Goal: Task Accomplishment & Management: Use online tool/utility

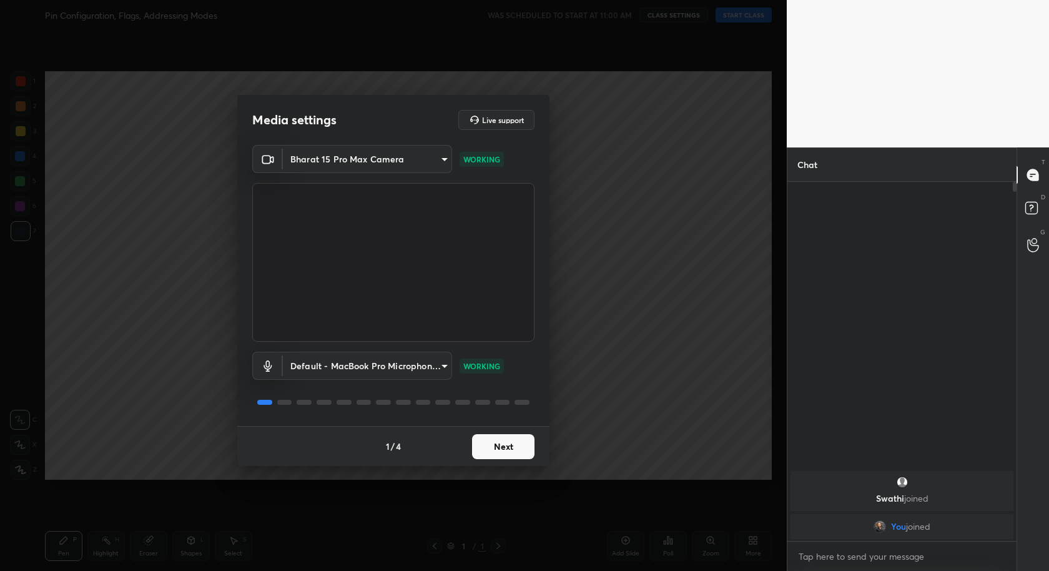
click at [513, 442] on button "Next" at bounding box center [503, 446] width 62 height 25
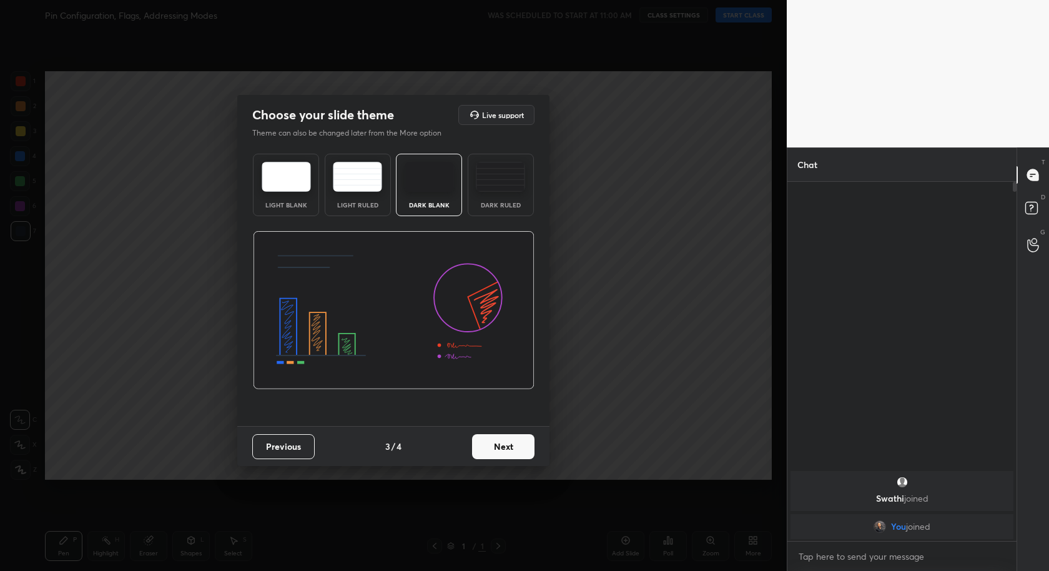
click at [513, 442] on button "Next" at bounding box center [503, 446] width 62 height 25
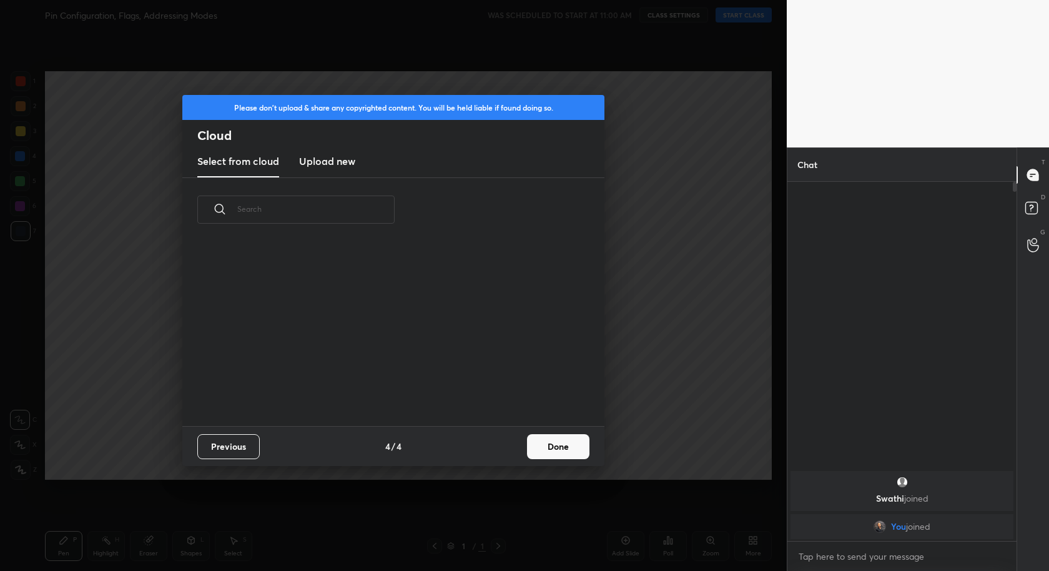
scroll to position [185, 400]
click at [541, 441] on button "Done" at bounding box center [558, 446] width 62 height 25
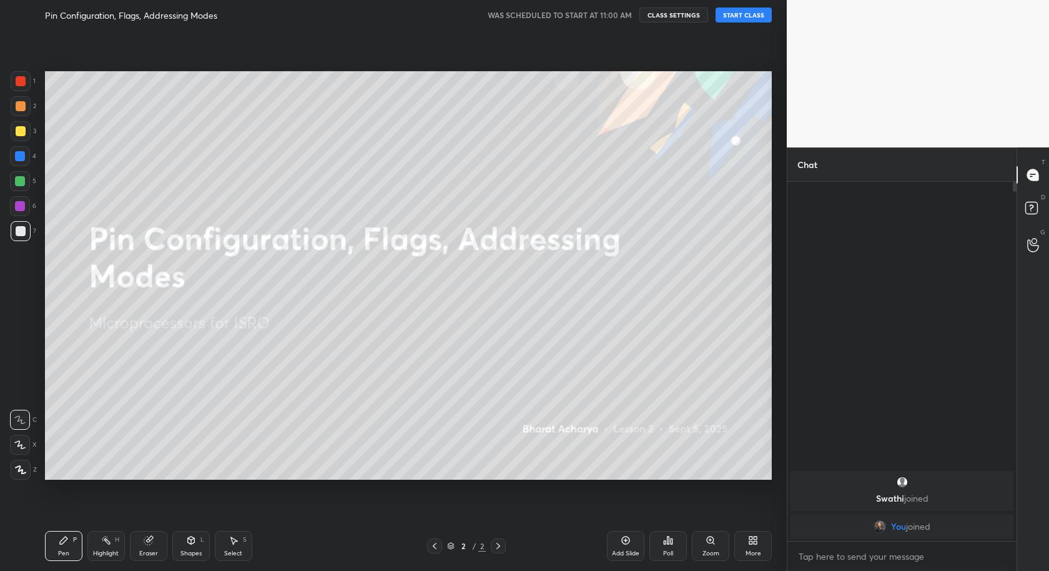
click at [747, 13] on button "START CLASS" at bounding box center [743, 14] width 56 height 15
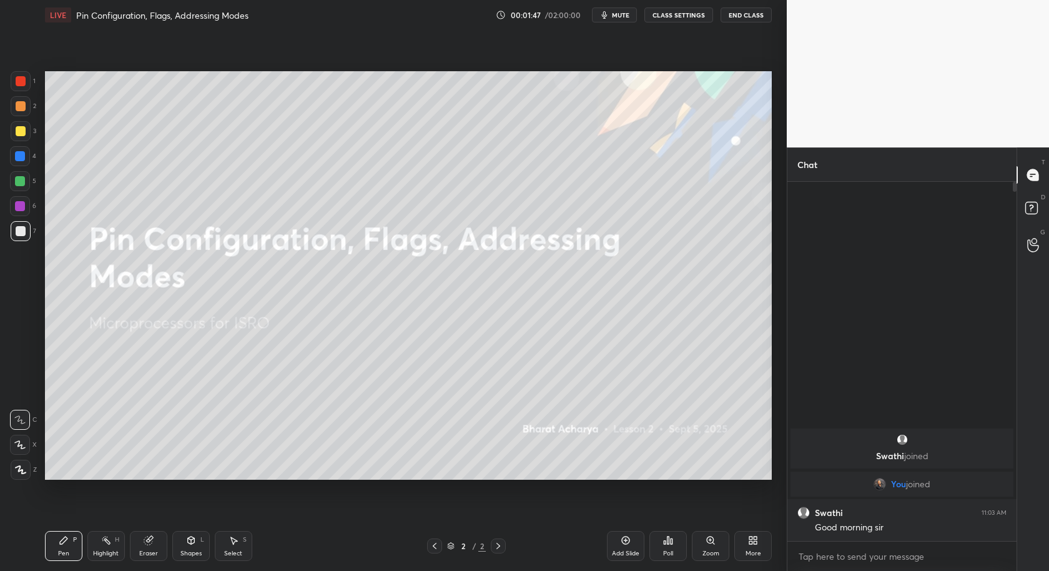
click at [763, 538] on div "More" at bounding box center [752, 546] width 37 height 30
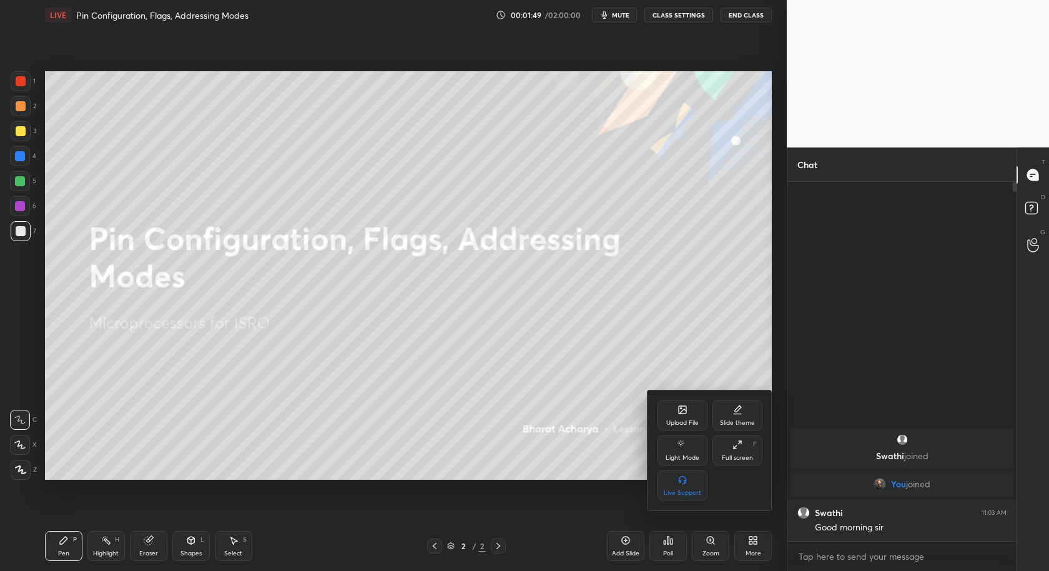
click at [692, 420] on div "Upload File" at bounding box center [682, 422] width 32 height 6
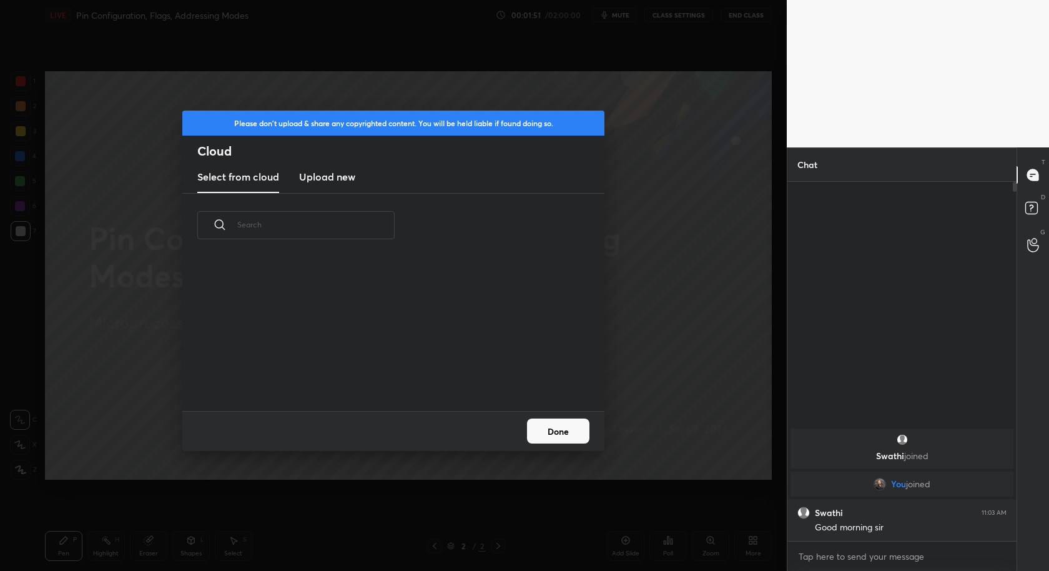
click at [331, 179] on h3 "Upload new" at bounding box center [327, 176] width 56 height 15
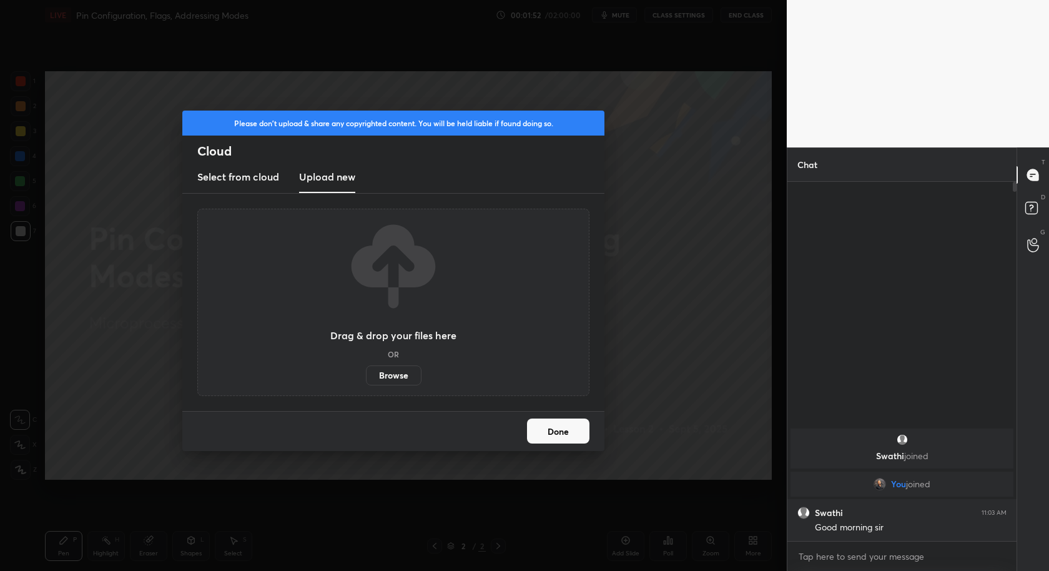
click at [393, 366] on label "Browse" at bounding box center [394, 375] width 56 height 20
click at [366, 366] on input "Browse" at bounding box center [366, 375] width 0 height 20
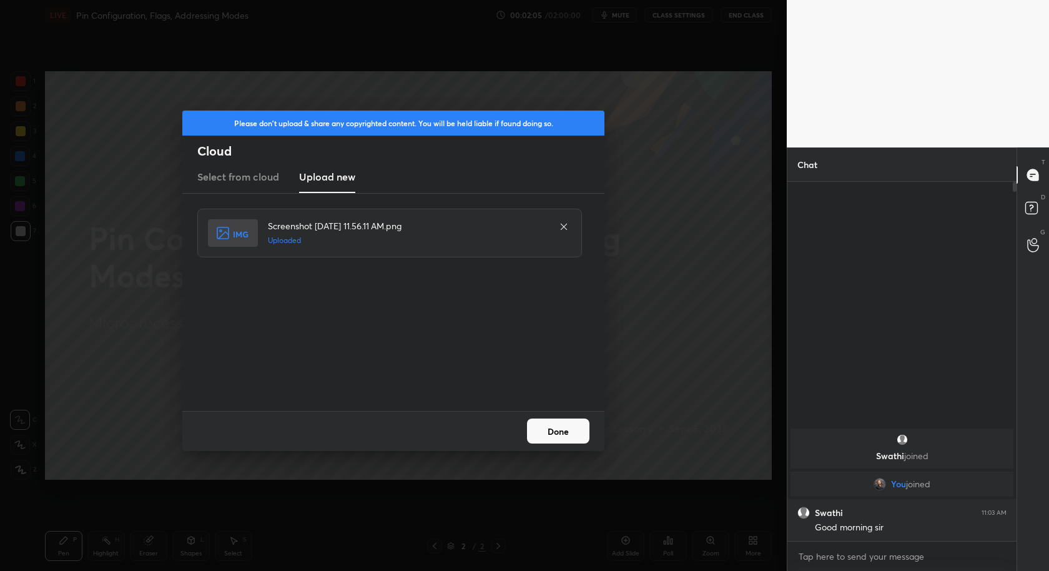
click at [563, 423] on button "Done" at bounding box center [558, 430] width 62 height 25
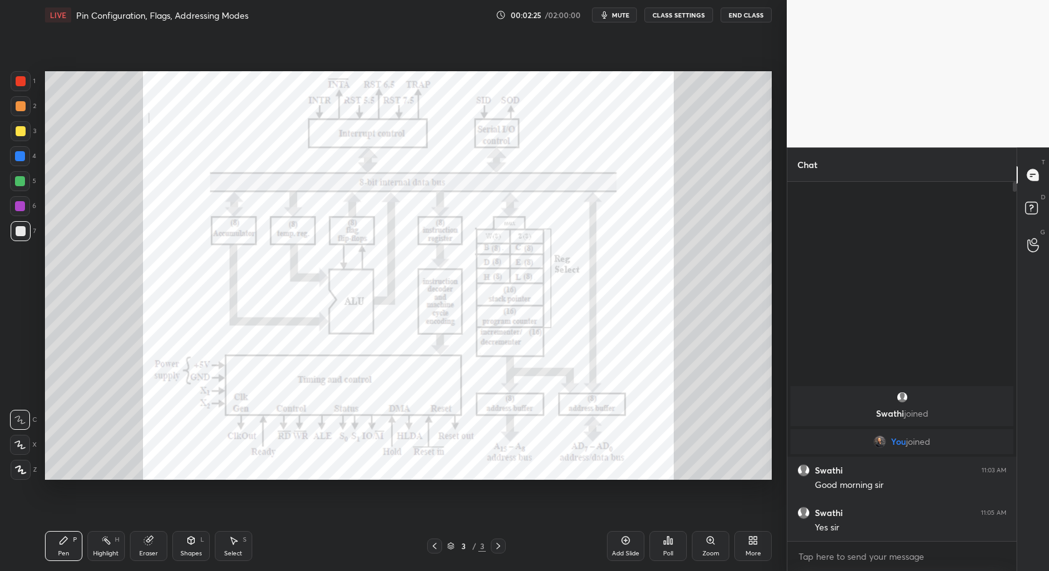
click at [21, 163] on div at bounding box center [20, 156] width 20 height 20
click at [21, 466] on icon at bounding box center [20, 469] width 11 height 9
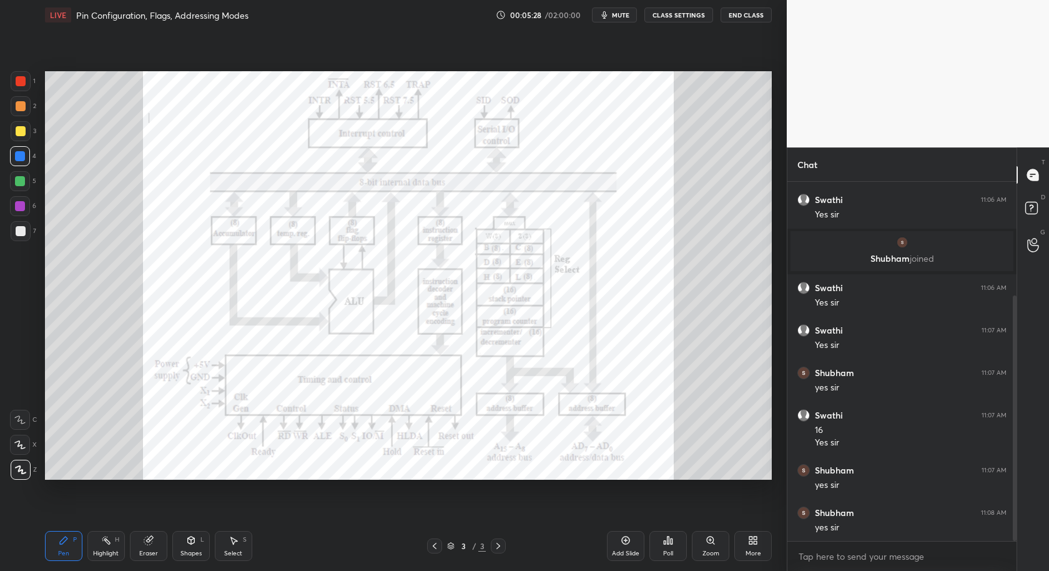
scroll to position [208, 0]
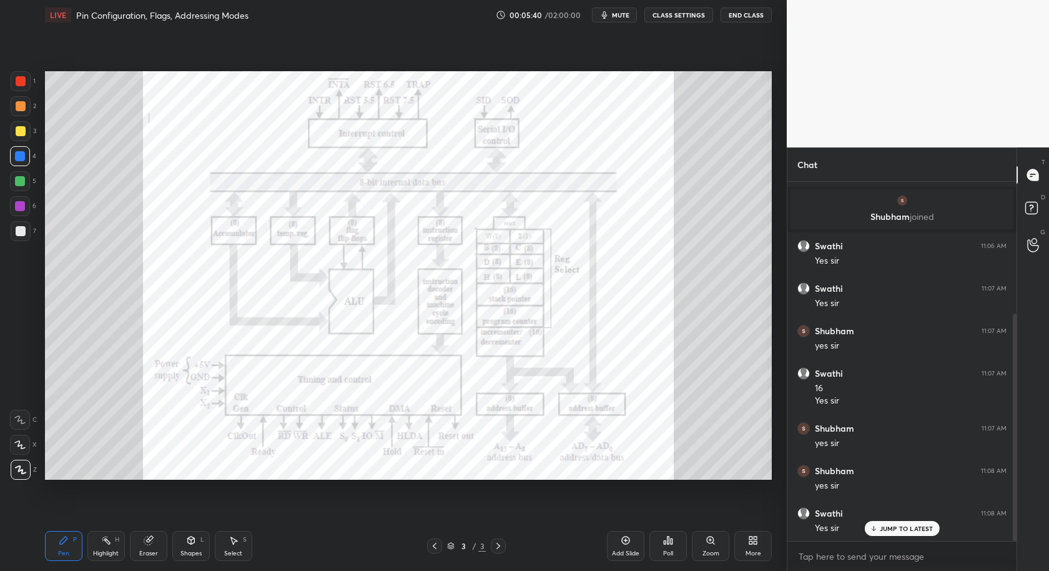
drag, startPoint x: 625, startPoint y: 547, endPoint x: 622, endPoint y: 528, distance: 19.1
click at [624, 547] on div "Add Slide" at bounding box center [625, 546] width 37 height 30
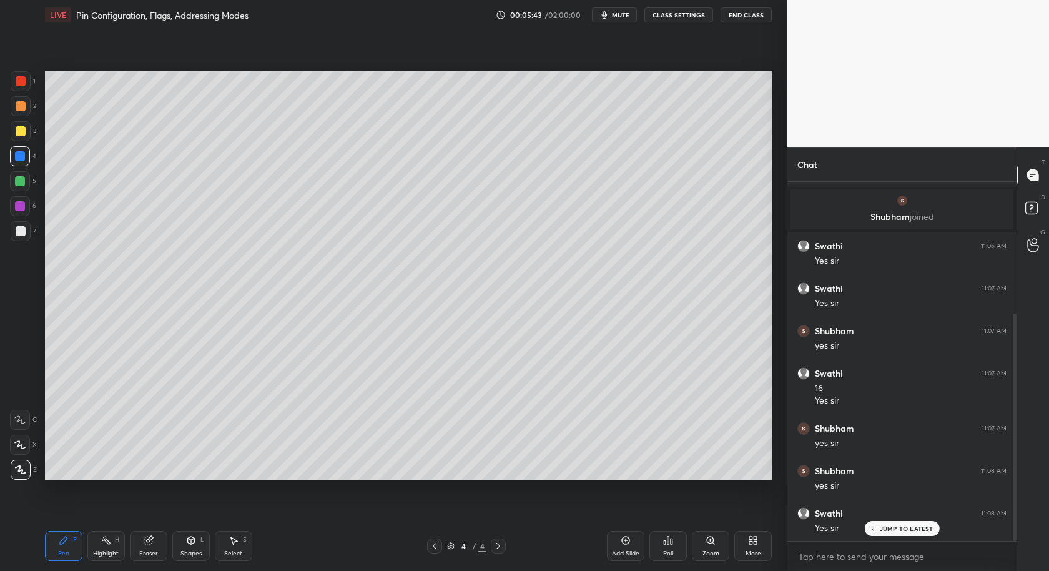
click at [23, 229] on div at bounding box center [21, 231] width 10 height 10
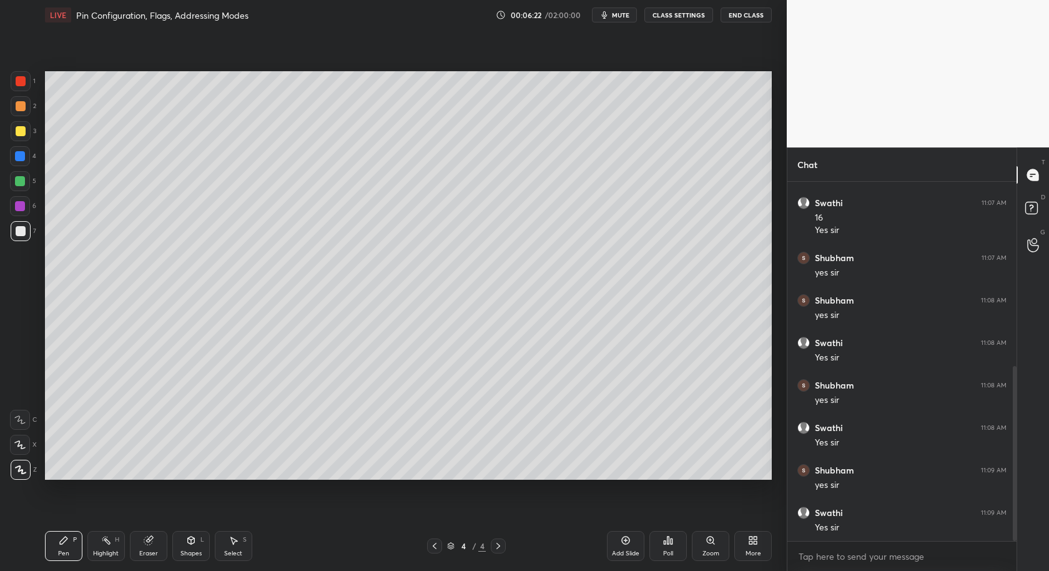
scroll to position [423, 0]
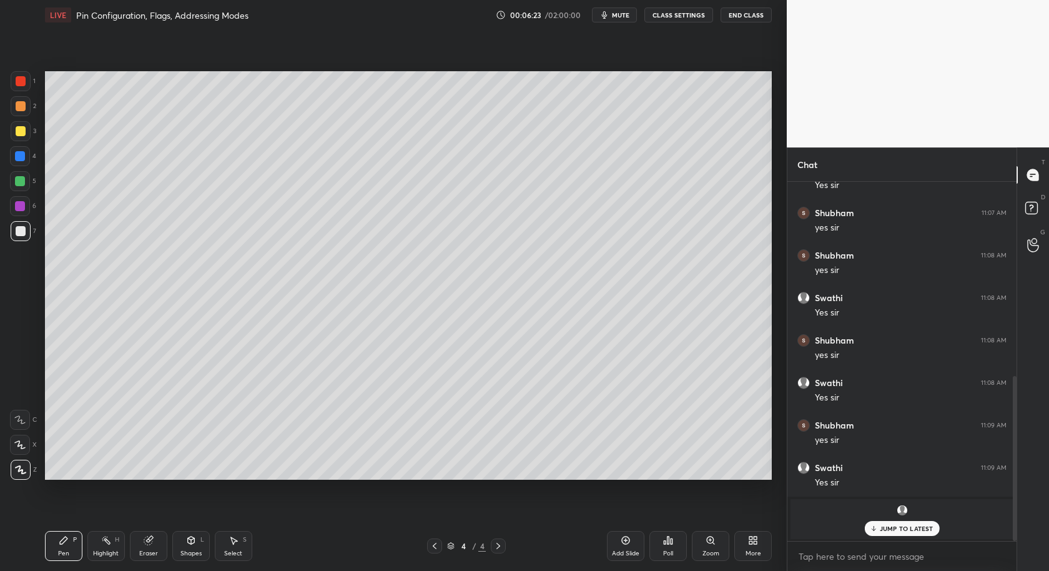
click at [23, 413] on div at bounding box center [20, 420] width 20 height 20
click at [899, 531] on p "JUMP TO LATEST" at bounding box center [907, 527] width 54 height 7
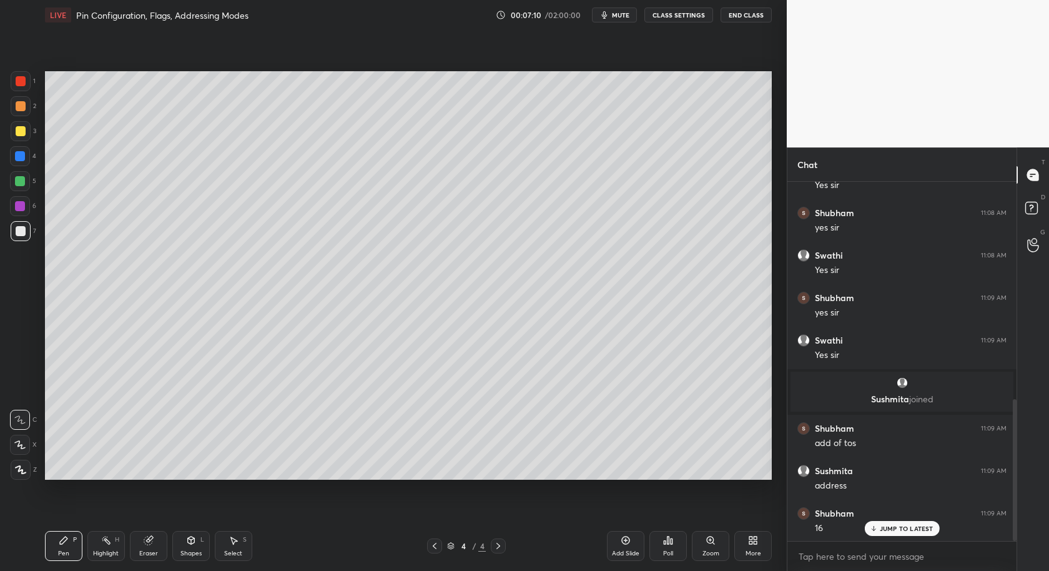
scroll to position [594, 0]
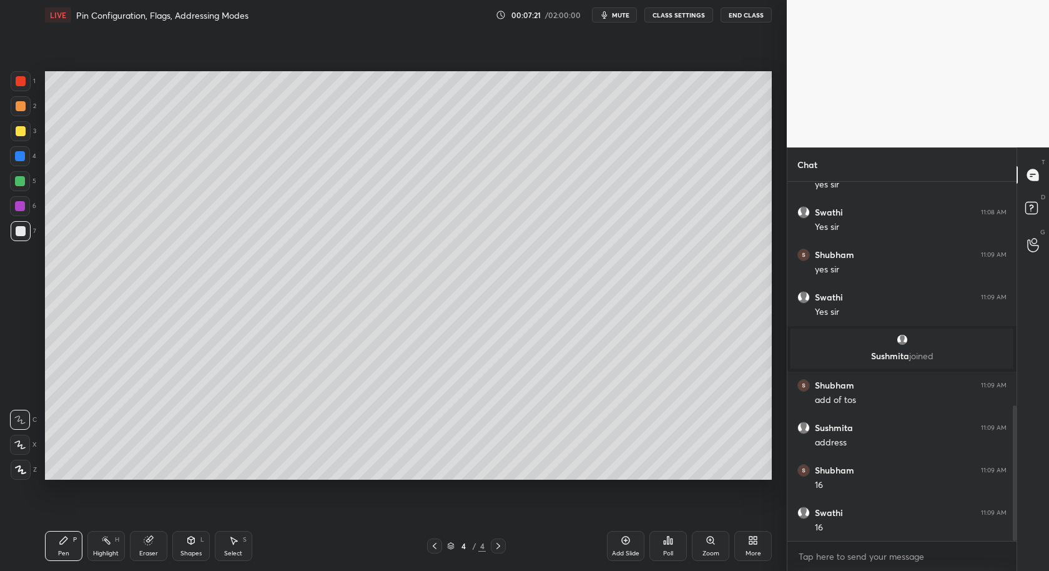
drag, startPoint x: 15, startPoint y: 132, endPoint x: 34, endPoint y: 138, distance: 20.3
click at [17, 134] on div at bounding box center [21, 131] width 10 height 10
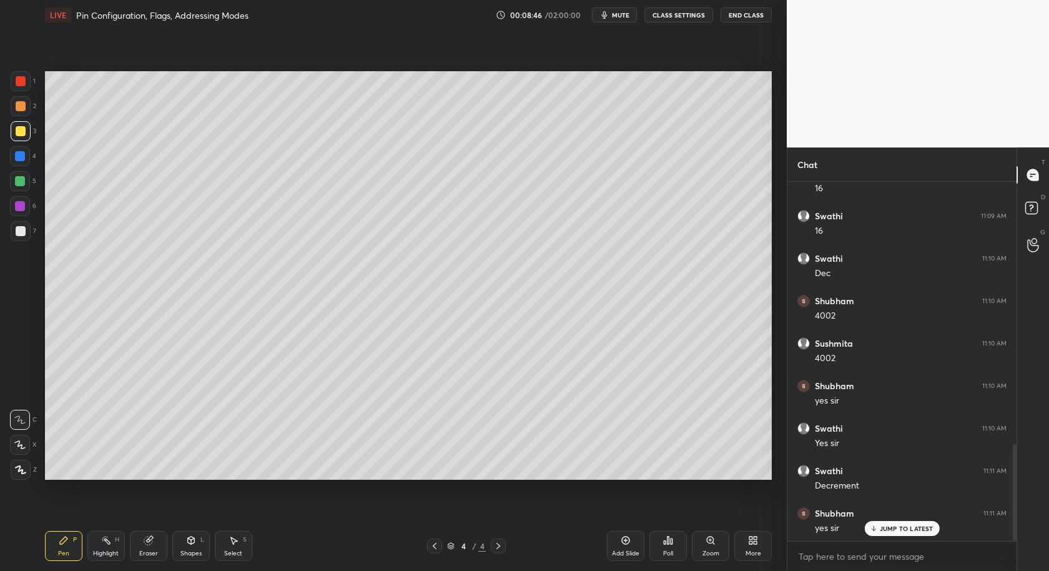
scroll to position [975, 0]
click at [221, 512] on div "Setting up your live class Poll for secs No correct answer Start poll" at bounding box center [408, 275] width 737 height 491
drag, startPoint x: 152, startPoint y: 543, endPoint x: 178, endPoint y: 509, distance: 42.7
click at [152, 543] on icon at bounding box center [149, 540] width 10 height 10
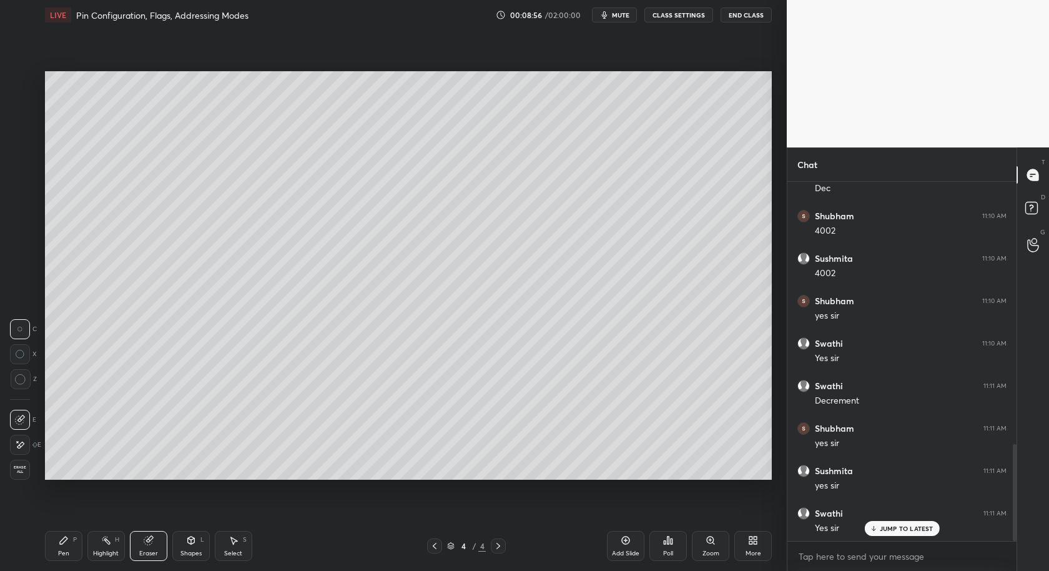
click at [66, 539] on icon at bounding box center [64, 540] width 10 height 10
drag, startPoint x: 149, startPoint y: 543, endPoint x: 194, endPoint y: 488, distance: 70.6
click at [149, 543] on icon at bounding box center [148, 540] width 8 height 8
click at [65, 538] on icon at bounding box center [63, 539] width 7 height 7
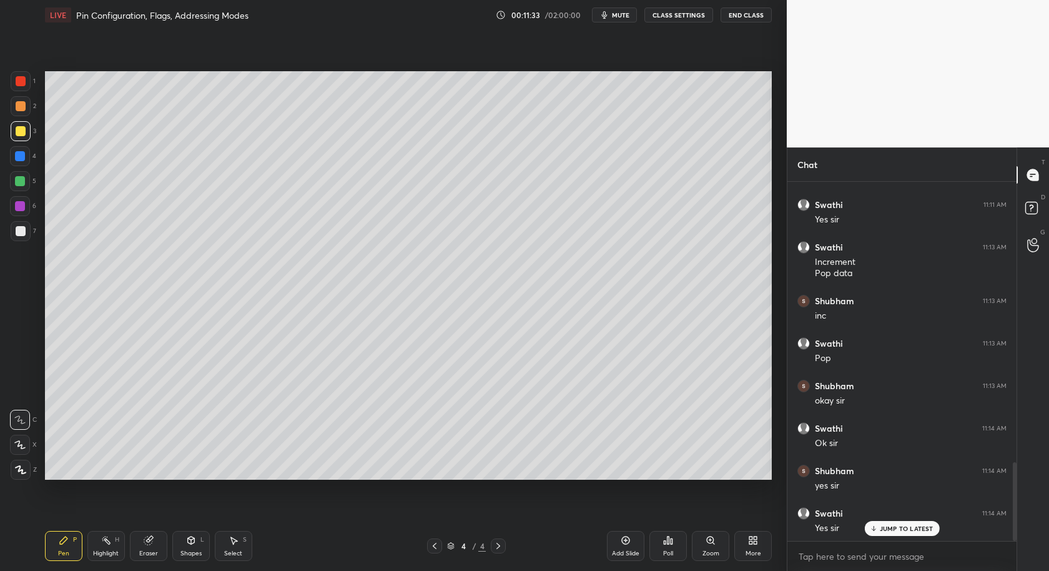
scroll to position [1327, 0]
click at [434, 541] on icon at bounding box center [434, 546] width 10 height 10
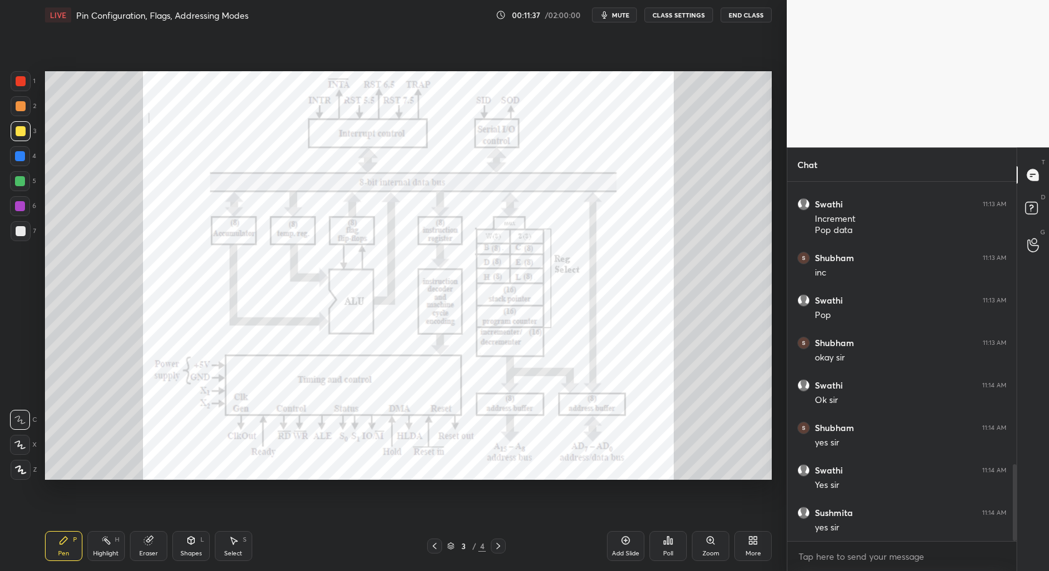
click at [494, 542] on icon at bounding box center [498, 546] width 10 height 10
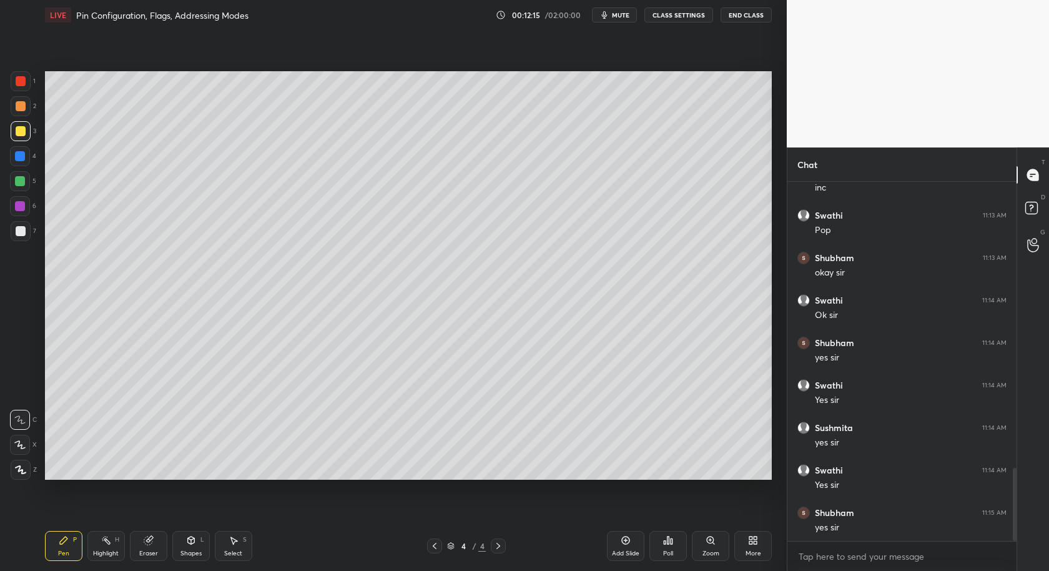
scroll to position [1453, 0]
click at [430, 549] on icon at bounding box center [434, 546] width 10 height 10
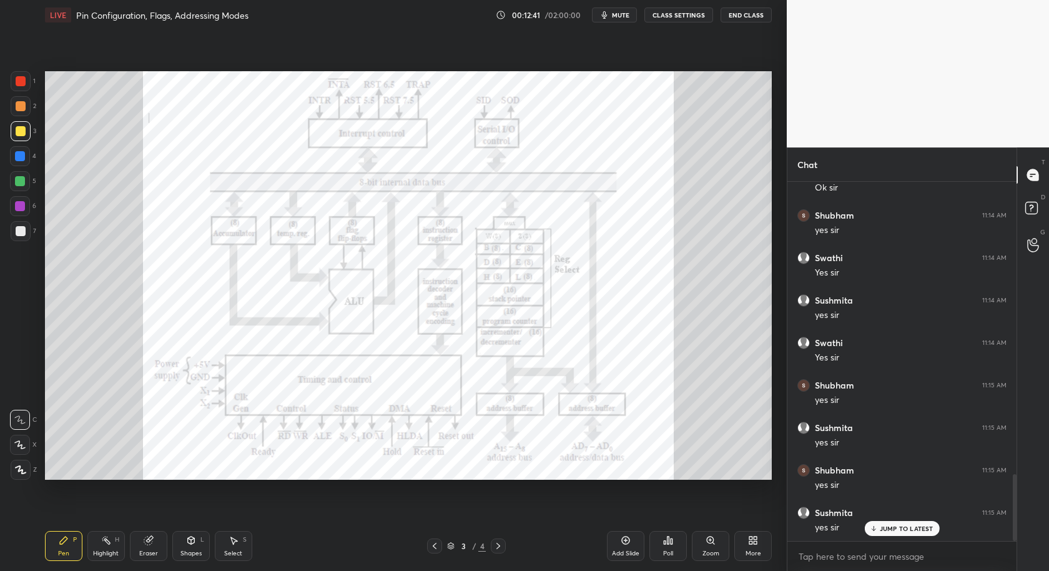
scroll to position [1581, 0]
click at [17, 208] on div at bounding box center [20, 206] width 10 height 10
drag, startPoint x: 22, startPoint y: 470, endPoint x: 34, endPoint y: 429, distance: 42.3
click at [22, 471] on icon at bounding box center [21, 469] width 10 height 7
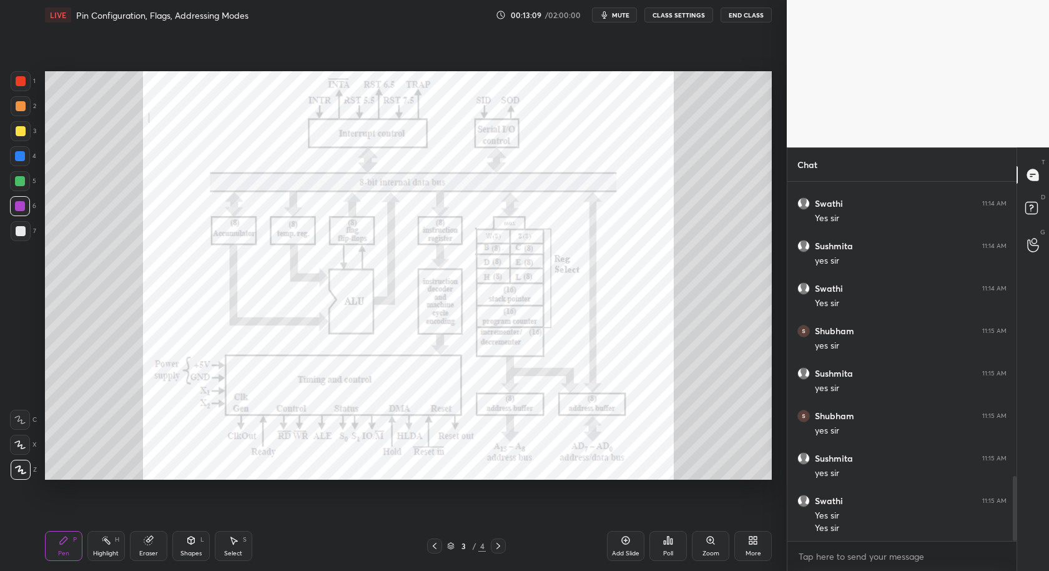
scroll to position [1636, 0]
click at [624, 544] on icon at bounding box center [625, 540] width 10 height 10
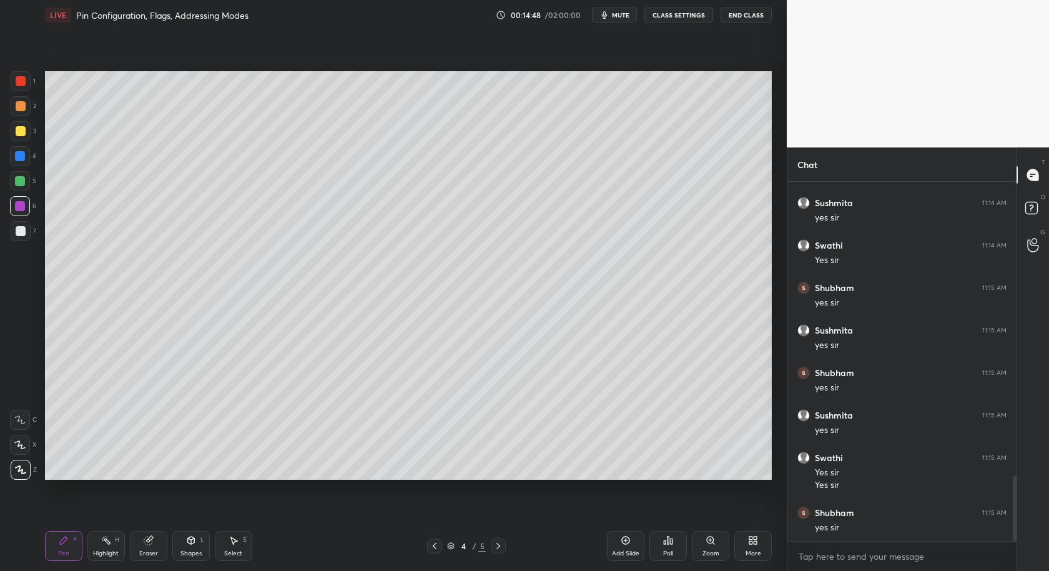
click at [195, 541] on div "Shapes L" at bounding box center [190, 546] width 37 height 30
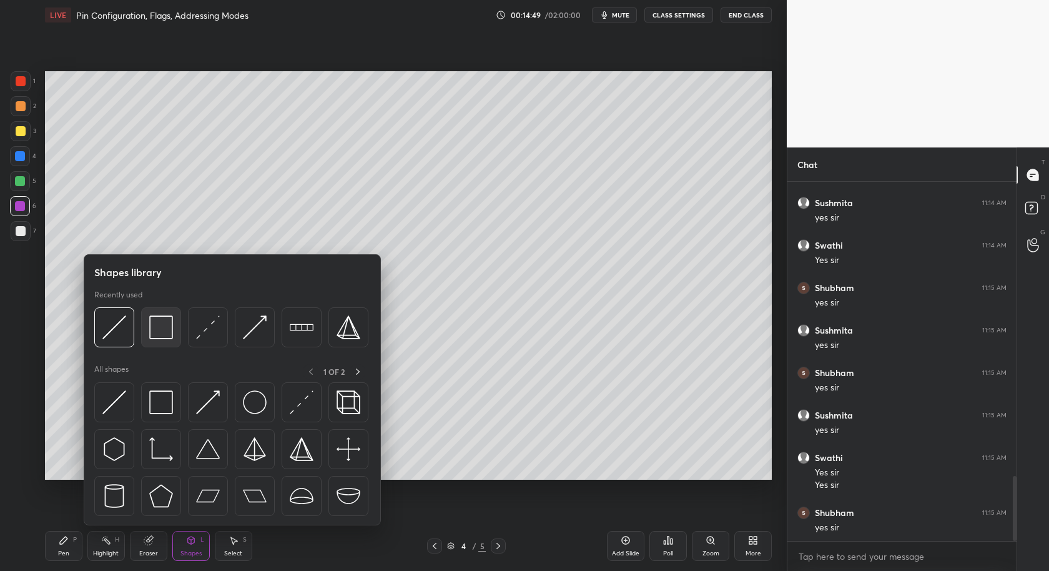
click at [157, 322] on img at bounding box center [161, 327] width 24 height 24
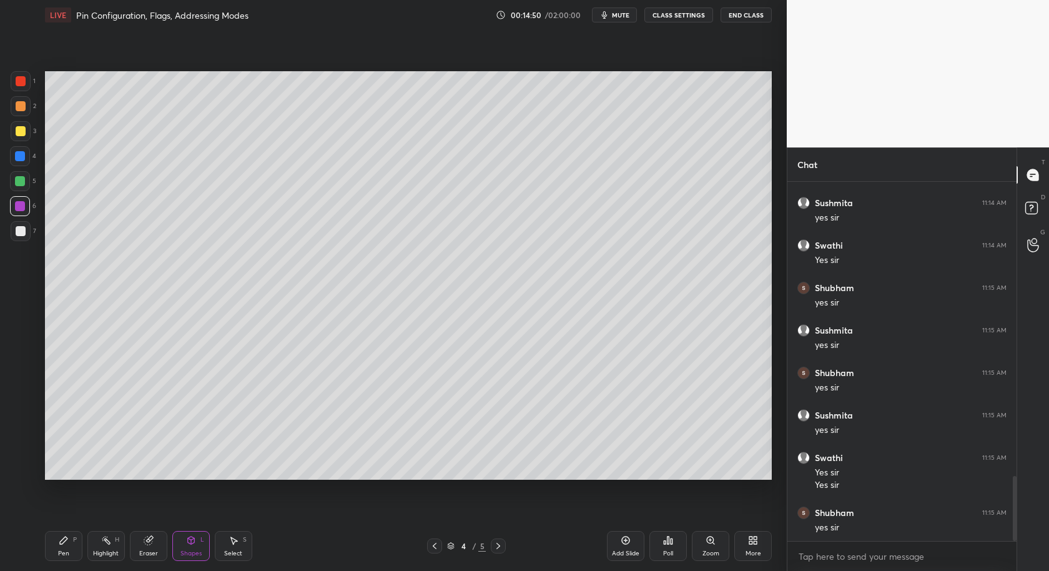
click at [177, 535] on div "Shapes L" at bounding box center [190, 546] width 37 height 30
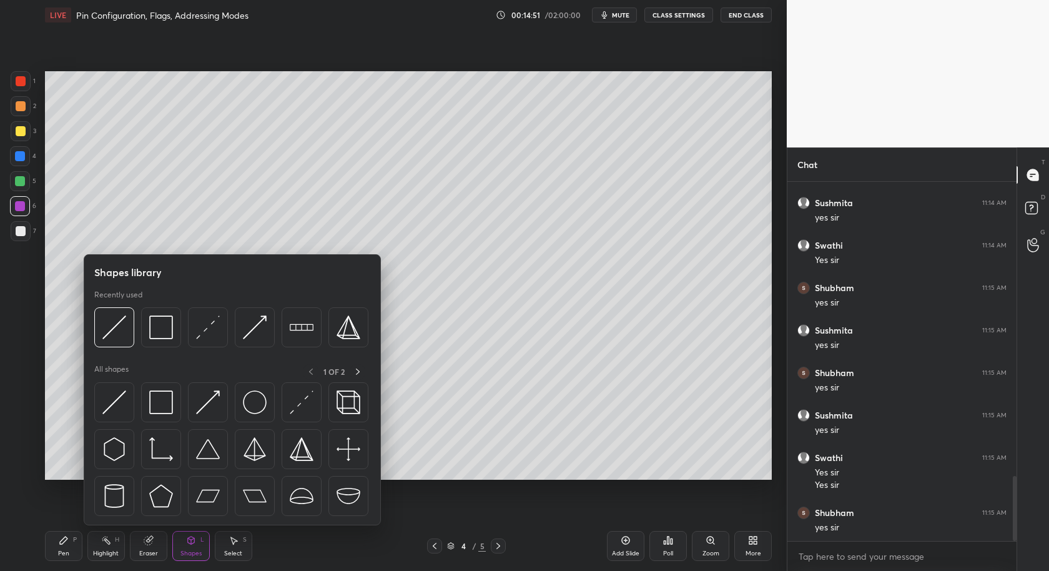
click at [186, 536] on icon at bounding box center [191, 540] width 10 height 10
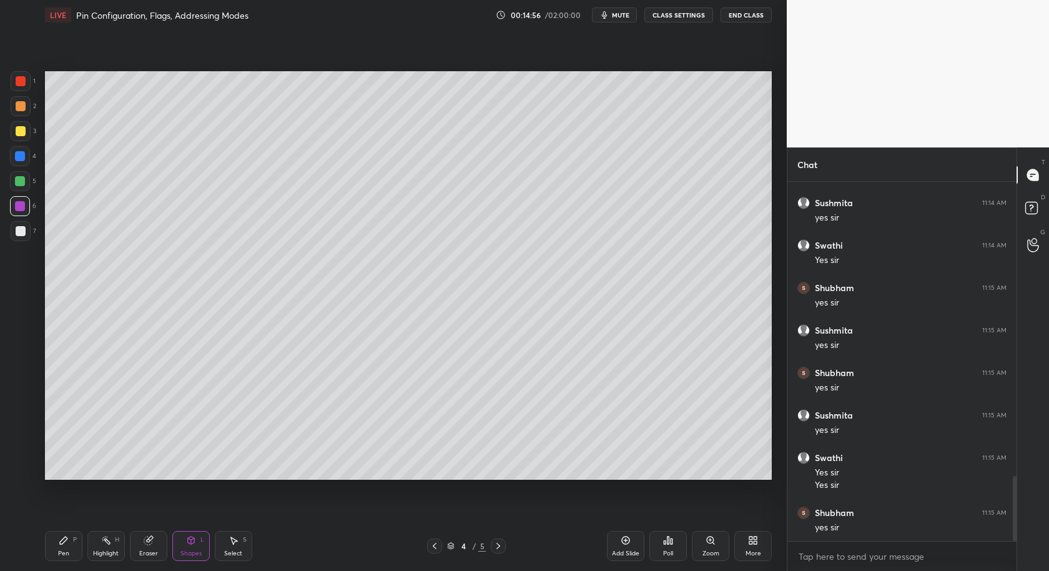
drag, startPoint x: 21, startPoint y: 224, endPoint x: 44, endPoint y: 237, distance: 25.7
click at [21, 224] on div at bounding box center [21, 231] width 20 height 20
click at [62, 545] on div "Pen P" at bounding box center [63, 546] width 37 height 30
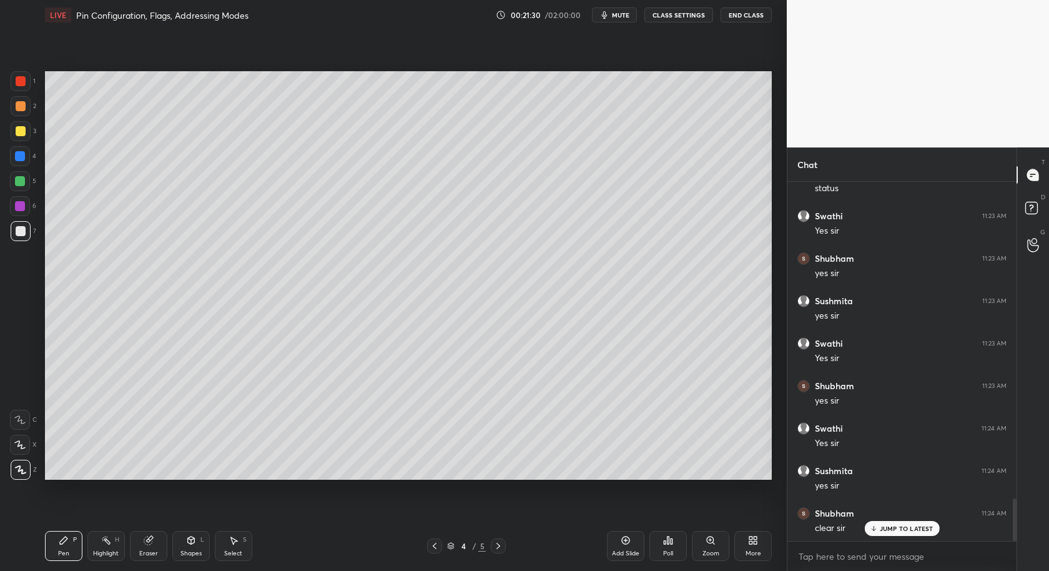
scroll to position [2722, 0]
click at [431, 551] on div at bounding box center [434, 545] width 15 height 15
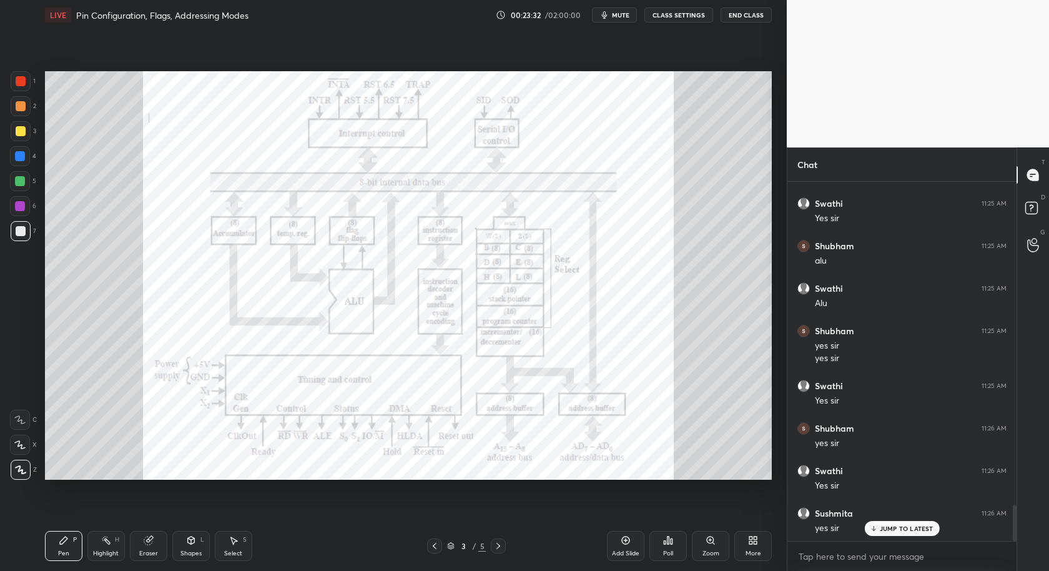
scroll to position [3256, 0]
drag, startPoint x: 158, startPoint y: 546, endPoint x: 152, endPoint y: 483, distance: 63.3
click at [158, 546] on div "Eraser" at bounding box center [148, 546] width 37 height 30
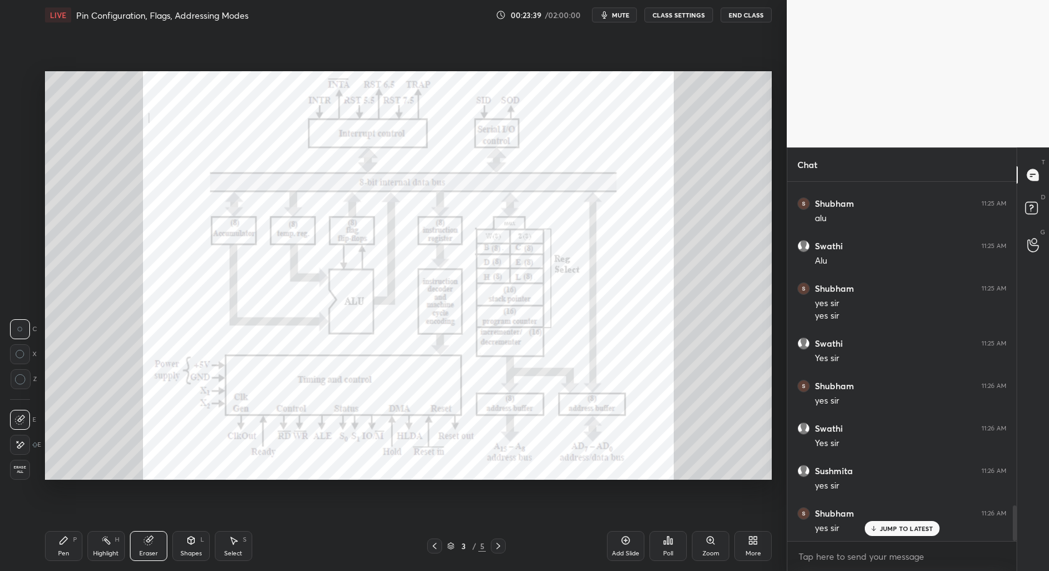
click at [24, 467] on span "Erase all" at bounding box center [20, 469] width 19 height 9
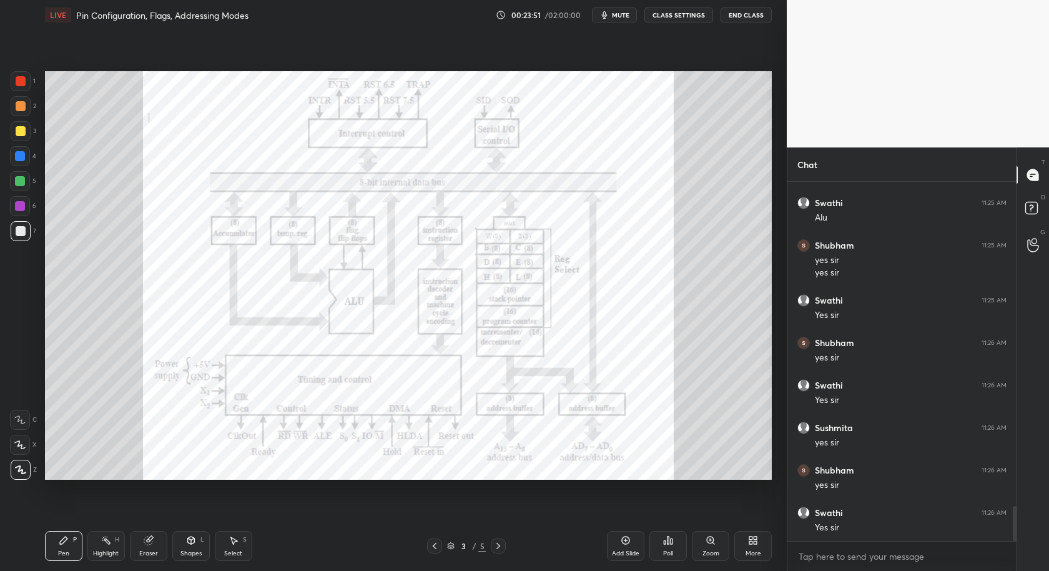
scroll to position [3384, 0]
click at [19, 157] on div at bounding box center [20, 156] width 10 height 10
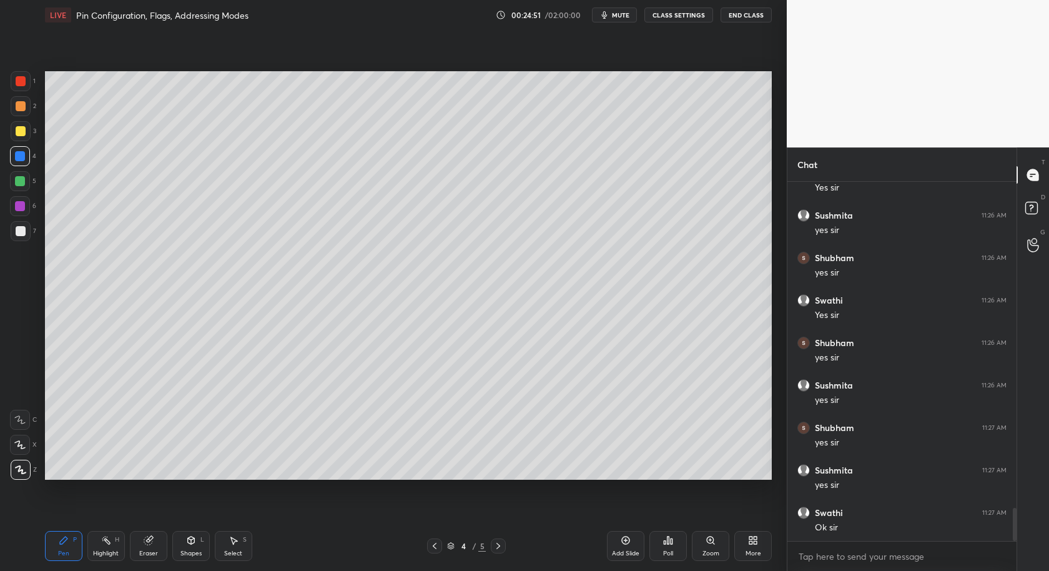
scroll to position [3553, 0]
drag, startPoint x: 140, startPoint y: 547, endPoint x: 190, endPoint y: 484, distance: 80.9
click at [139, 547] on div "Eraser" at bounding box center [148, 546] width 37 height 30
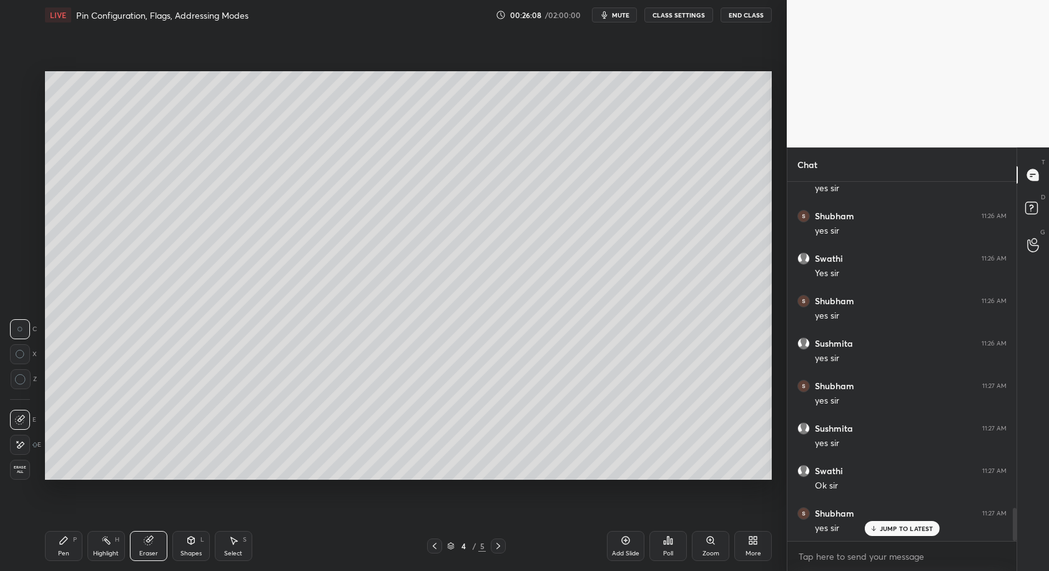
drag, startPoint x: 64, startPoint y: 554, endPoint x: 67, endPoint y: 527, distance: 27.0
click at [64, 554] on div "Pen" at bounding box center [63, 553] width 11 height 6
click at [16, 237] on div at bounding box center [21, 231] width 20 height 20
click at [20, 414] on div at bounding box center [20, 420] width 20 height 20
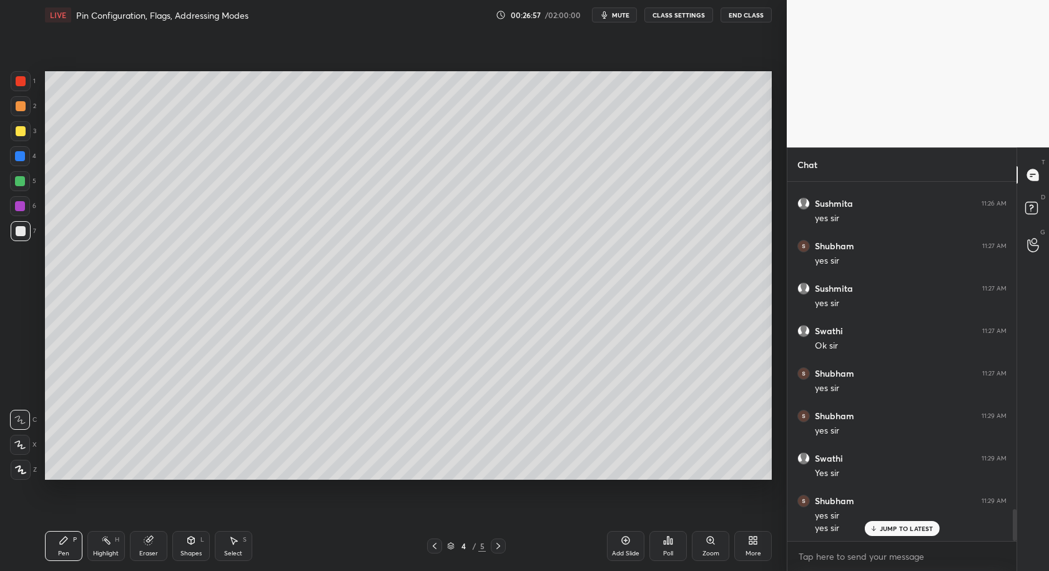
scroll to position [3736, 0]
drag, startPoint x: 18, startPoint y: 182, endPoint x: 20, endPoint y: 193, distance: 10.8
click at [19, 182] on div at bounding box center [20, 181] width 10 height 10
click at [19, 475] on div at bounding box center [21, 469] width 20 height 20
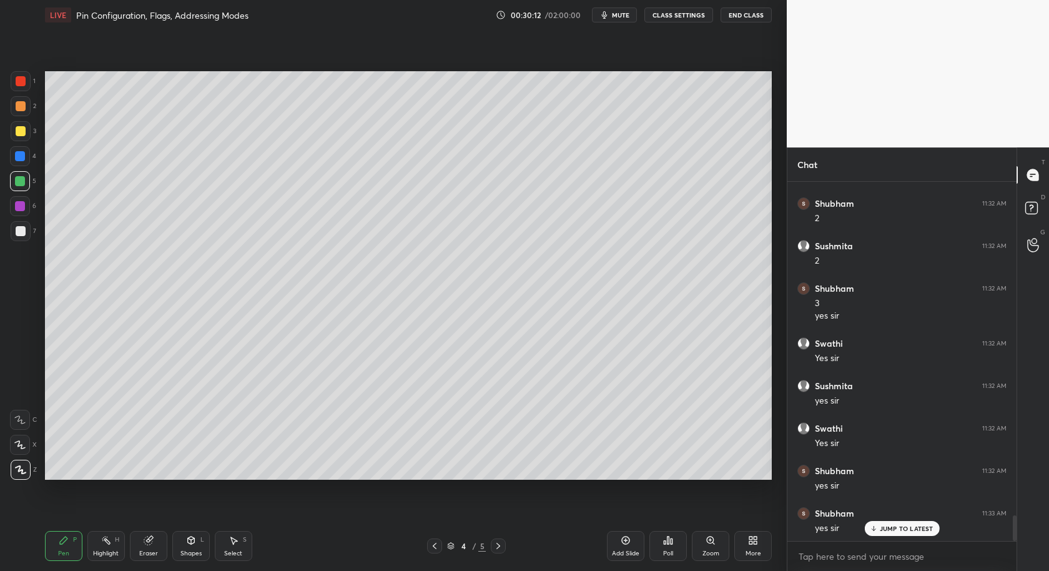
scroll to position [4695, 0]
click at [717, 551] on div "Zoom" at bounding box center [710, 553] width 17 height 6
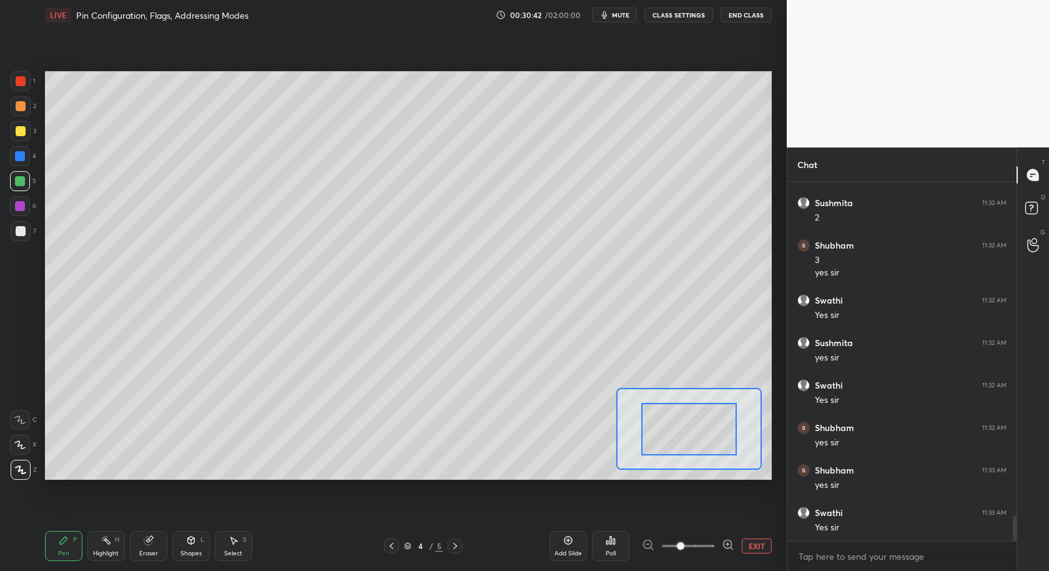
click at [716, 546] on div at bounding box center [688, 545] width 92 height 15
drag, startPoint x: 699, startPoint y: 429, endPoint x: 697, endPoint y: 423, distance: 6.4
drag, startPoint x: 700, startPoint y: 427, endPoint x: 728, endPoint y: 390, distance: 47.2
click at [732, 390] on div at bounding box center [714, 416] width 96 height 53
click at [728, 541] on icon at bounding box center [728, 544] width 12 height 12
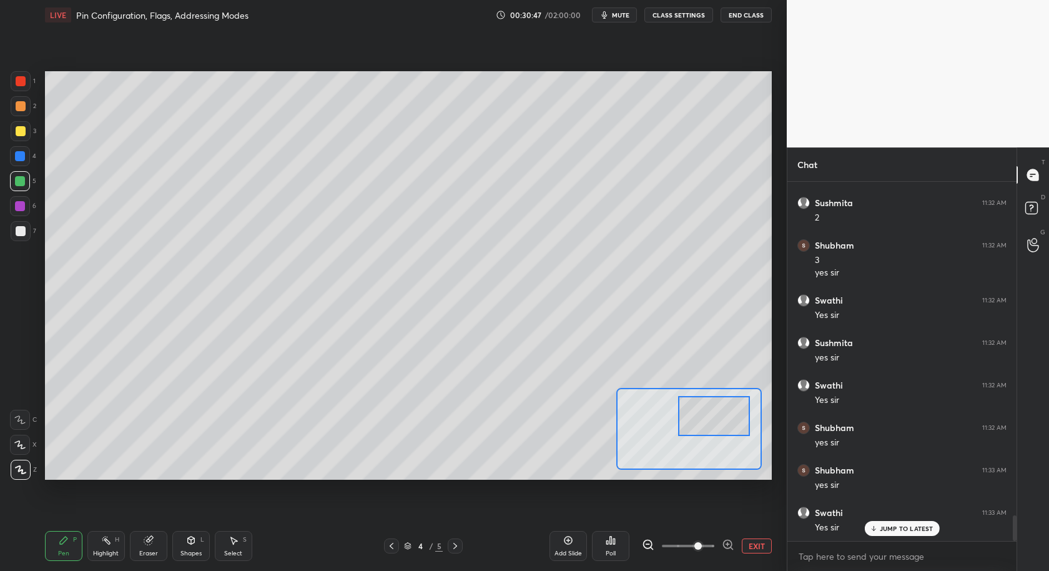
scroll to position [4737, 0]
drag, startPoint x: 705, startPoint y: 407, endPoint x: 716, endPoint y: 388, distance: 21.5
click at [719, 391] on div at bounding box center [725, 408] width 71 height 39
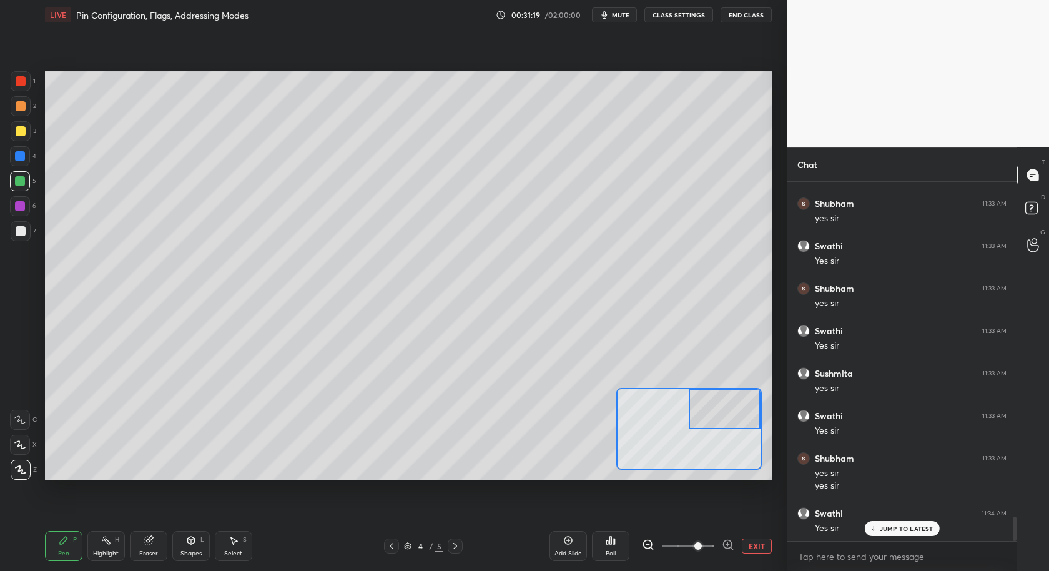
scroll to position [5047, 0]
click at [760, 548] on button "EXIT" at bounding box center [757, 545] width 30 height 15
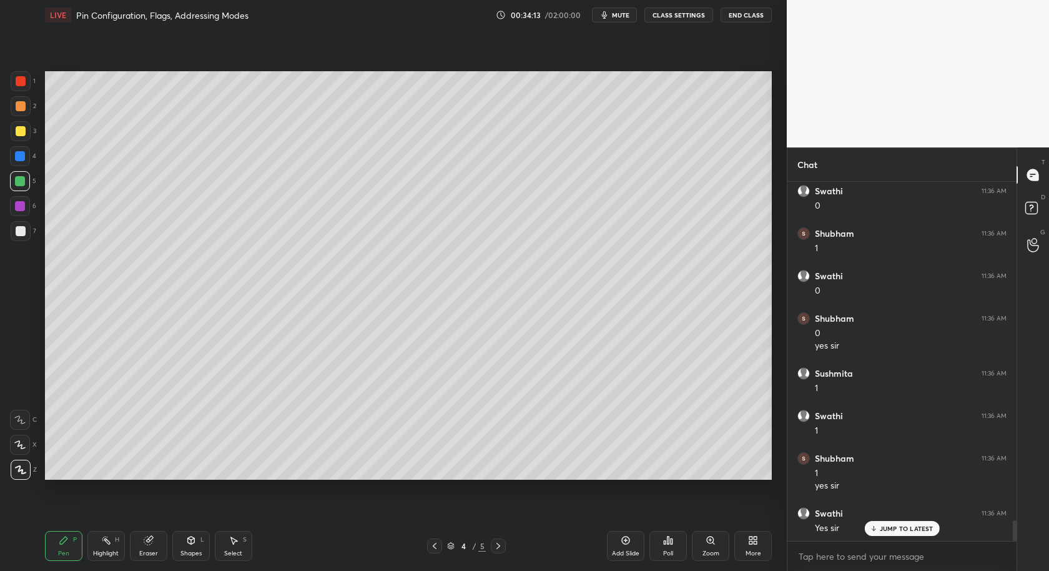
scroll to position [5946, 0]
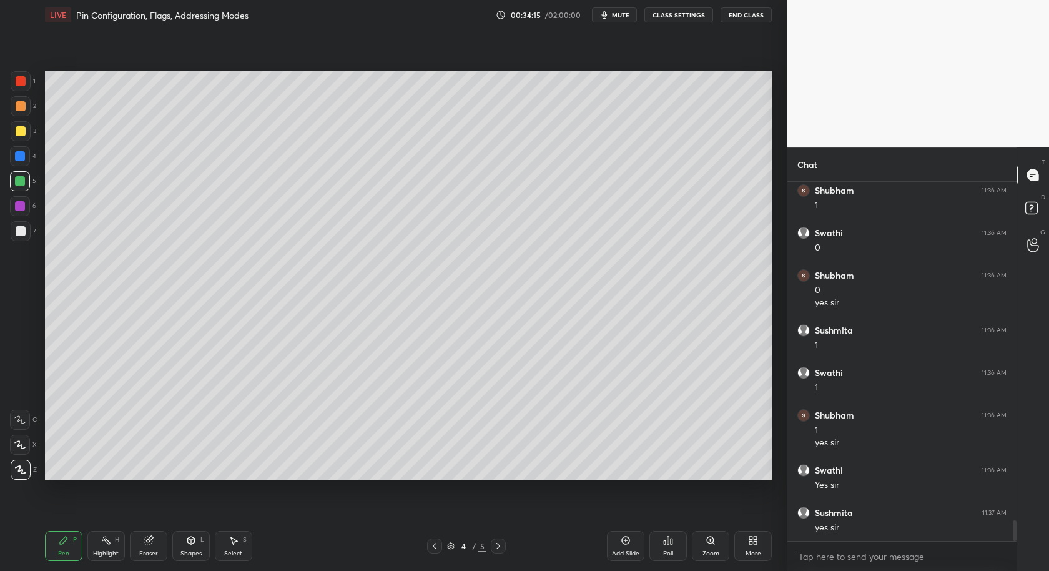
click at [620, 543] on icon at bounding box center [625, 540] width 10 height 10
click at [24, 130] on div at bounding box center [21, 131] width 10 height 10
click at [429, 549] on div at bounding box center [434, 545] width 15 height 15
click at [433, 548] on icon at bounding box center [434, 546] width 10 height 10
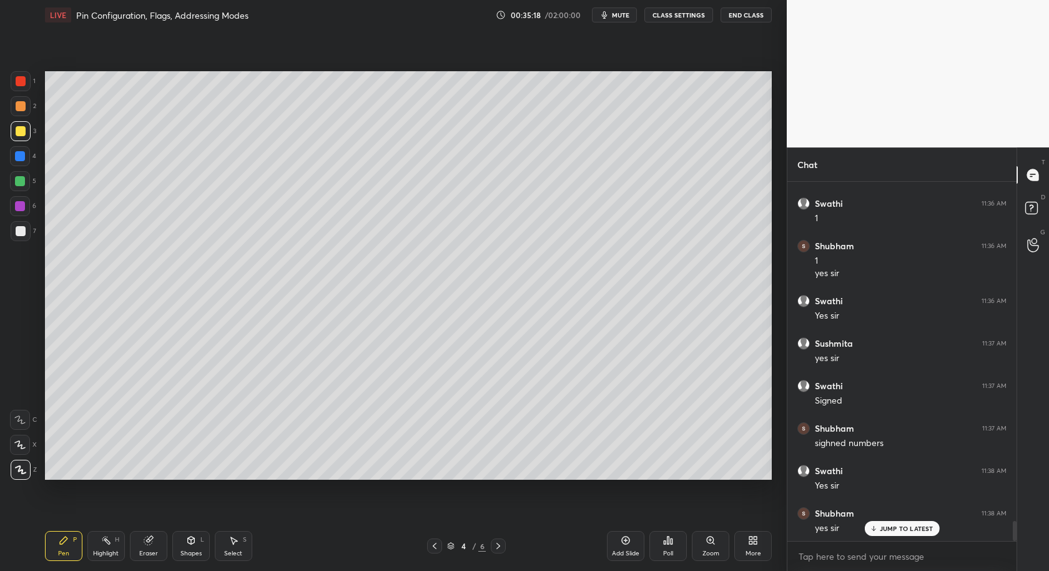
scroll to position [6158, 0]
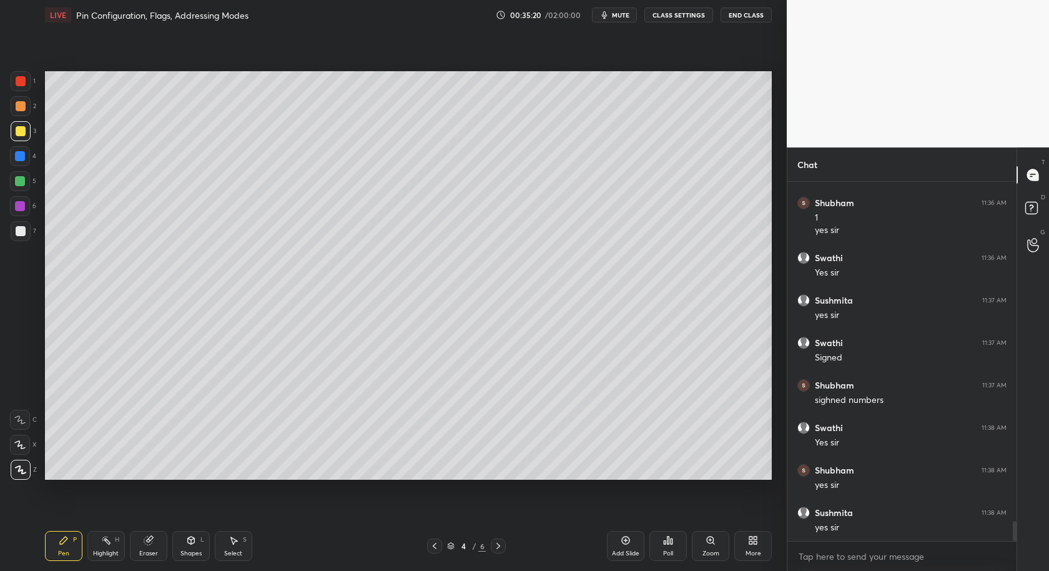
drag, startPoint x: 230, startPoint y: 551, endPoint x: 224, endPoint y: 536, distance: 16.0
click at [227, 551] on div "Select" at bounding box center [233, 553] width 18 height 6
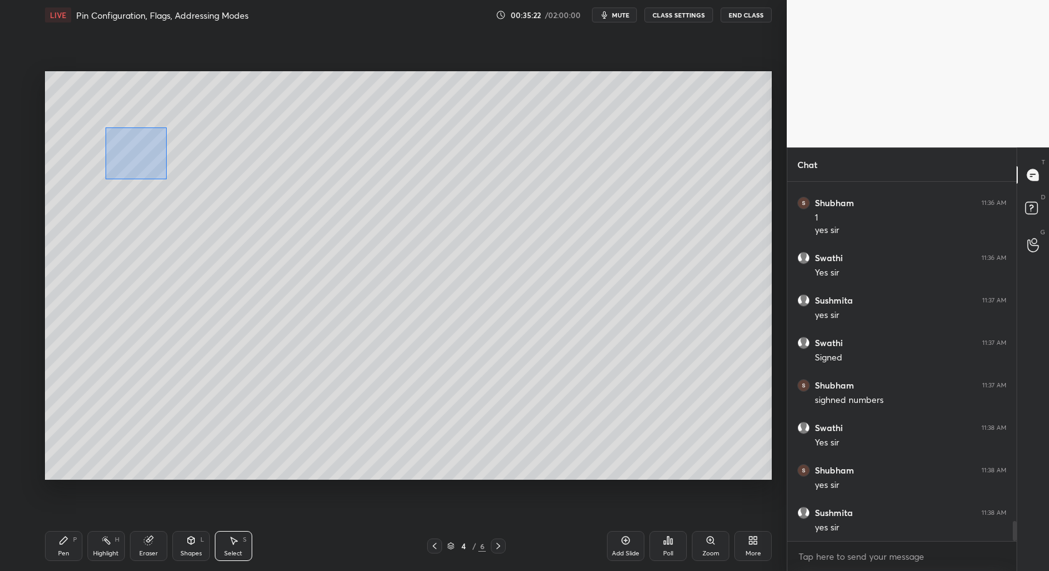
drag, startPoint x: 105, startPoint y: 146, endPoint x: 166, endPoint y: 178, distance: 68.4
click at [167, 179] on div "0 ° Undo Copy Duplicate Duplicate to new slide Delete" at bounding box center [408, 275] width 727 height 409
drag, startPoint x: 61, startPoint y: 549, endPoint x: 61, endPoint y: 521, distance: 28.1
click at [60, 550] on div "Pen" at bounding box center [63, 553] width 11 height 6
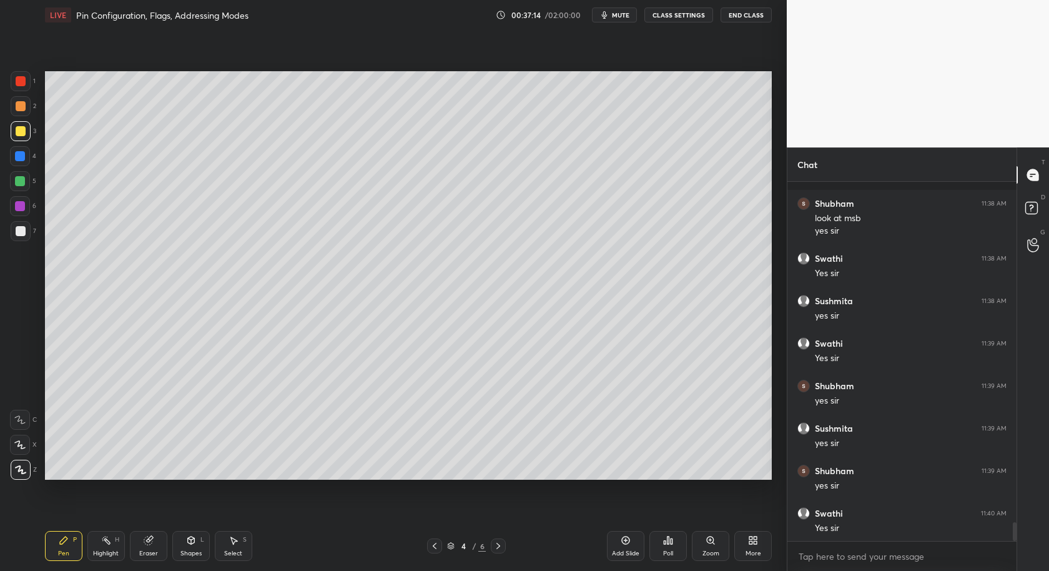
scroll to position [6637, 0]
drag, startPoint x: 21, startPoint y: 233, endPoint x: 19, endPoint y: 240, distance: 7.0
click at [19, 235] on div at bounding box center [21, 231] width 10 height 10
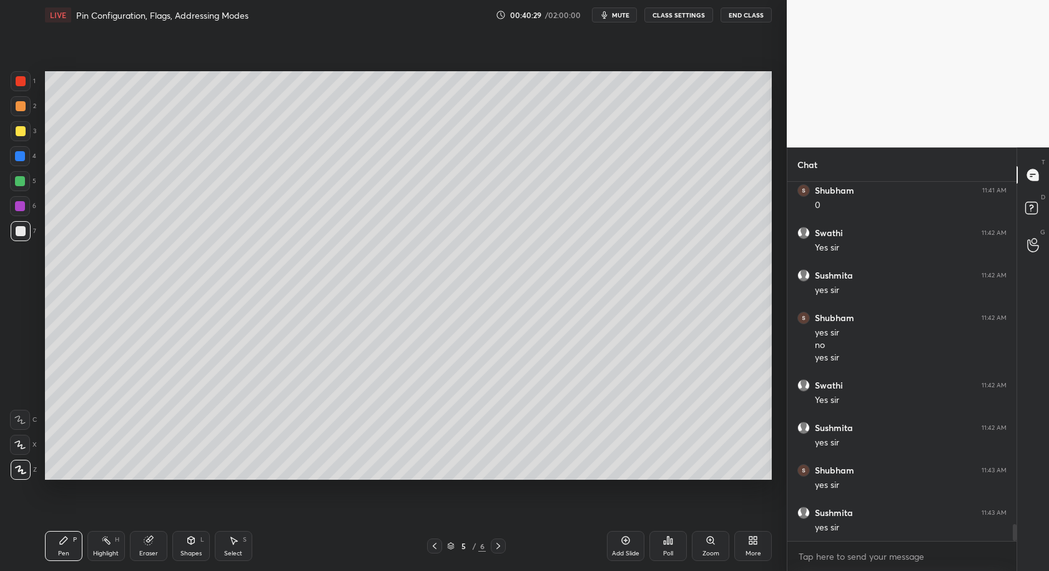
scroll to position [7433, 0]
drag, startPoint x: 21, startPoint y: 102, endPoint x: 30, endPoint y: 111, distance: 12.8
click at [21, 104] on div at bounding box center [21, 106] width 10 height 10
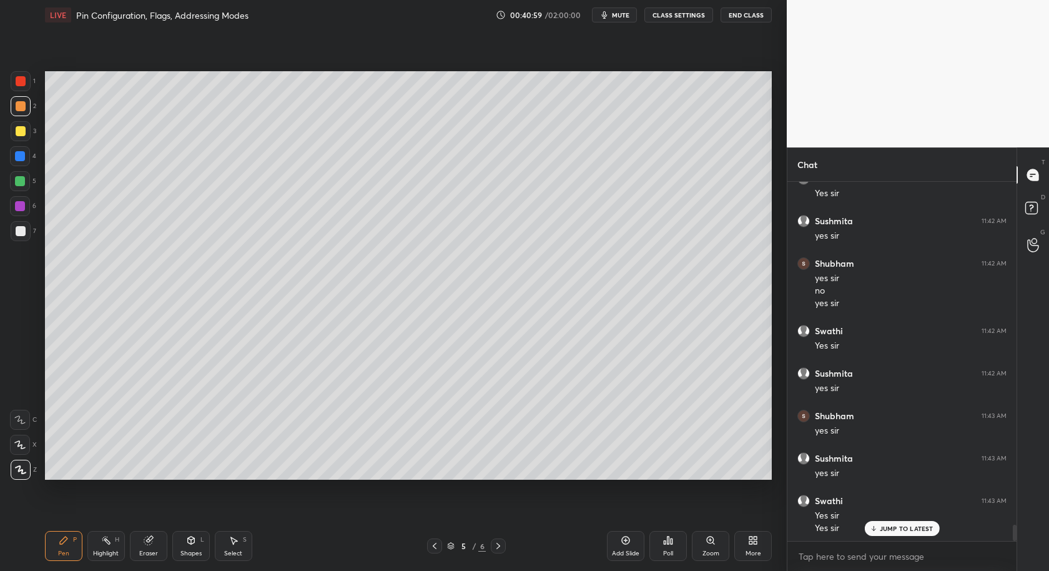
scroll to position [7488, 0]
drag, startPoint x: 16, startPoint y: 235, endPoint x: 25, endPoint y: 247, distance: 14.2
click at [17, 235] on div at bounding box center [21, 231] width 20 height 20
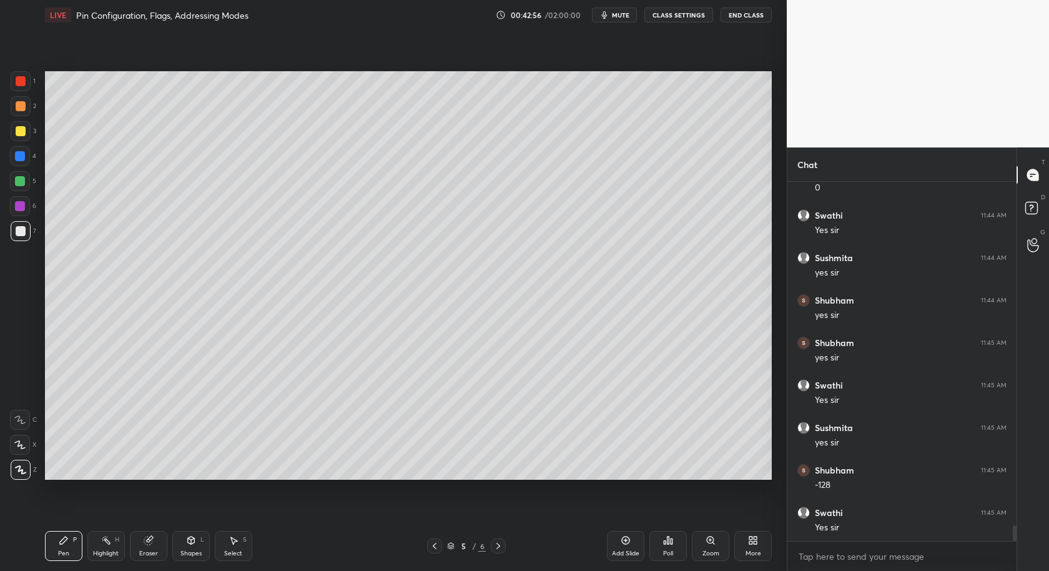
scroll to position [8066, 0]
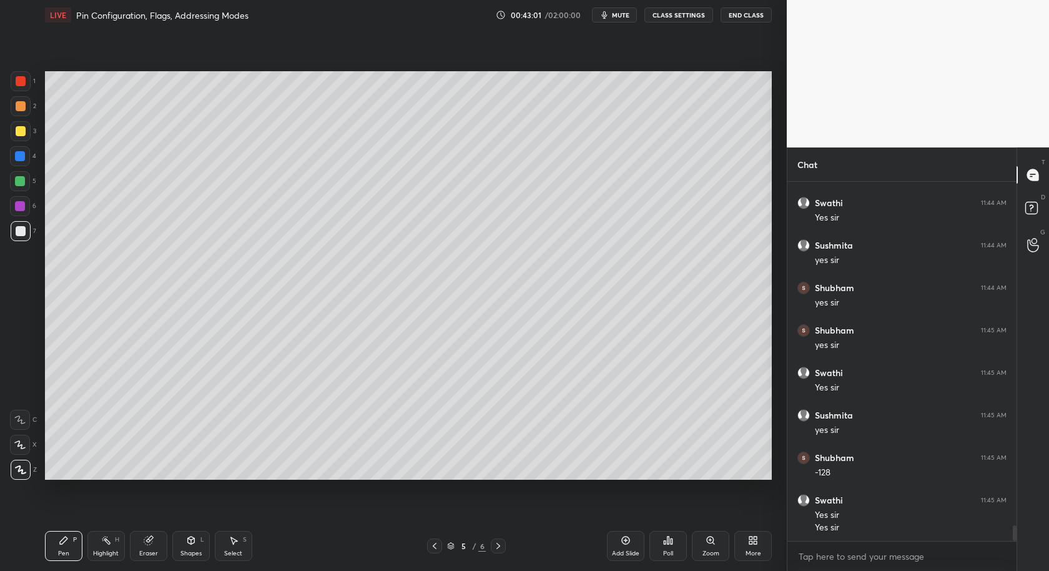
click at [492, 551] on div at bounding box center [498, 545] width 15 height 15
click at [434, 549] on icon at bounding box center [434, 546] width 10 height 10
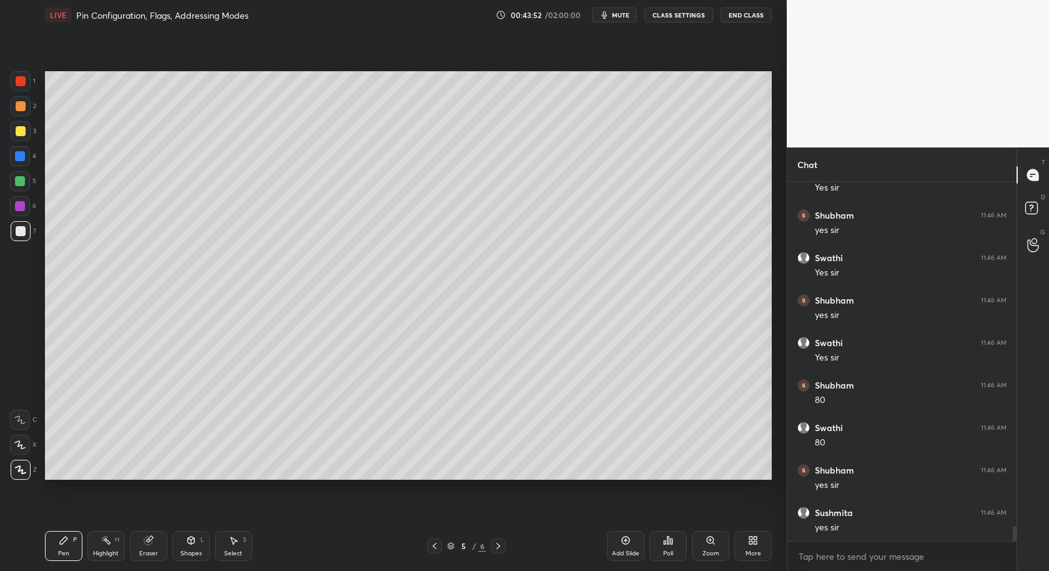
scroll to position [8447, 0]
click at [229, 554] on div "Select" at bounding box center [233, 553] width 18 height 6
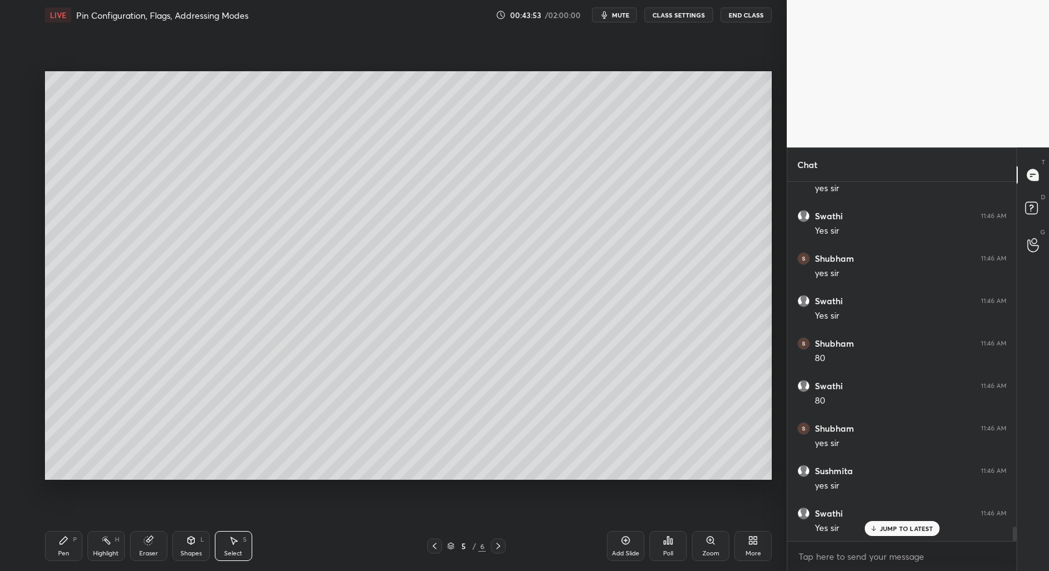
scroll to position [8490, 0]
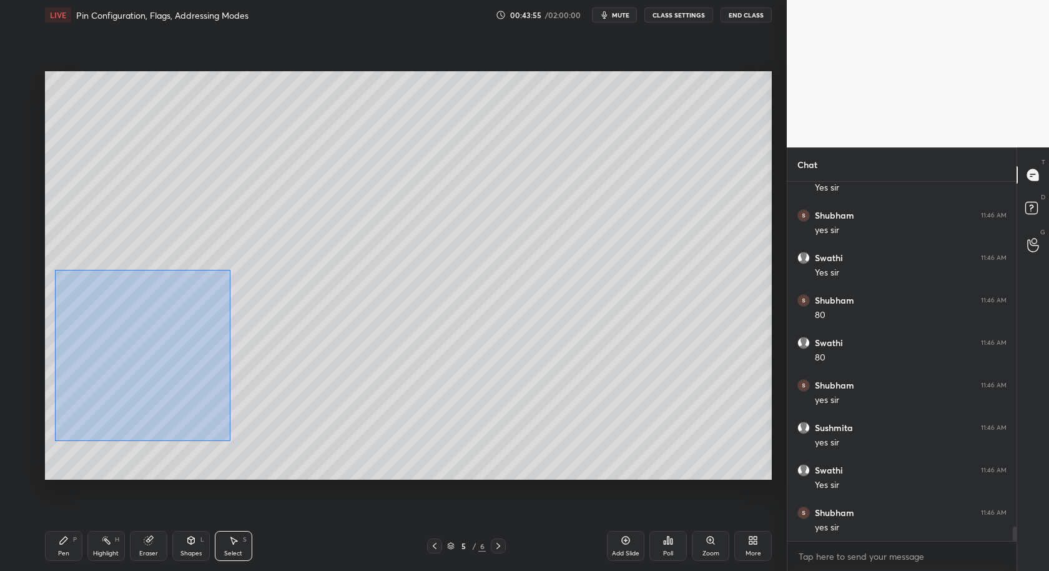
drag, startPoint x: 54, startPoint y: 269, endPoint x: 228, endPoint y: 437, distance: 241.9
click at [230, 440] on div "0 ° Undo Copy Duplicate Duplicate to new slide Delete" at bounding box center [408, 275] width 727 height 409
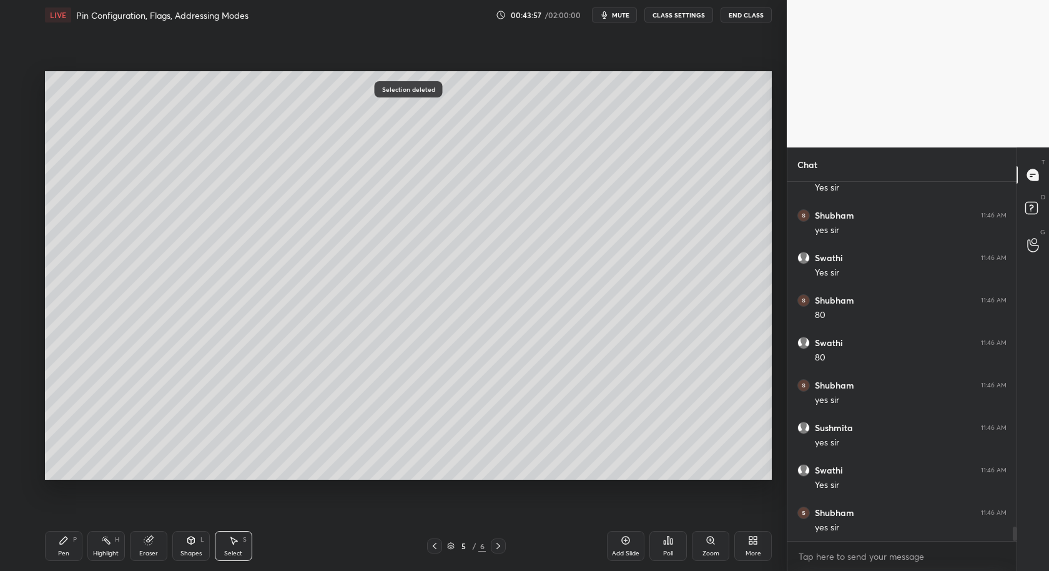
click at [64, 554] on div "Pen" at bounding box center [63, 553] width 11 height 6
click at [21, 418] on icon at bounding box center [19, 419] width 11 height 9
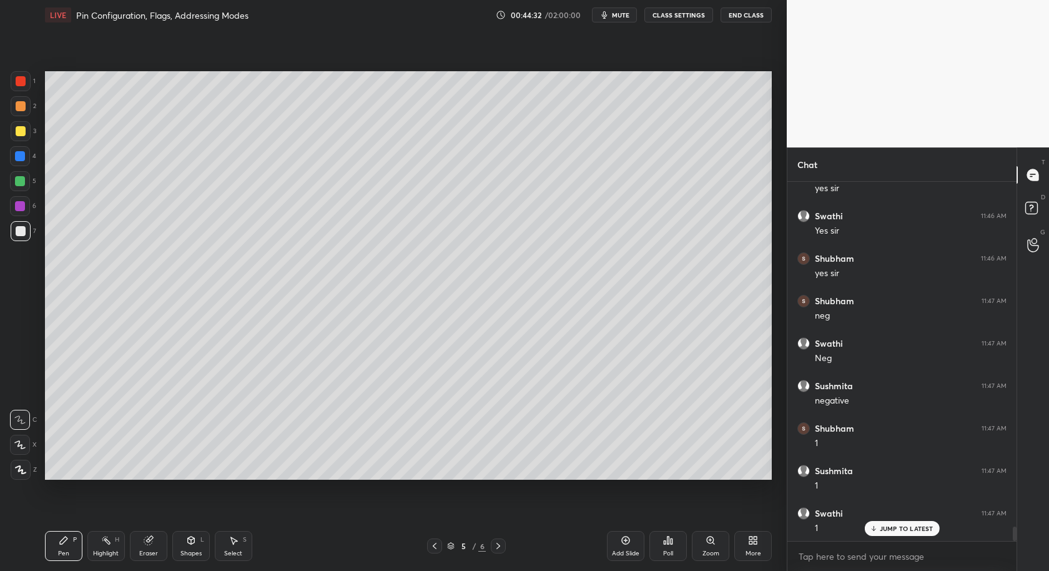
scroll to position [8787, 0]
drag, startPoint x: 21, startPoint y: 179, endPoint x: 9, endPoint y: 192, distance: 18.1
click at [20, 178] on div at bounding box center [20, 181] width 10 height 10
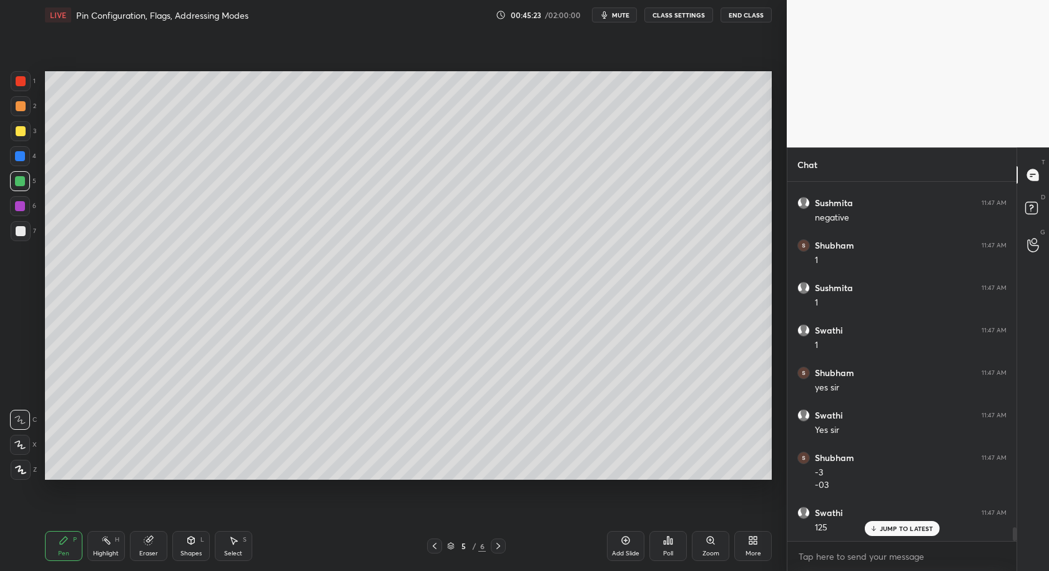
scroll to position [8969, 0]
click at [244, 556] on div "Select S" at bounding box center [233, 546] width 37 height 30
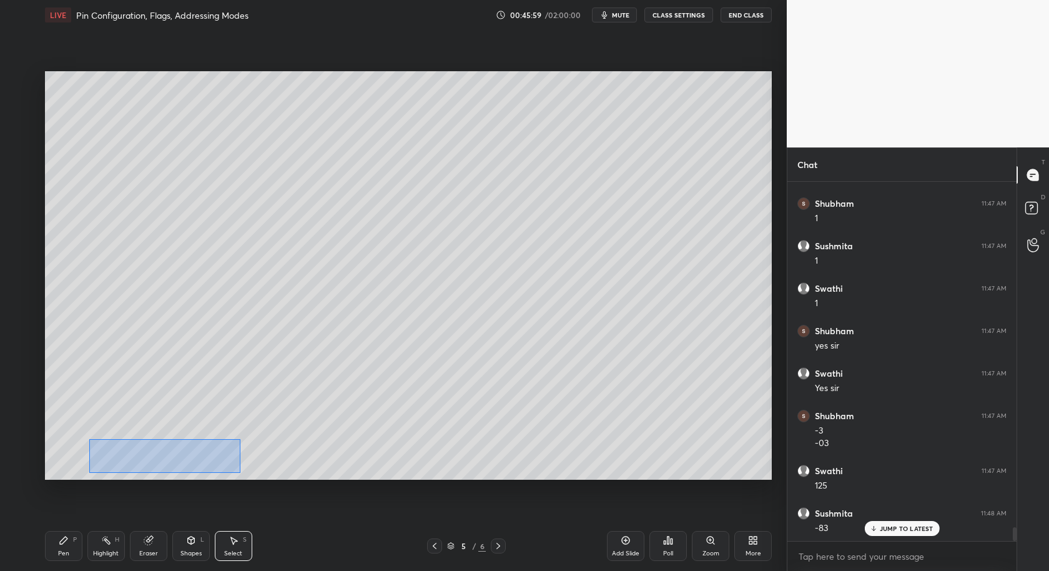
drag, startPoint x: 97, startPoint y: 428, endPoint x: 233, endPoint y: 480, distance: 145.6
click at [238, 479] on div "0 ° Undo Copy Duplicate Duplicate to new slide Delete" at bounding box center [408, 275] width 727 height 409
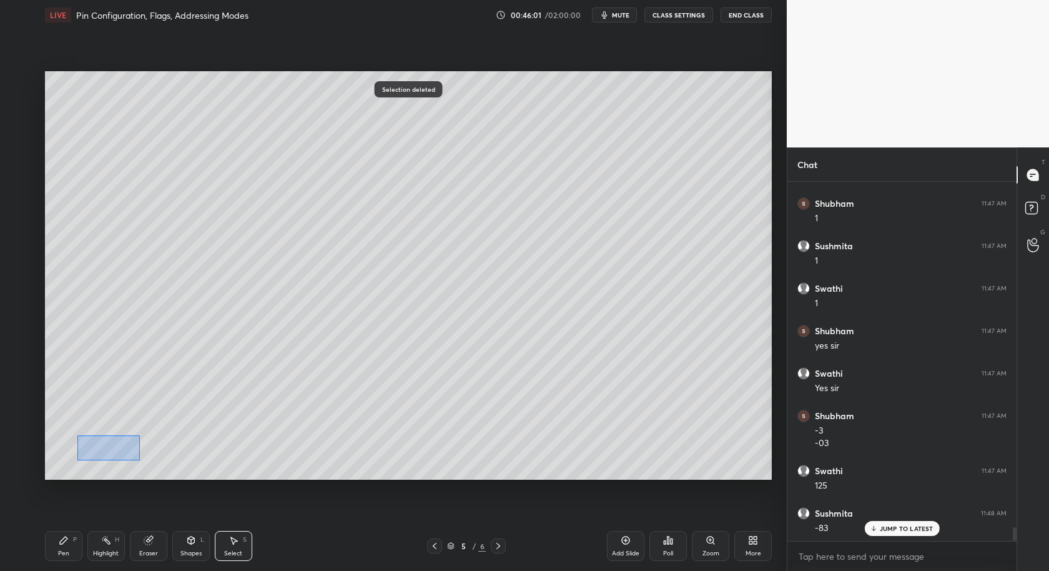
drag, startPoint x: 77, startPoint y: 434, endPoint x: 137, endPoint y: 464, distance: 67.0
click at [139, 461] on div "0 ° Undo Copy Duplicate Duplicate to new slide Delete" at bounding box center [408, 275] width 727 height 409
drag, startPoint x: 55, startPoint y: 548, endPoint x: 66, endPoint y: 538, distance: 15.0
click at [56, 550] on div "Pen P" at bounding box center [63, 546] width 37 height 30
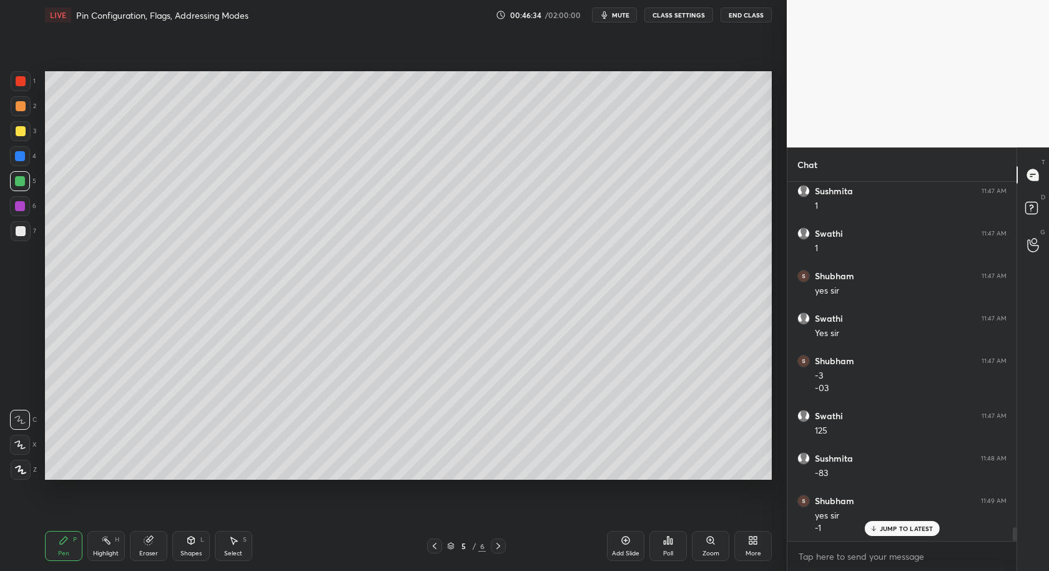
scroll to position [9037, 0]
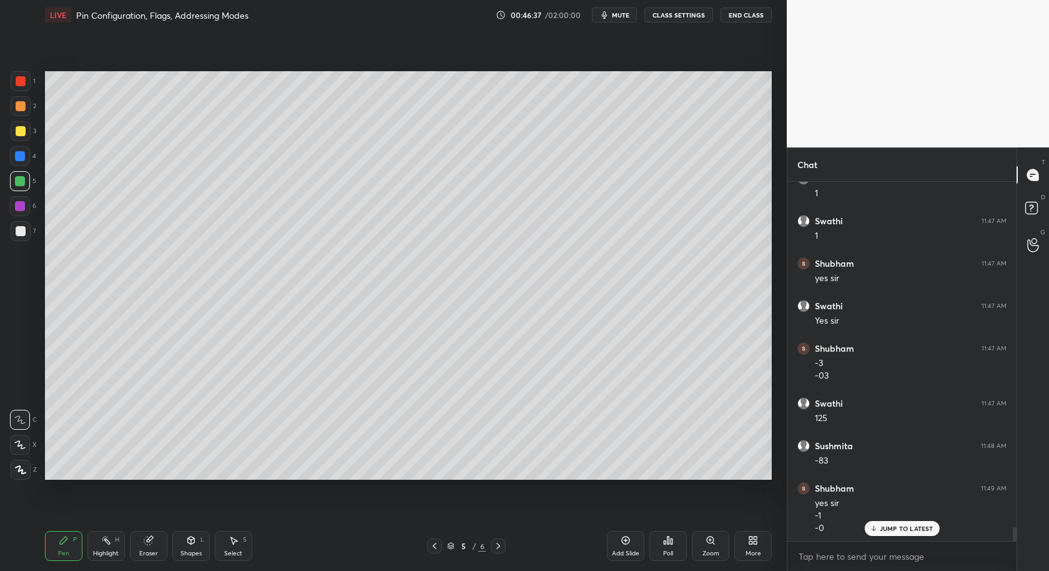
drag, startPoint x: 234, startPoint y: 549, endPoint x: 190, endPoint y: 493, distance: 71.6
click at [236, 547] on div "Select S" at bounding box center [233, 546] width 37 height 30
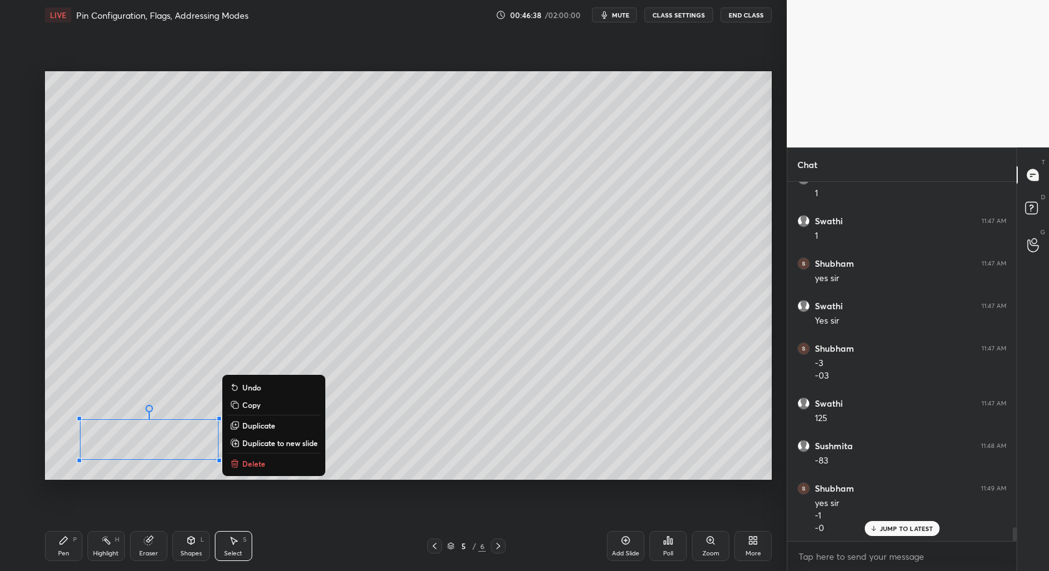
drag, startPoint x: 65, startPoint y: 417, endPoint x: 217, endPoint y: 488, distance: 168.1
click at [220, 492] on div "0 ° Undo Copy Duplicate Duplicate to new slide Delete Setting up your live clas…" at bounding box center [408, 275] width 737 height 491
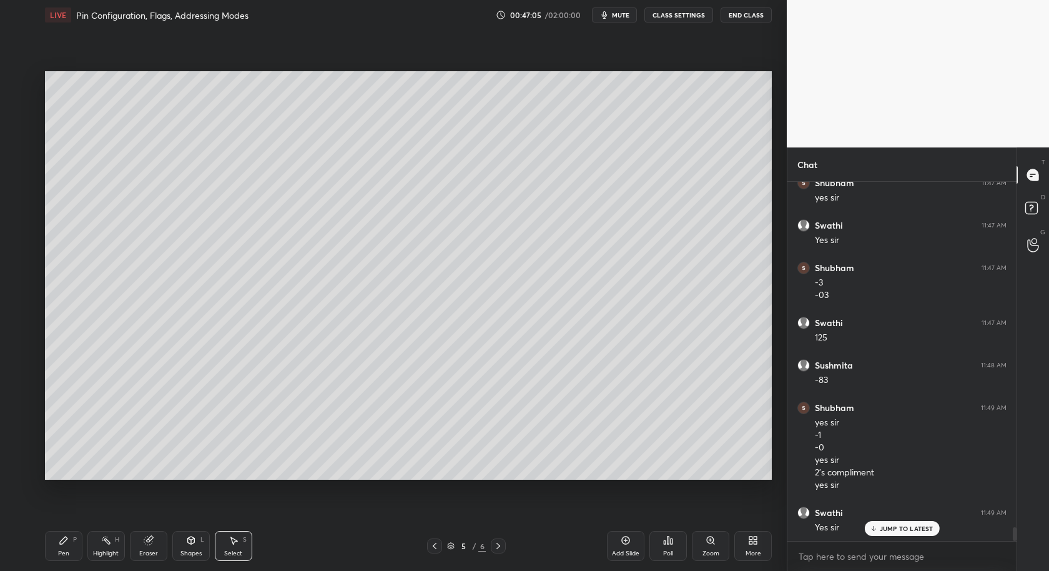
scroll to position [9159, 0]
drag, startPoint x: 64, startPoint y: 548, endPoint x: 77, endPoint y: 489, distance: 60.1
click at [66, 550] on div "Pen P" at bounding box center [63, 546] width 37 height 30
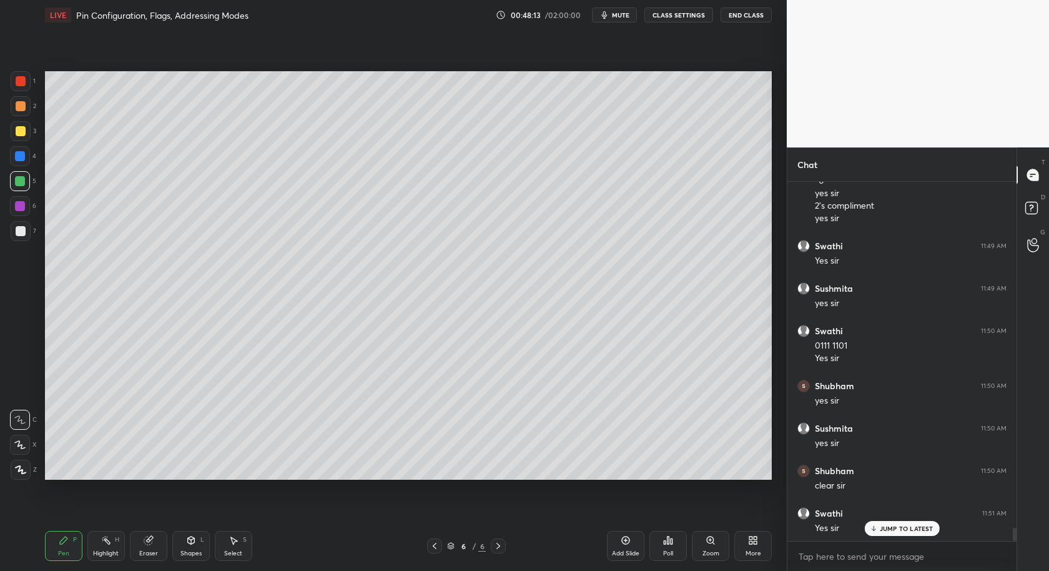
scroll to position [9427, 0]
click at [630, 543] on div "Add Slide" at bounding box center [625, 546] width 37 height 30
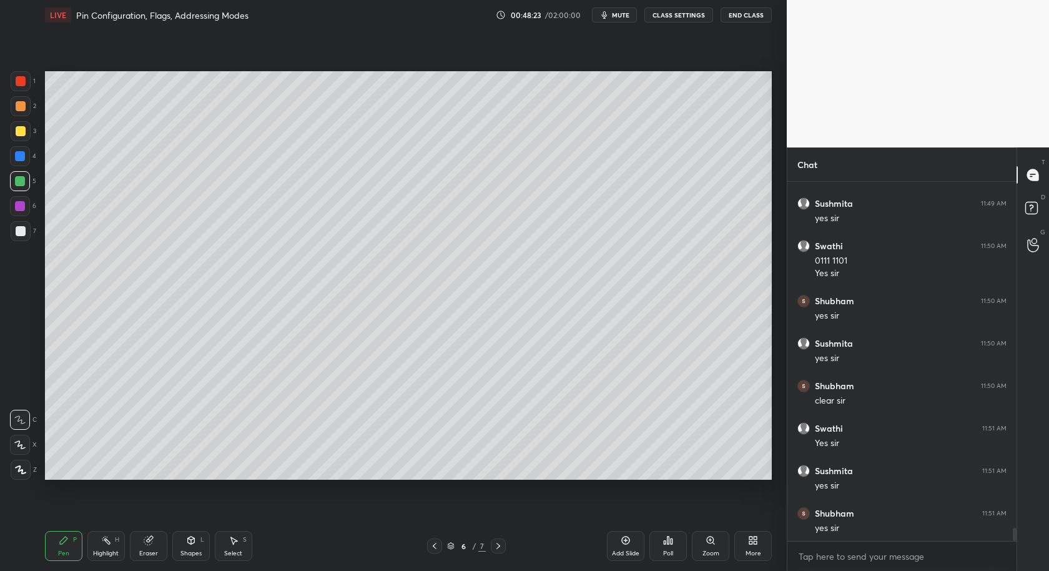
scroll to position [9511, 0]
click at [17, 232] on div at bounding box center [21, 231] width 10 height 10
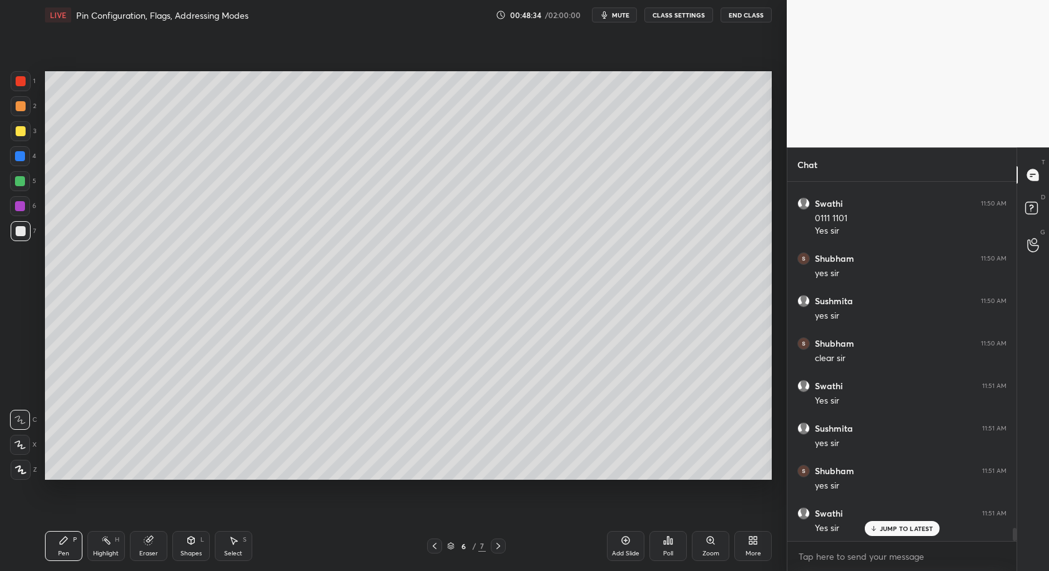
drag, startPoint x: 236, startPoint y: 552, endPoint x: 235, endPoint y: 541, distance: 10.6
click at [236, 550] on div "Select" at bounding box center [233, 553] width 18 height 6
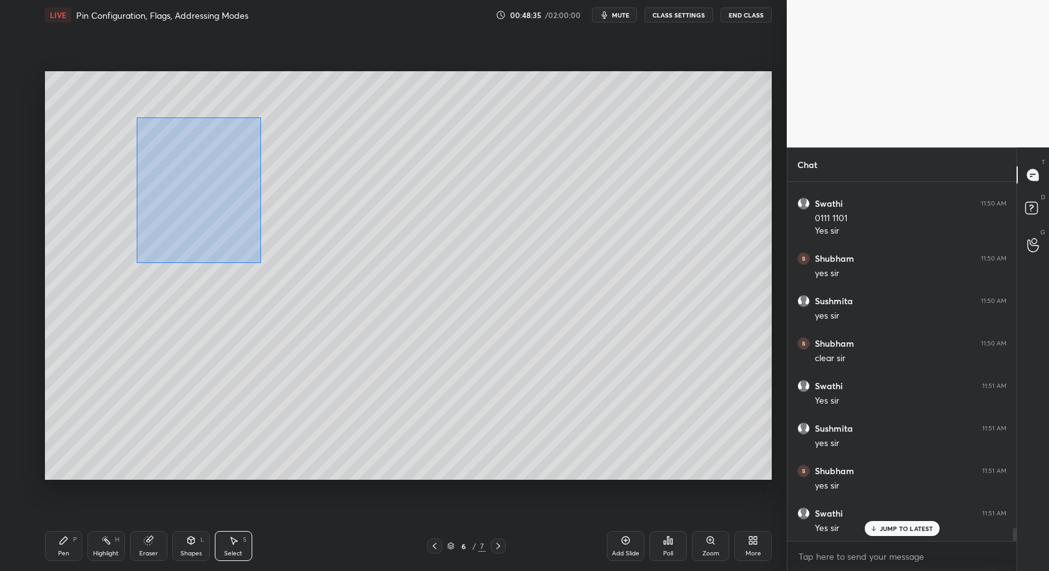
drag, startPoint x: 159, startPoint y: 195, endPoint x: 262, endPoint y: 250, distance: 117.0
click at [261, 263] on div "0 ° Undo Copy Duplicate Duplicate to new slide Delete" at bounding box center [408, 275] width 727 height 409
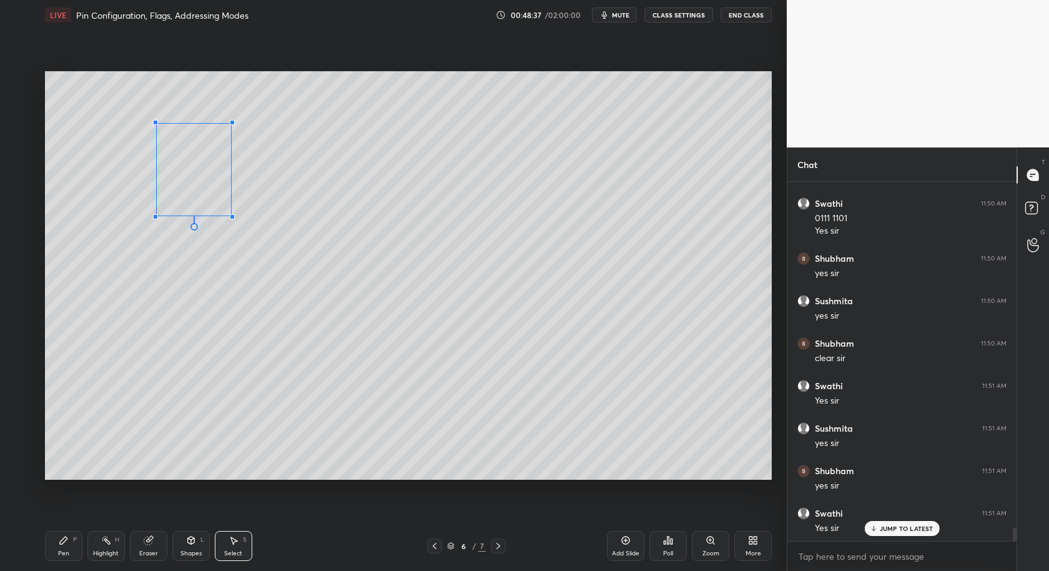
drag, startPoint x: 243, startPoint y: 236, endPoint x: 218, endPoint y: 199, distance: 45.0
click at [231, 215] on div at bounding box center [232, 216] width 5 height 5
drag, startPoint x: 203, startPoint y: 197, endPoint x: 198, endPoint y: 190, distance: 8.5
click at [200, 177] on div "0 ° Undo Copy Duplicate Duplicate to new slide Delete" at bounding box center [408, 275] width 727 height 409
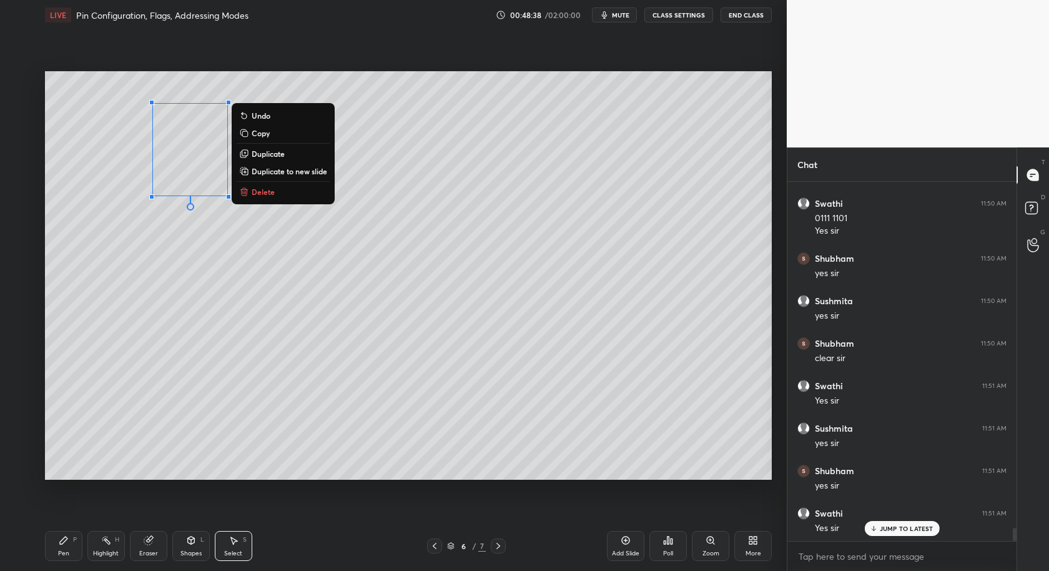
click at [65, 541] on icon at bounding box center [64, 540] width 10 height 10
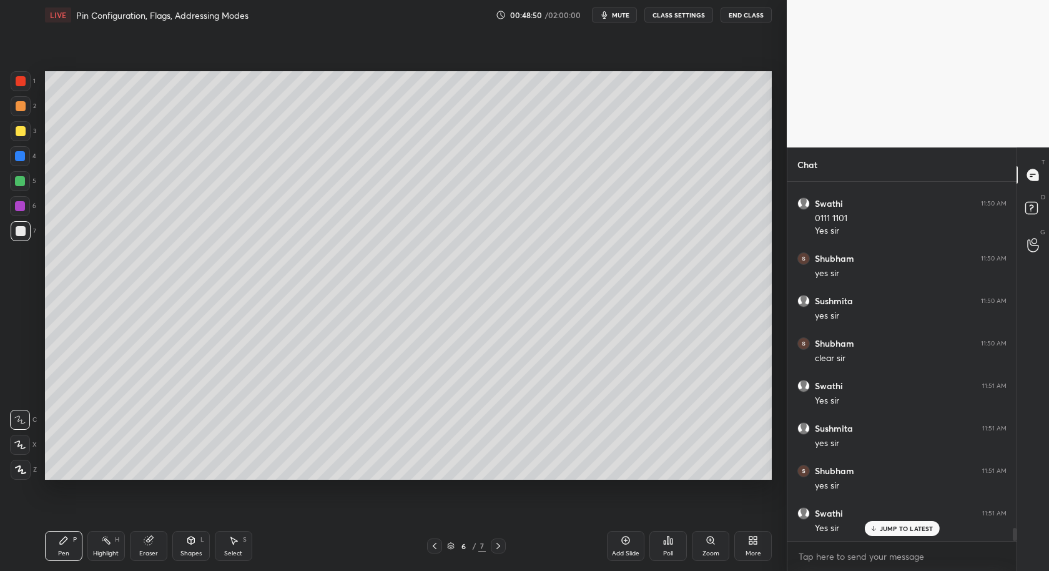
drag, startPoint x: 222, startPoint y: 546, endPoint x: 221, endPoint y: 539, distance: 6.9
click at [224, 549] on div "Select S" at bounding box center [233, 546] width 37 height 30
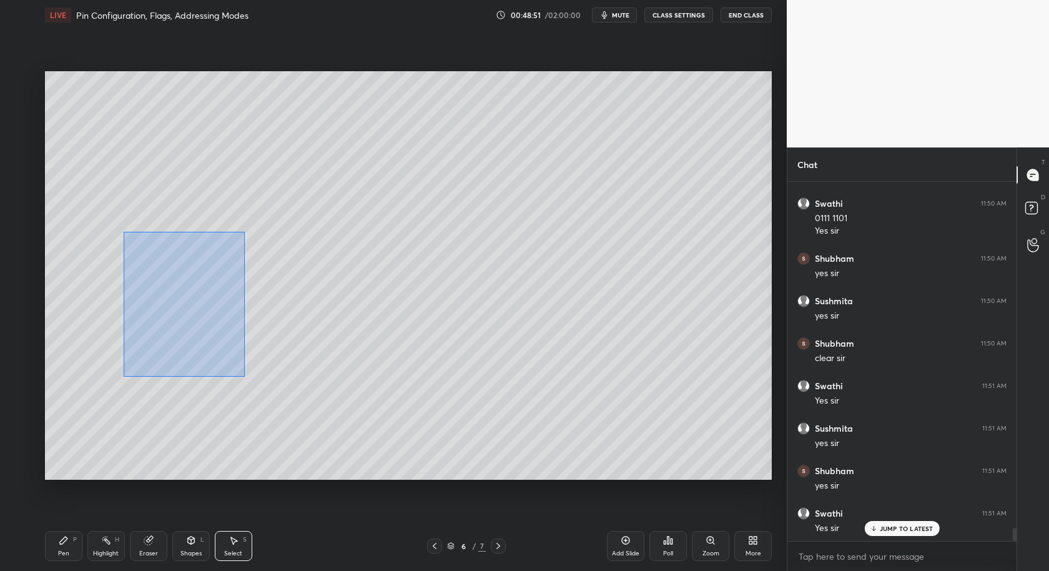
drag, startPoint x: 128, startPoint y: 233, endPoint x: 238, endPoint y: 356, distance: 165.3
click at [244, 376] on div "0 ° Undo Copy Duplicate Duplicate to new slide Delete" at bounding box center [408, 275] width 727 height 409
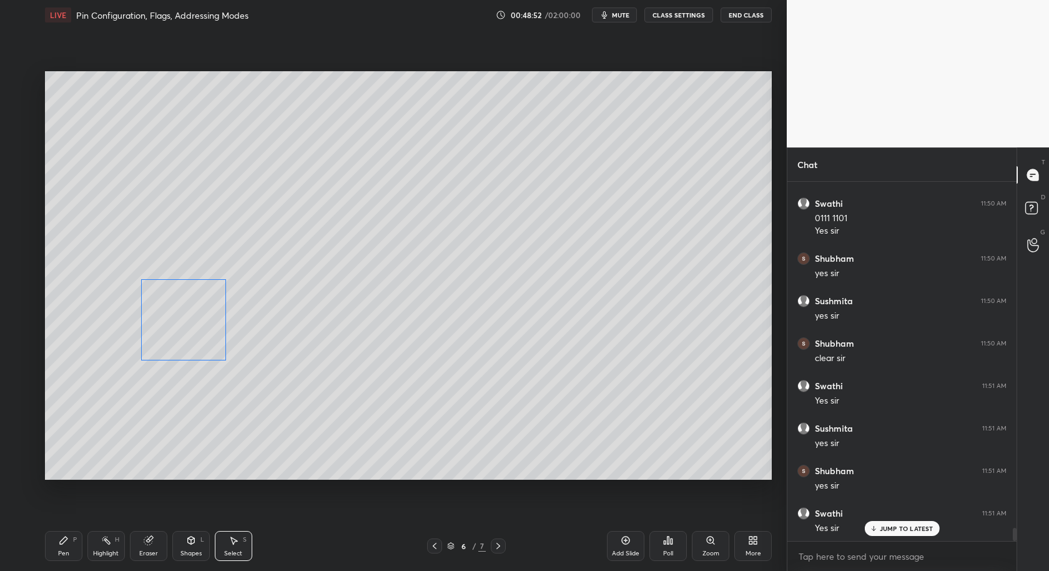
drag, startPoint x: 199, startPoint y: 295, endPoint x: 201, endPoint y: 323, distance: 28.2
click at [200, 325] on div "0 ° Undo Copy Duplicate Duplicate to new slide Delete" at bounding box center [408, 275] width 727 height 409
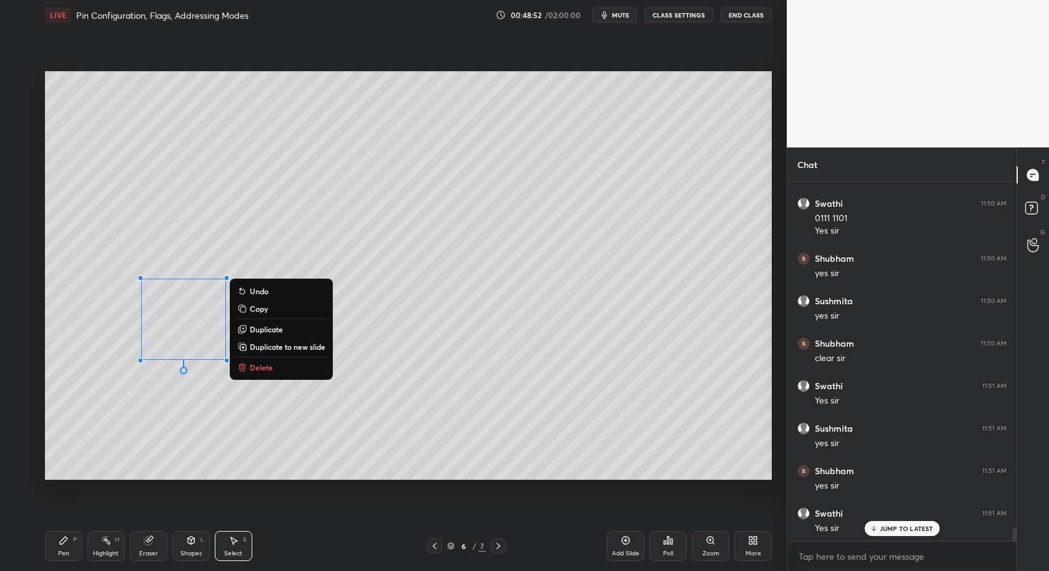
click at [167, 457] on div "0 ° Undo Copy Duplicate Duplicate to new slide Delete" at bounding box center [408, 275] width 727 height 409
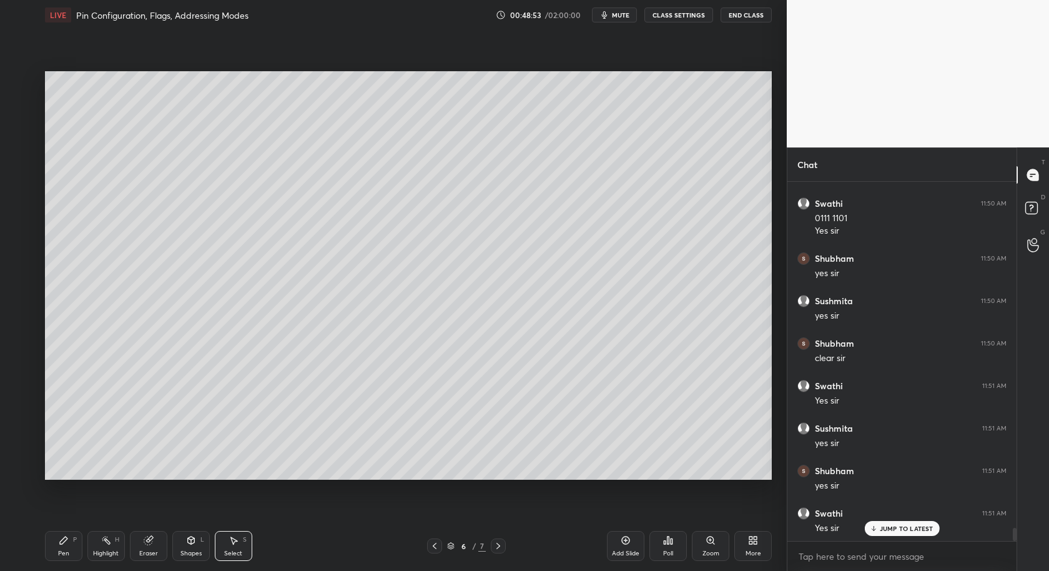
click at [58, 547] on div "Pen P" at bounding box center [63, 546] width 37 height 30
click at [62, 546] on div "Pen P" at bounding box center [63, 546] width 37 height 30
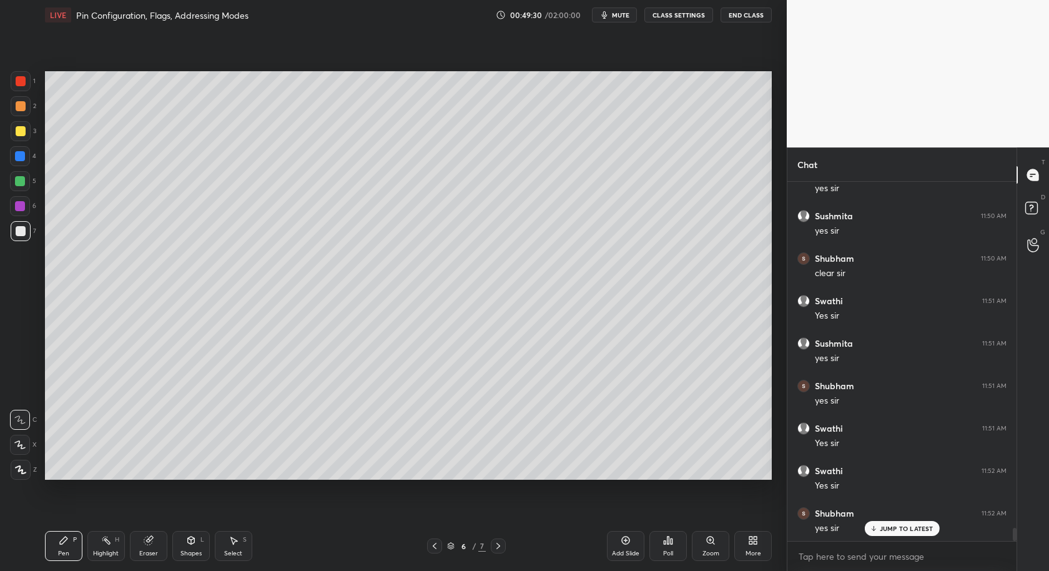
scroll to position [9608, 0]
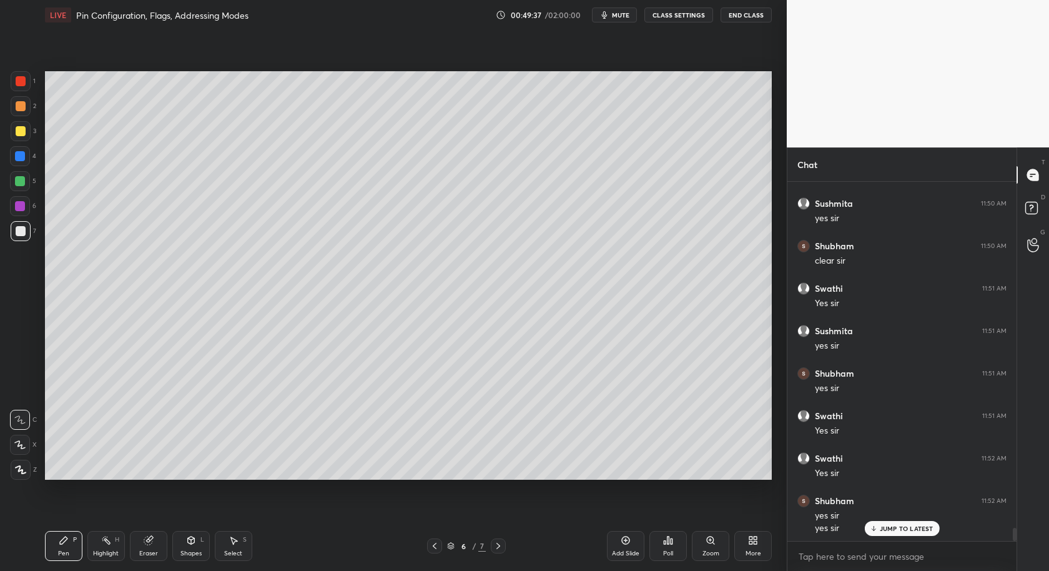
drag, startPoint x: 16, startPoint y: 184, endPoint x: 34, endPoint y: 179, distance: 19.4
click at [16, 184] on div at bounding box center [20, 181] width 10 height 10
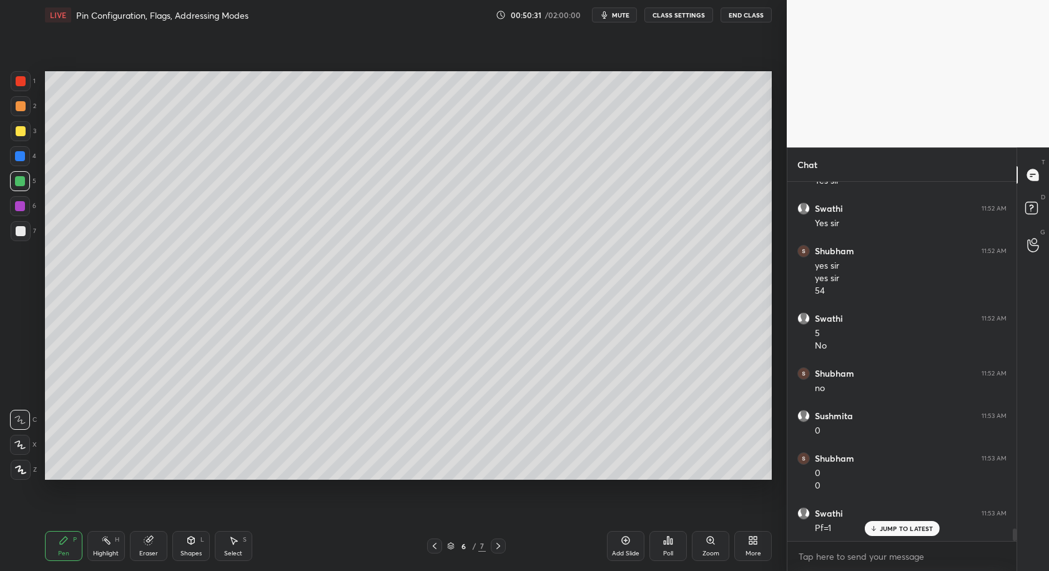
scroll to position [9901, 0]
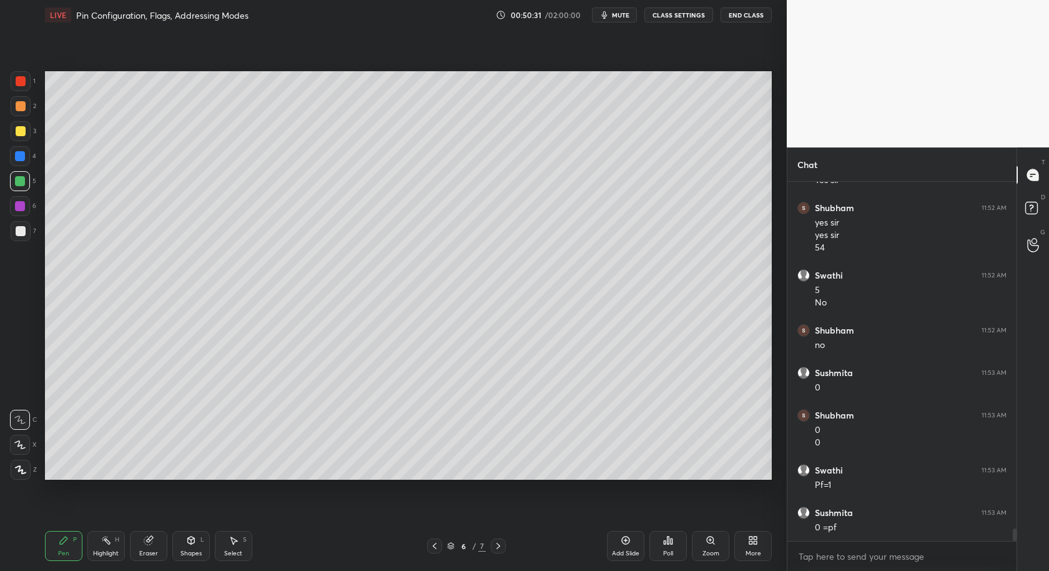
drag, startPoint x: 436, startPoint y: 550, endPoint x: 444, endPoint y: 542, distance: 11.0
click at [438, 551] on div at bounding box center [434, 545] width 15 height 15
drag, startPoint x: 434, startPoint y: 550, endPoint x: 434, endPoint y: 540, distance: 10.0
click at [433, 551] on icon at bounding box center [434, 546] width 10 height 10
click at [496, 543] on icon at bounding box center [498, 545] width 4 height 6
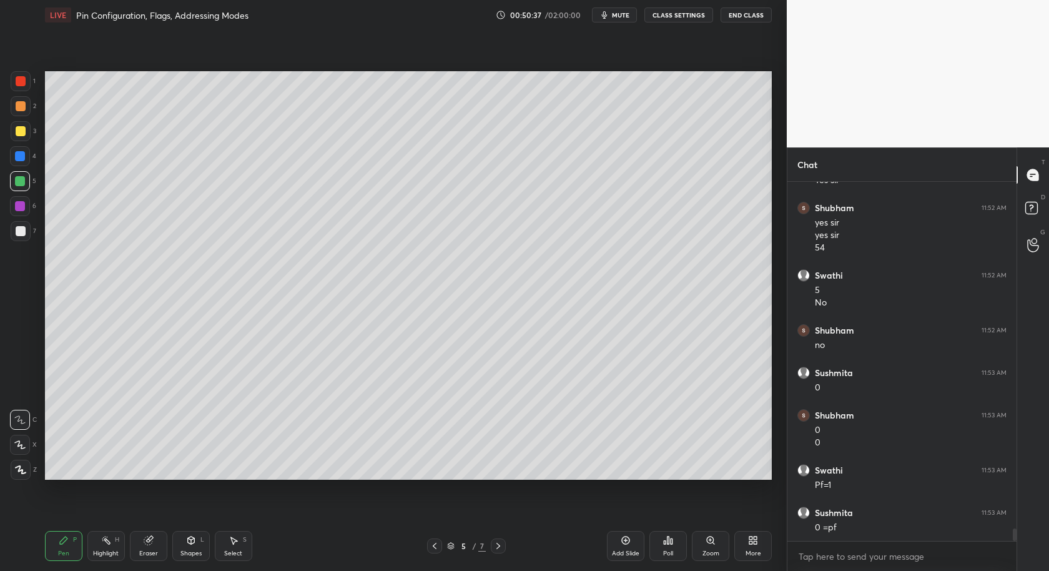
click at [499, 546] on icon at bounding box center [498, 546] width 10 height 10
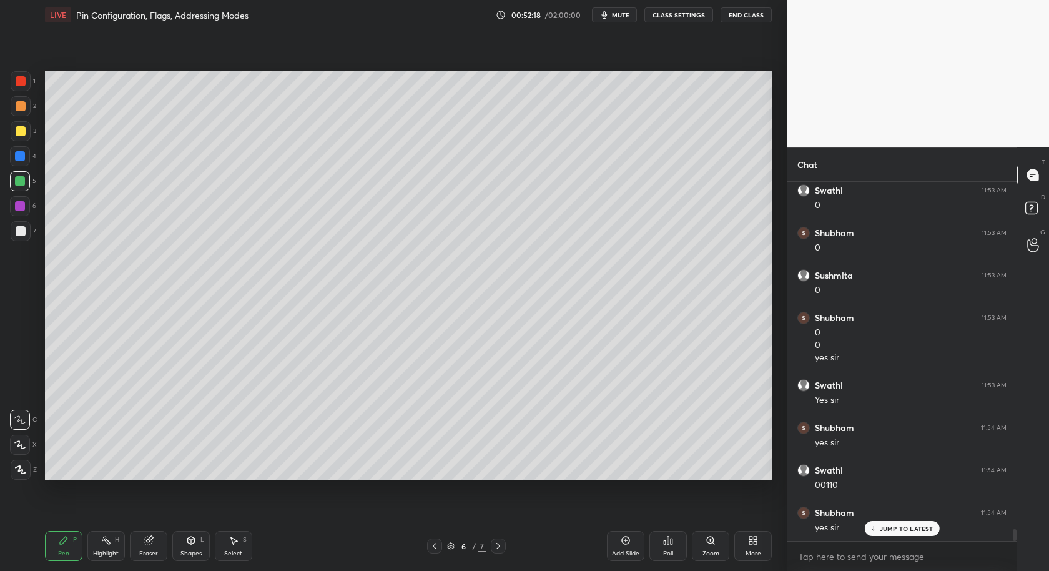
scroll to position [10392, 0]
click at [26, 105] on div at bounding box center [21, 106] width 20 height 20
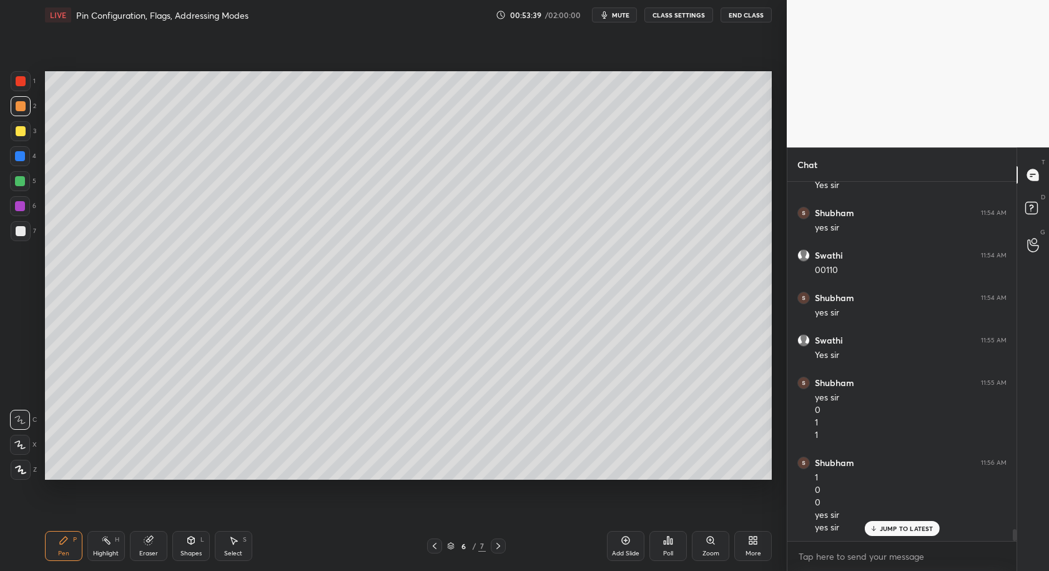
scroll to position [10607, 0]
drag, startPoint x: 22, startPoint y: 238, endPoint x: 35, endPoint y: 257, distance: 23.0
click at [22, 239] on div at bounding box center [21, 231] width 20 height 20
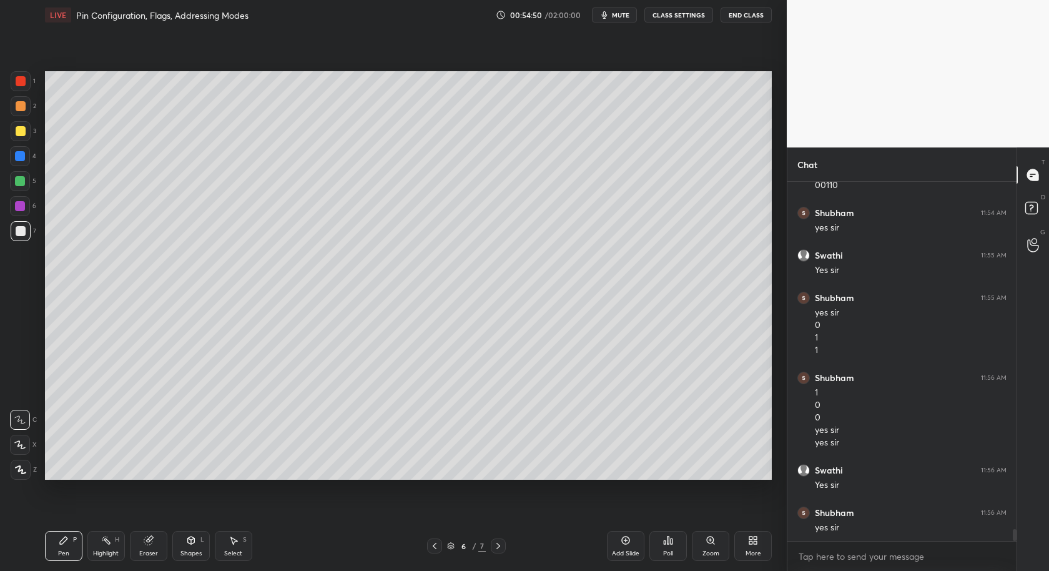
scroll to position [10692, 0]
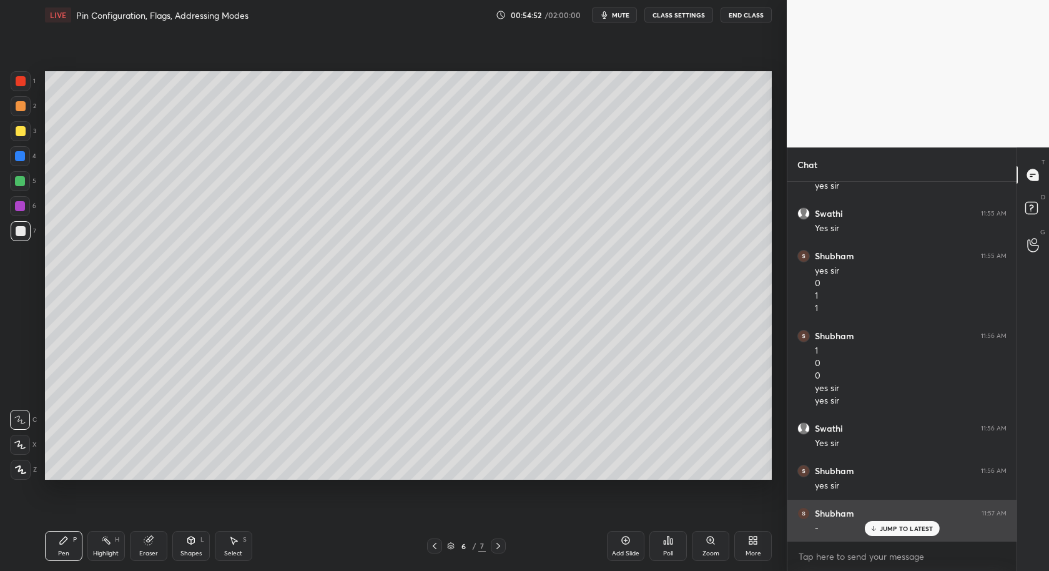
drag, startPoint x: 902, startPoint y: 527, endPoint x: 893, endPoint y: 532, distance: 10.1
click at [903, 529] on p "JUMP TO LATEST" at bounding box center [907, 527] width 54 height 7
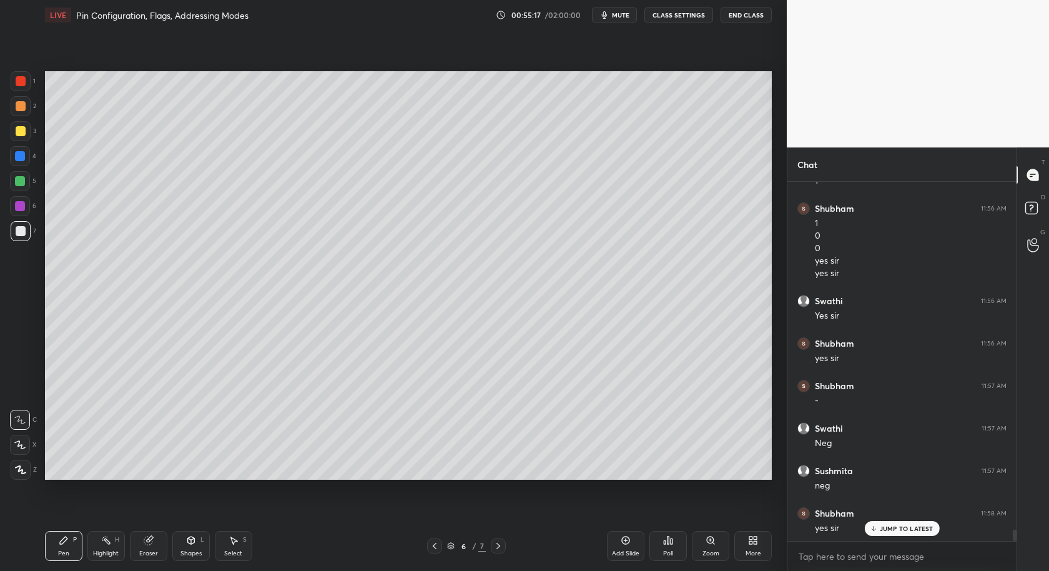
scroll to position [10862, 0]
drag, startPoint x: 162, startPoint y: 544, endPoint x: 167, endPoint y: 522, distance: 22.4
click at [155, 541] on div "Eraser" at bounding box center [148, 546] width 37 height 30
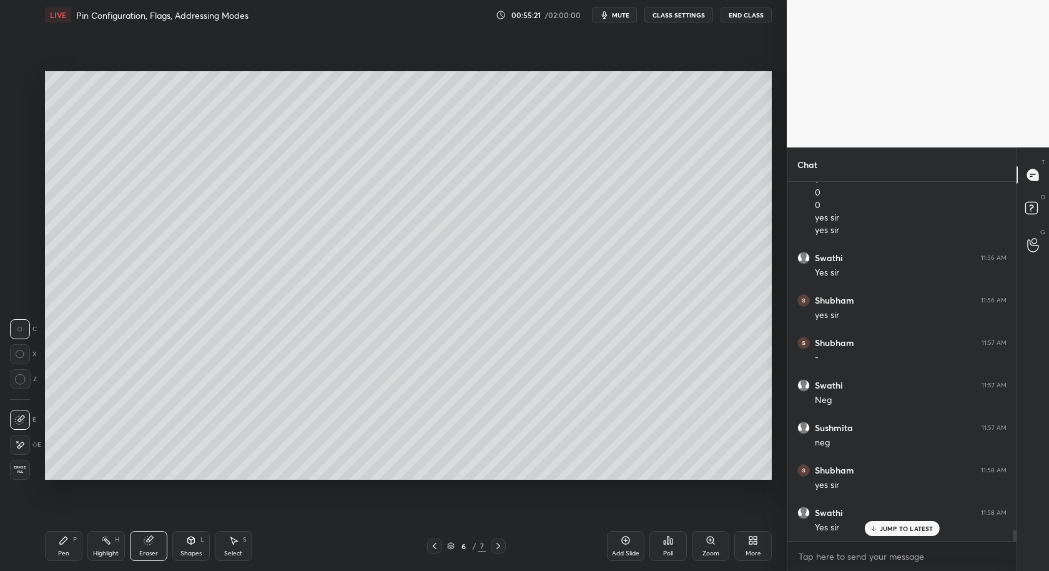
scroll to position [10904, 0]
drag, startPoint x: 61, startPoint y: 546, endPoint x: 61, endPoint y: 488, distance: 58.7
click at [59, 543] on div "Pen P" at bounding box center [63, 546] width 37 height 30
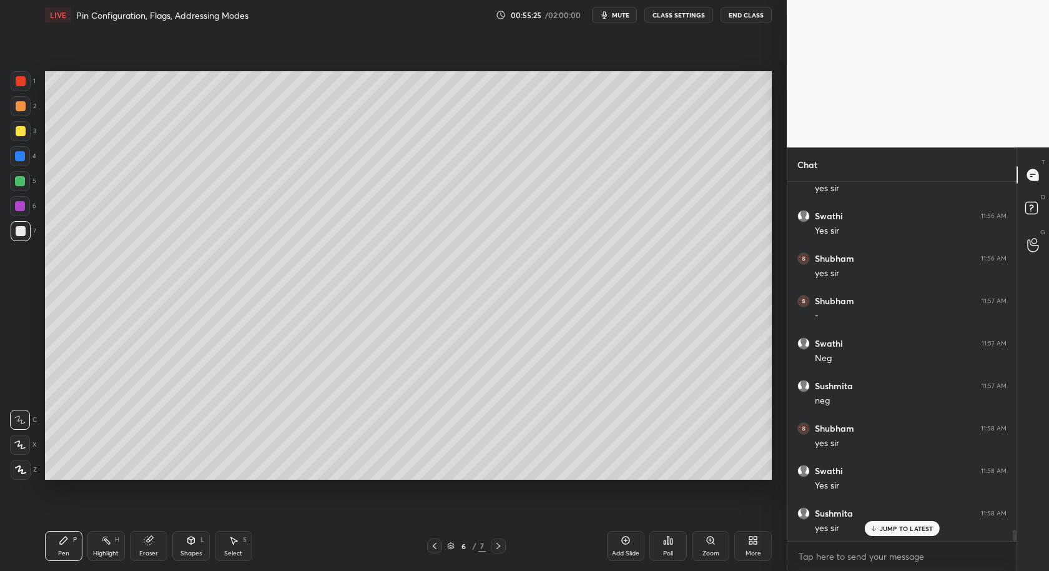
click at [17, 159] on div at bounding box center [20, 156] width 10 height 10
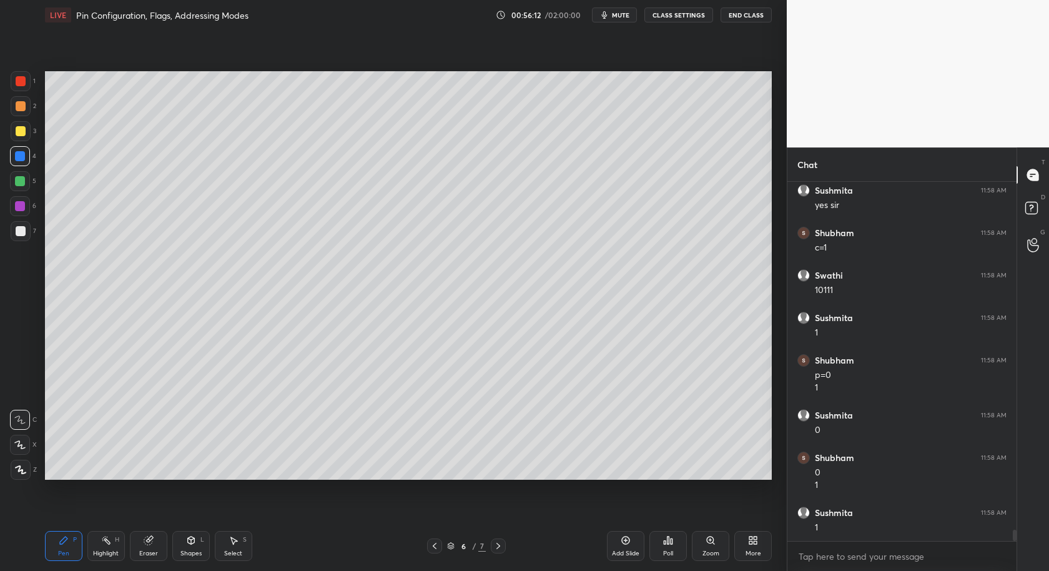
scroll to position [11269, 0]
drag, startPoint x: 16, startPoint y: 180, endPoint x: 11, endPoint y: 189, distance: 10.4
click at [17, 181] on div at bounding box center [20, 181] width 10 height 10
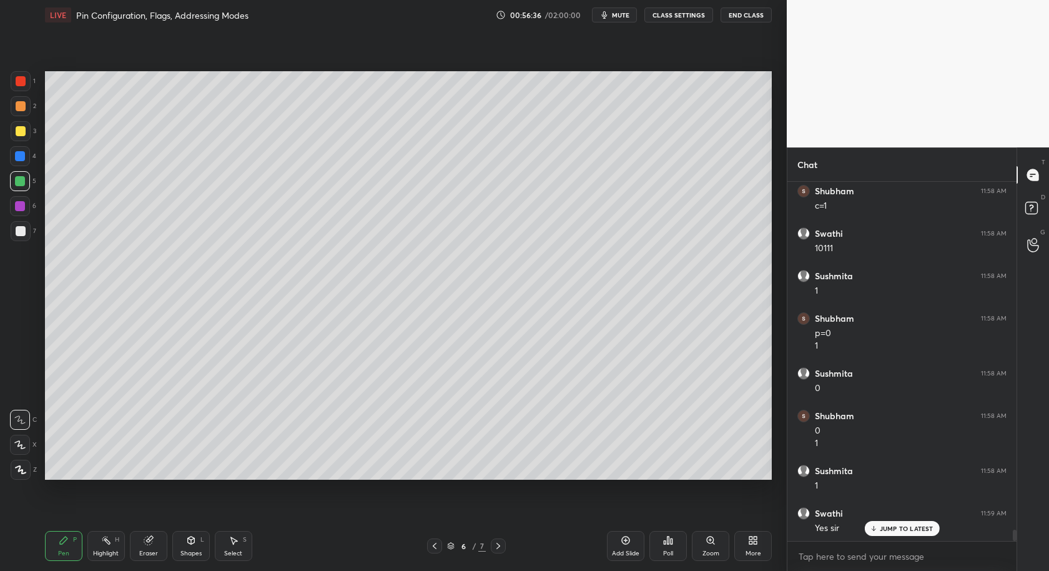
click at [772, 362] on div "Setting up your live class Poll for secs No correct answer Start poll" at bounding box center [408, 275] width 737 height 491
drag, startPoint x: 19, startPoint y: 237, endPoint x: 28, endPoint y: 235, distance: 8.8
click at [21, 237] on div at bounding box center [21, 231] width 20 height 20
drag, startPoint x: 148, startPoint y: 545, endPoint x: 212, endPoint y: 484, distance: 88.3
click at [150, 545] on div "Eraser" at bounding box center [148, 546] width 37 height 30
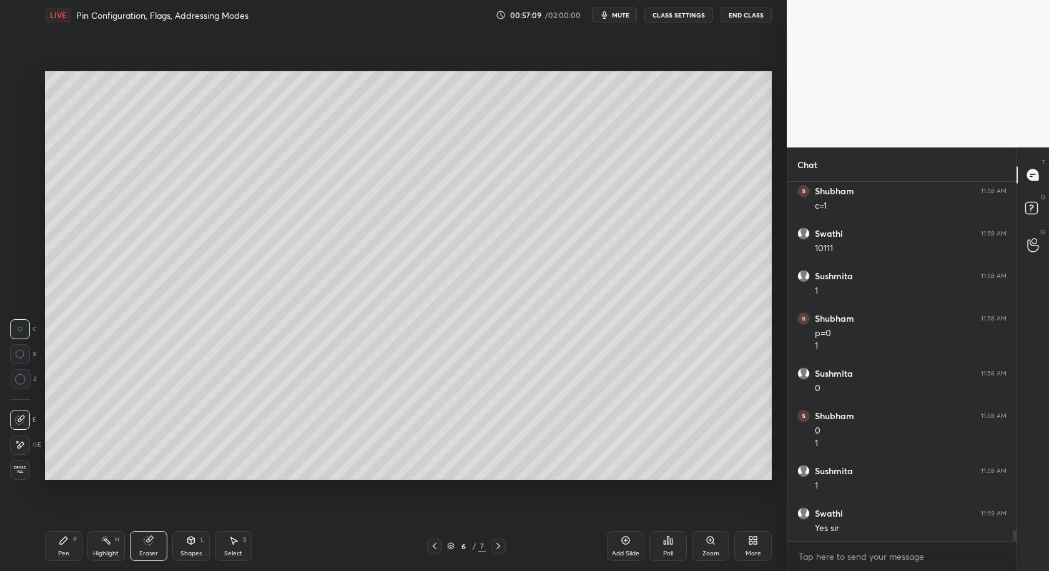
scroll to position [11312, 0]
drag, startPoint x: 19, startPoint y: 380, endPoint x: 39, endPoint y: 390, distance: 22.3
click at [19, 380] on icon at bounding box center [20, 379] width 11 height 11
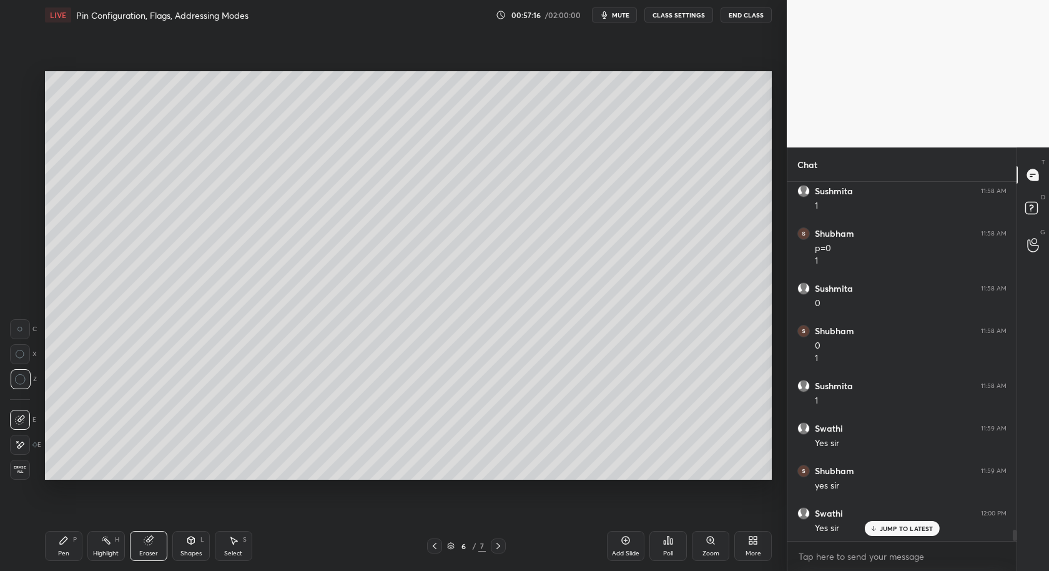
scroll to position [11396, 0]
click at [54, 557] on div "Pen P" at bounding box center [63, 546] width 37 height 30
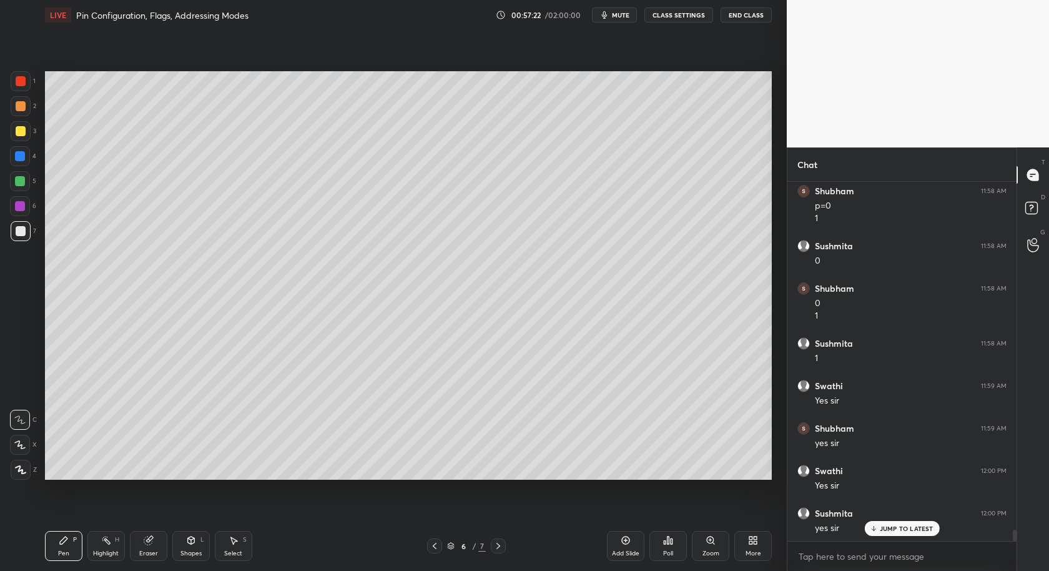
drag, startPoint x: 22, startPoint y: 463, endPoint x: 41, endPoint y: 454, distance: 20.7
click at [21, 463] on div at bounding box center [21, 469] width 20 height 20
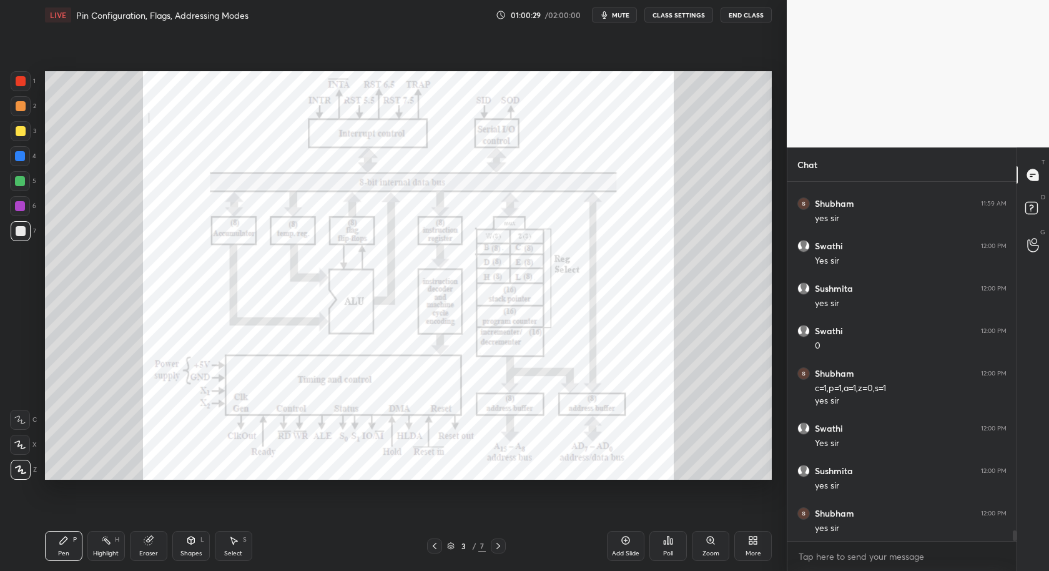
scroll to position [11664, 0]
drag, startPoint x: 233, startPoint y: 542, endPoint x: 237, endPoint y: 522, distance: 20.3
click at [232, 547] on div "Select S" at bounding box center [233, 546] width 37 height 30
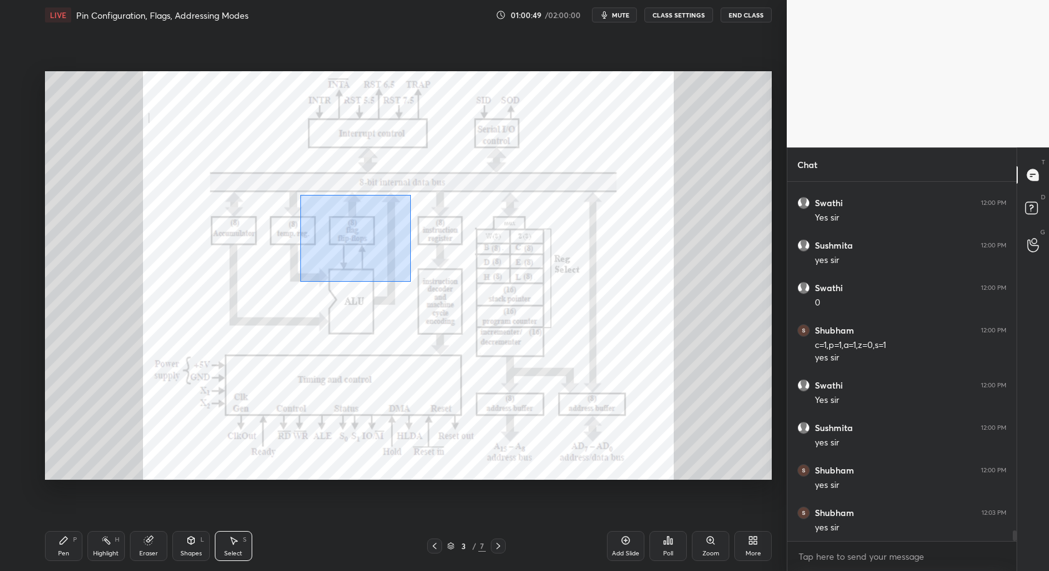
drag, startPoint x: 300, startPoint y: 195, endPoint x: 416, endPoint y: 279, distance: 143.1
click at [414, 284] on div "0 ° Undo Copy Duplicate Duplicate to new slide Delete" at bounding box center [408, 275] width 727 height 409
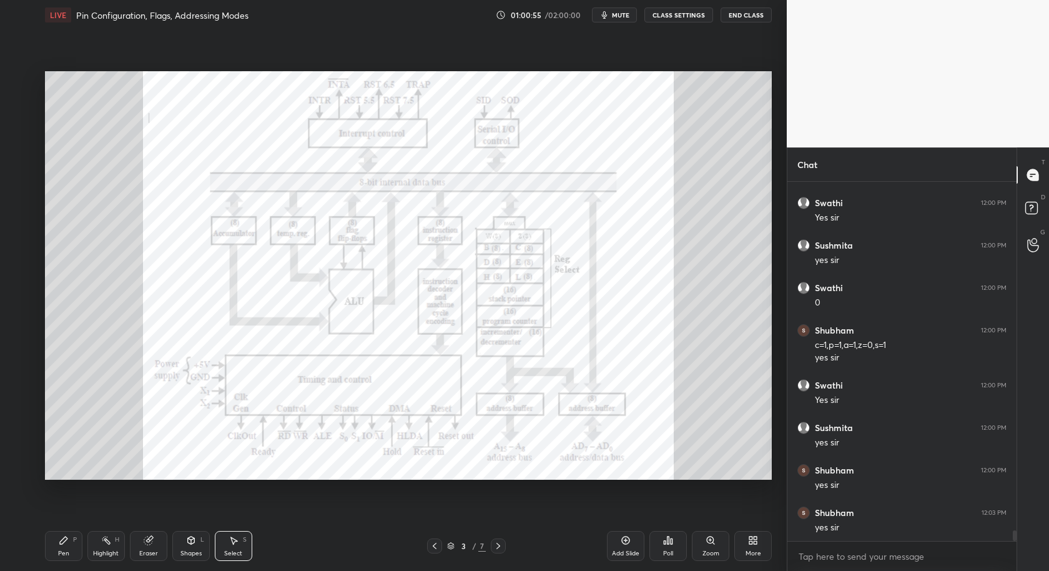
drag, startPoint x: 62, startPoint y: 543, endPoint x: 69, endPoint y: 534, distance: 11.1
click at [61, 544] on icon at bounding box center [64, 540] width 10 height 10
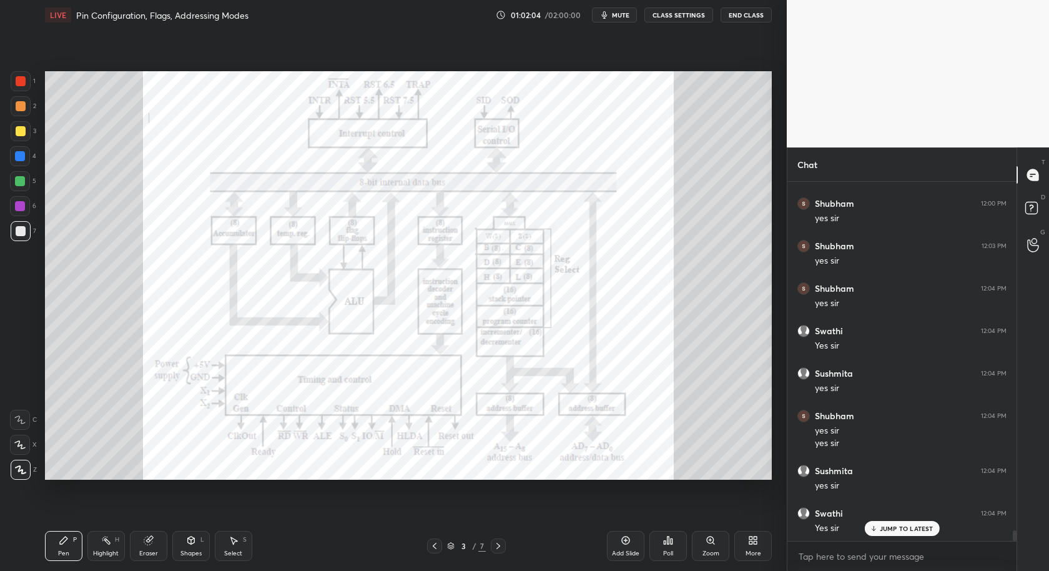
scroll to position [11943, 0]
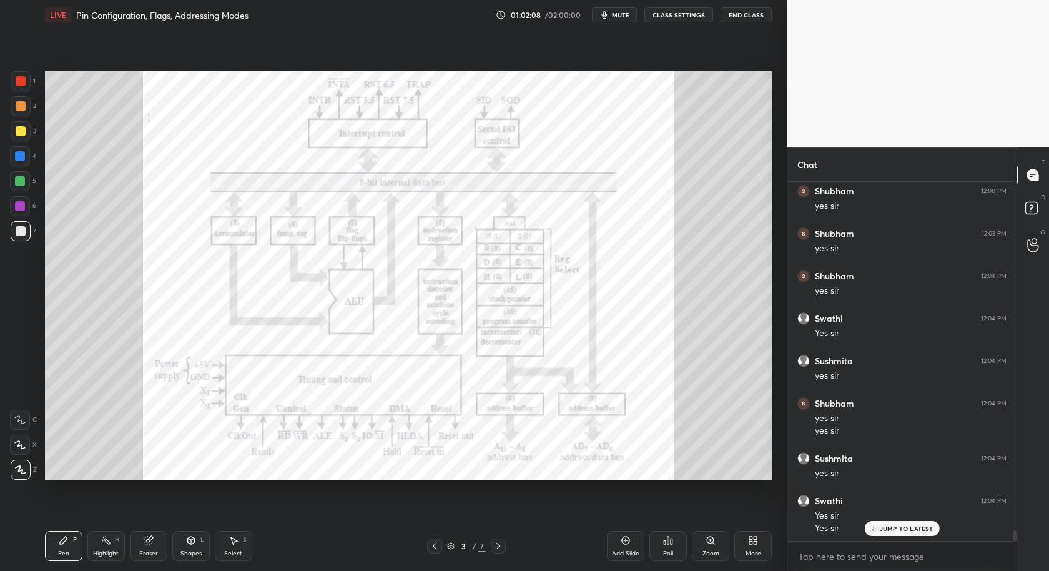
click at [21, 130] on div at bounding box center [21, 131] width 10 height 10
drag, startPoint x: 20, startPoint y: 208, endPoint x: 26, endPoint y: 215, distance: 9.3
click at [19, 208] on div at bounding box center [20, 206] width 10 height 10
click at [607, 473] on div "Setting up your live class Poll for secs No correct answer Start poll" at bounding box center [408, 275] width 737 height 491
click at [604, 476] on div "Setting up your live class Poll for secs No correct answer Start poll" at bounding box center [408, 275] width 737 height 491
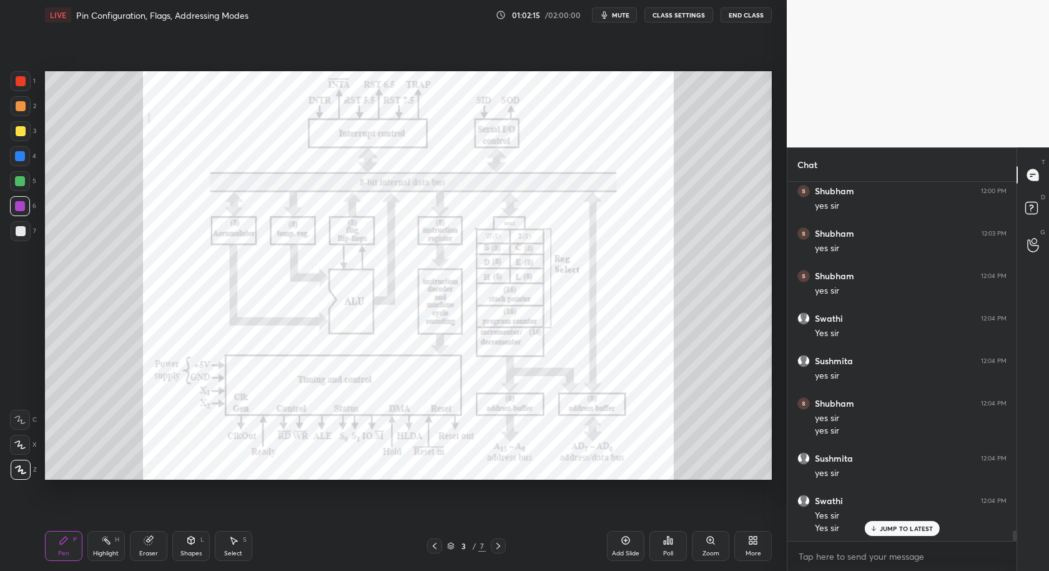
click at [506, 476] on div "Setting up your live class Poll for secs No correct answer Start poll" at bounding box center [408, 275] width 737 height 491
click at [504, 478] on div "Setting up your live class Poll for secs No correct answer Start poll" at bounding box center [408, 275] width 737 height 491
drag, startPoint x: 499, startPoint y: 479, endPoint x: 657, endPoint y: 514, distance: 161.8
click at [504, 513] on div "Setting up your live class Poll for secs No correct answer Start poll" at bounding box center [408, 275] width 737 height 491
click at [717, 509] on div "Setting up your live class Poll for secs No correct answer Start poll" at bounding box center [408, 275] width 737 height 491
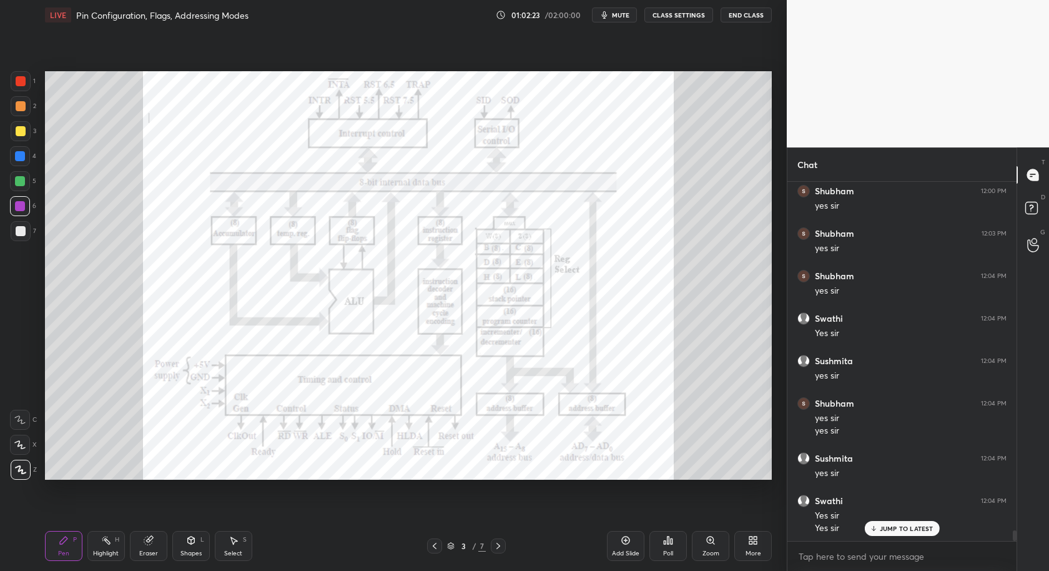
scroll to position [11986, 0]
click at [625, 541] on icon at bounding box center [625, 540] width 10 height 10
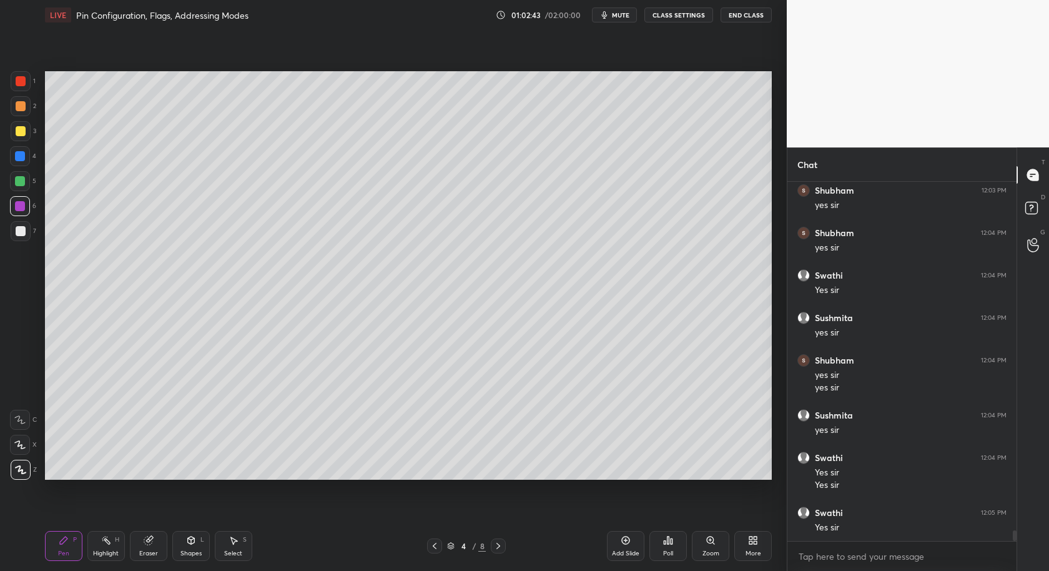
drag, startPoint x: 19, startPoint y: 231, endPoint x: 40, endPoint y: 245, distance: 25.1
click at [20, 232] on div at bounding box center [21, 231] width 10 height 10
click at [14, 132] on div at bounding box center [21, 131] width 20 height 20
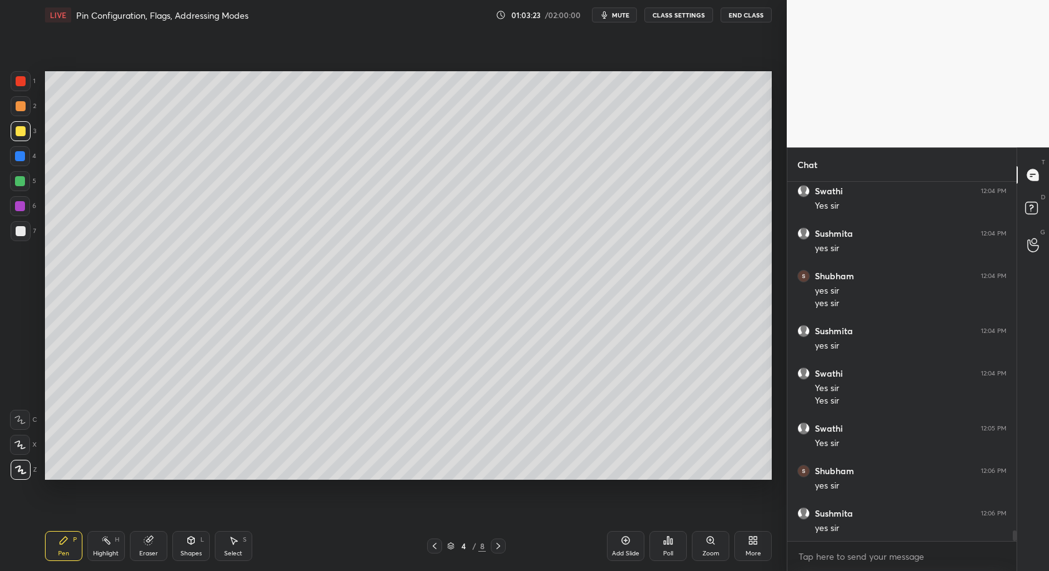
scroll to position [12113, 0]
click at [16, 184] on div at bounding box center [20, 181] width 10 height 10
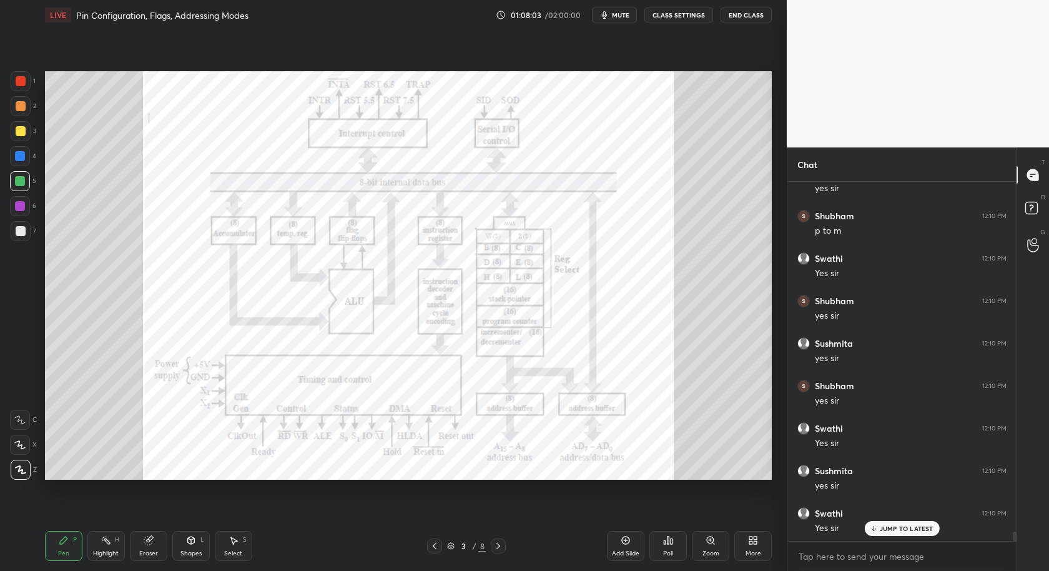
scroll to position [13581, 0]
click at [625, 546] on div "Add Slide" at bounding box center [625, 546] width 37 height 30
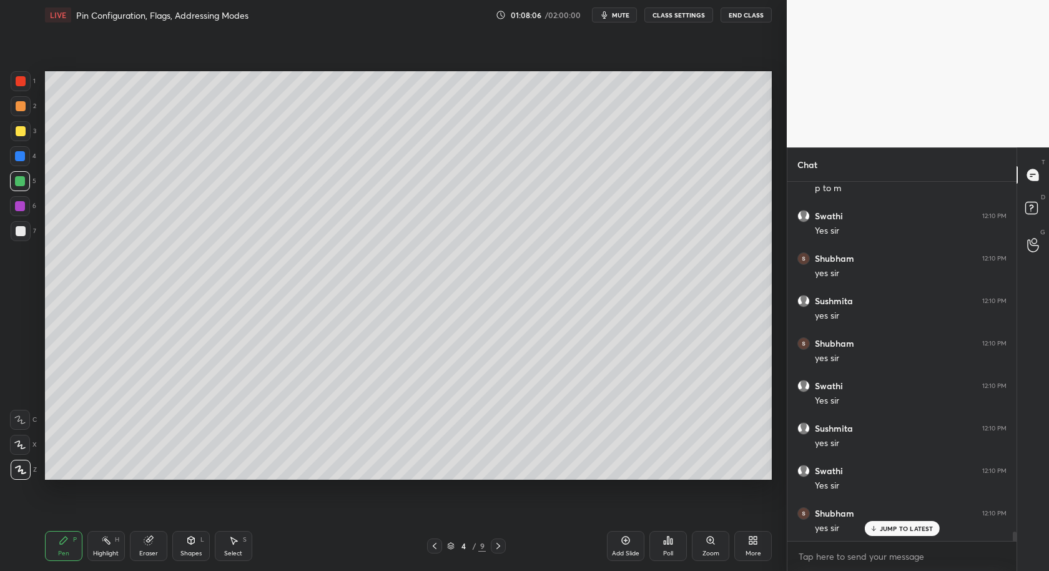
click at [192, 551] on div "Shapes" at bounding box center [190, 553] width 21 height 6
click at [14, 231] on div at bounding box center [21, 231] width 20 height 20
click at [180, 545] on div "Shapes L" at bounding box center [190, 546] width 37 height 30
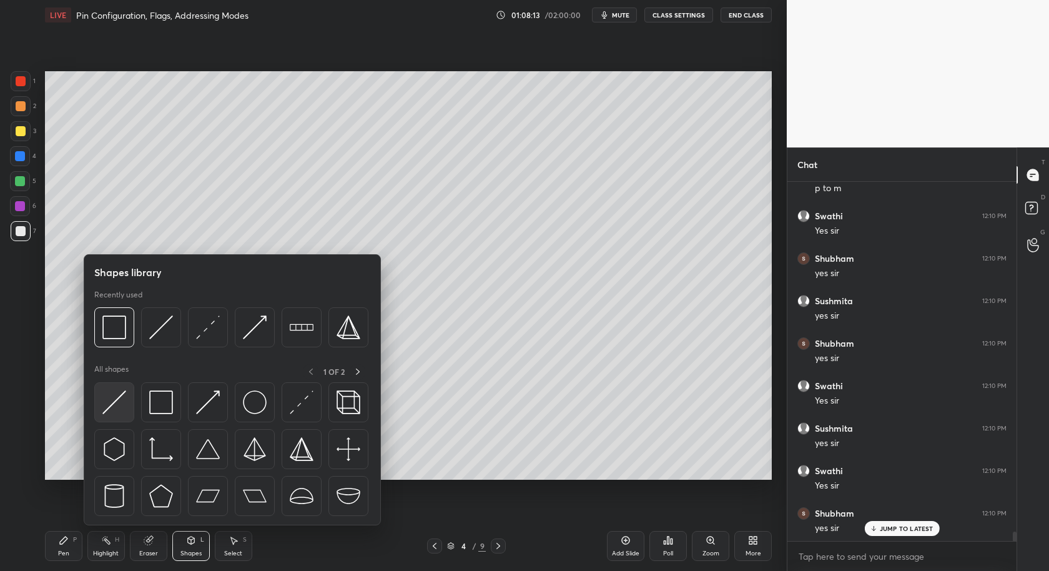
click at [118, 405] on img at bounding box center [114, 402] width 24 height 24
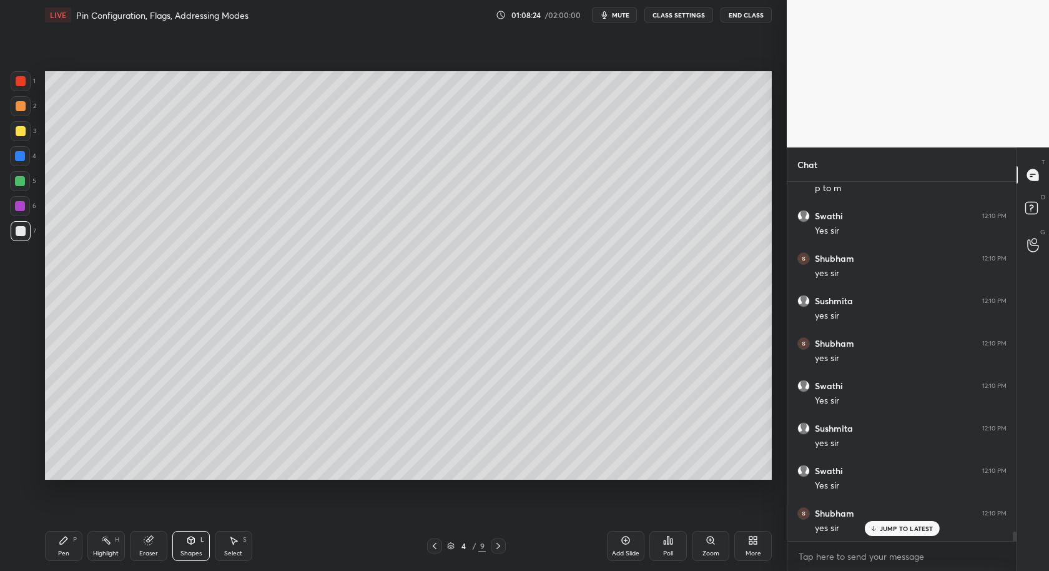
drag, startPoint x: 228, startPoint y: 542, endPoint x: 239, endPoint y: 486, distance: 57.3
click at [228, 542] on icon at bounding box center [233, 540] width 10 height 10
drag, startPoint x: 324, startPoint y: 225, endPoint x: 343, endPoint y: 269, distance: 47.8
click at [336, 335] on div "0 ° Undo Copy Duplicate Duplicate to new slide Delete" at bounding box center [408, 275] width 727 height 409
drag, startPoint x: 328, startPoint y: 184, endPoint x: 349, endPoint y: 336, distance: 153.2
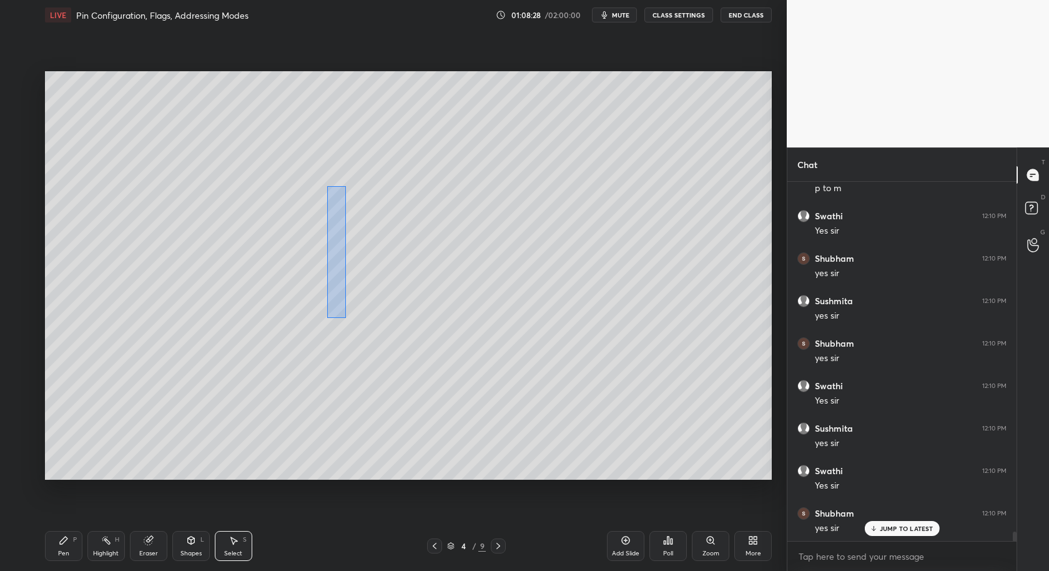
click at [350, 343] on div "0 ° Undo Copy Duplicate Duplicate to new slide Delete" at bounding box center [408, 275] width 727 height 409
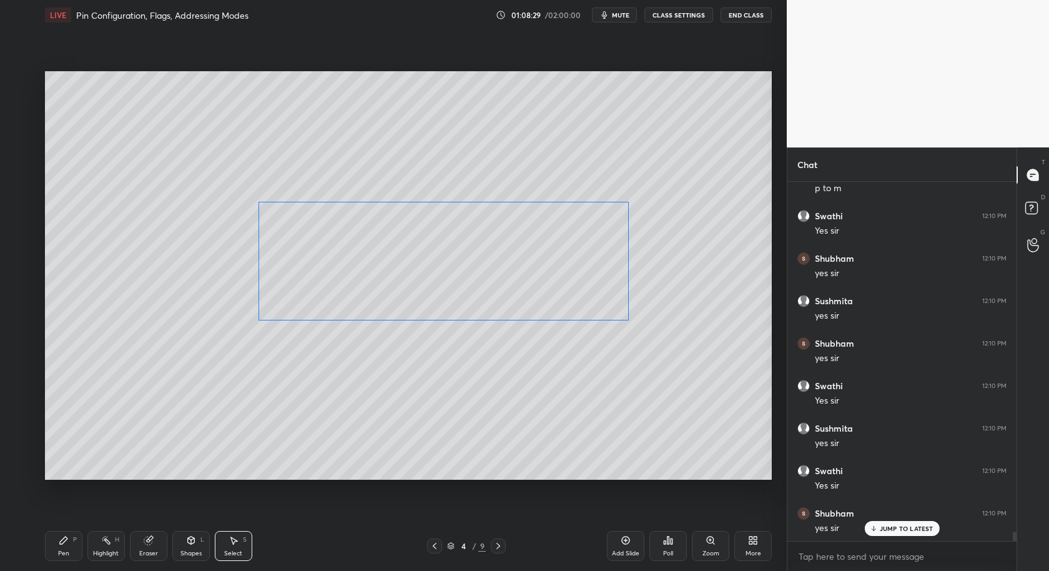
click at [349, 284] on div "0 ° Undo Copy Duplicate Duplicate to new slide Delete" at bounding box center [408, 275] width 727 height 409
drag, startPoint x: 335, startPoint y: 267, endPoint x: 333, endPoint y: 235, distance: 31.3
click at [333, 235] on div "0 ° Undo Copy Duplicate Duplicate to new slide Delete" at bounding box center [408, 275] width 727 height 409
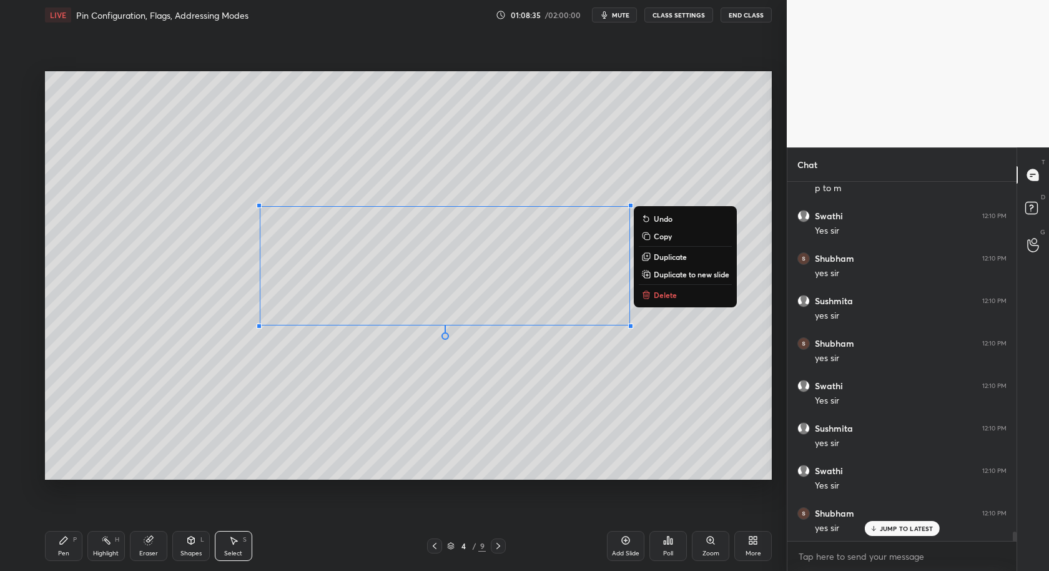
click at [321, 359] on div "0 ° Undo Copy Duplicate Duplicate to new slide Delete" at bounding box center [408, 275] width 727 height 409
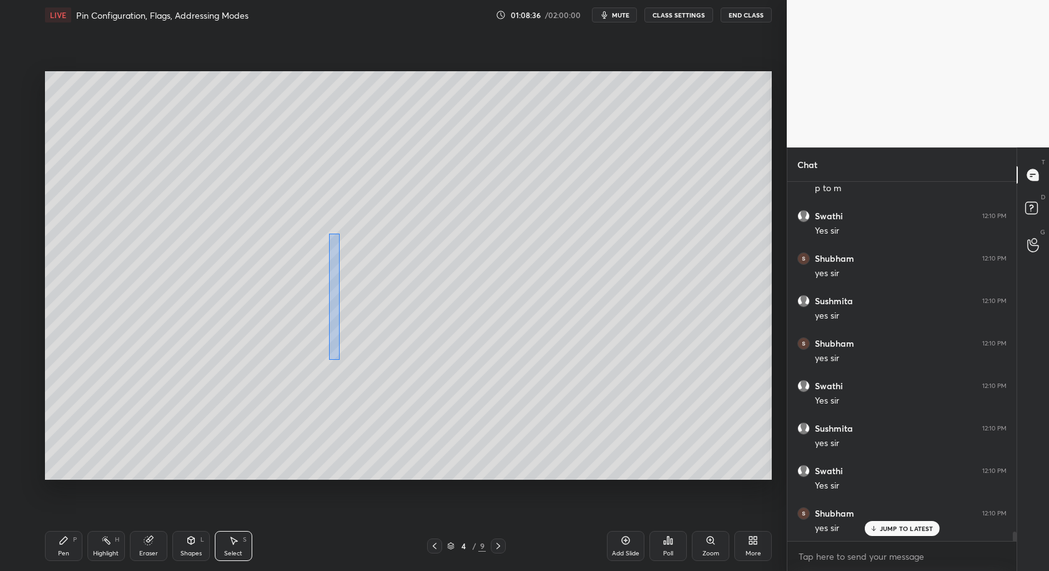
drag, startPoint x: 328, startPoint y: 233, endPoint x: 350, endPoint y: 300, distance: 71.1
click at [340, 361] on div "0 ° Undo Copy Duplicate Duplicate to new slide Delete" at bounding box center [408, 275] width 727 height 409
click at [366, 285] on div "0 ° Undo Copy Duplicate Duplicate to new slide Delete" at bounding box center [408, 275] width 727 height 409
click at [351, 366] on div "0 ° Undo Copy Duplicate Duplicate to new slide Delete" at bounding box center [408, 275] width 727 height 409
drag, startPoint x: 348, startPoint y: 277, endPoint x: 357, endPoint y: 328, distance: 51.9
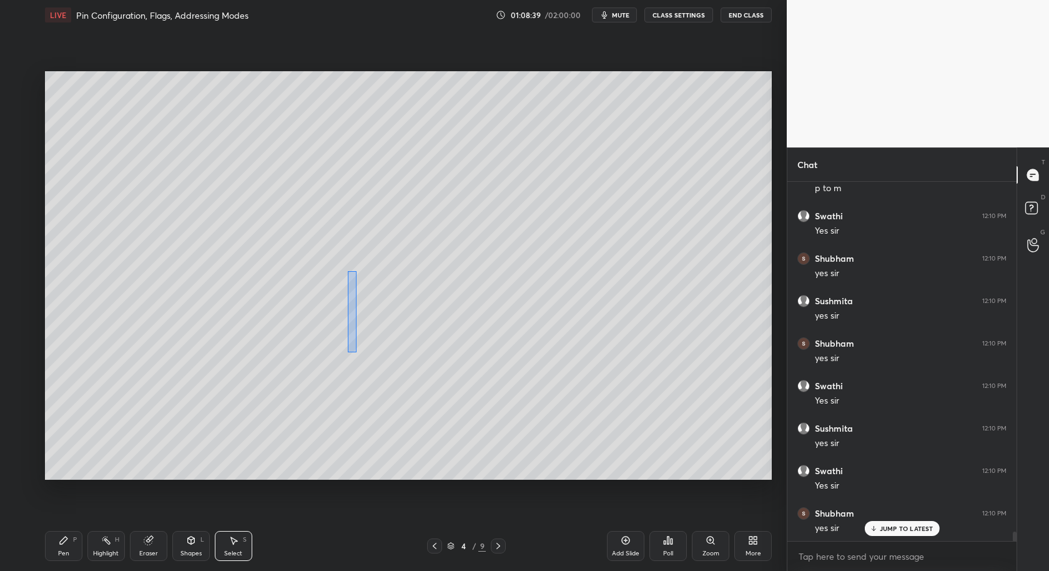
click at [356, 354] on div "0 ° Undo Copy Duplicate Duplicate to new slide Delete" at bounding box center [408, 275] width 727 height 409
drag, startPoint x: 356, startPoint y: 309, endPoint x: 353, endPoint y: 323, distance: 14.1
click at [353, 323] on div "0 ° Undo Copy Duplicate Duplicate to new slide Delete" at bounding box center [408, 275] width 727 height 409
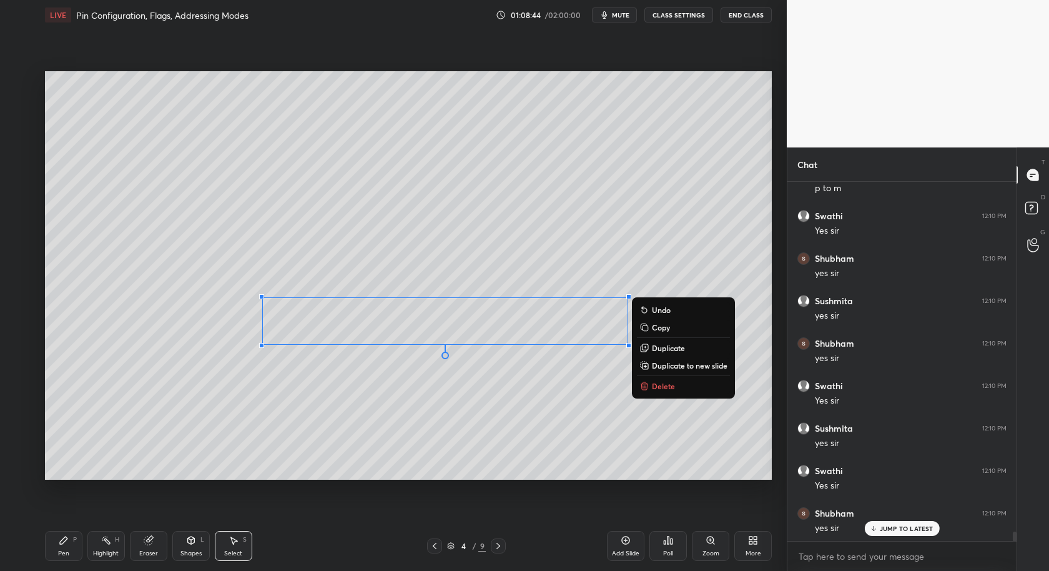
click at [323, 428] on div "0 ° Undo Copy Duplicate Duplicate to new slide Delete" at bounding box center [408, 275] width 727 height 409
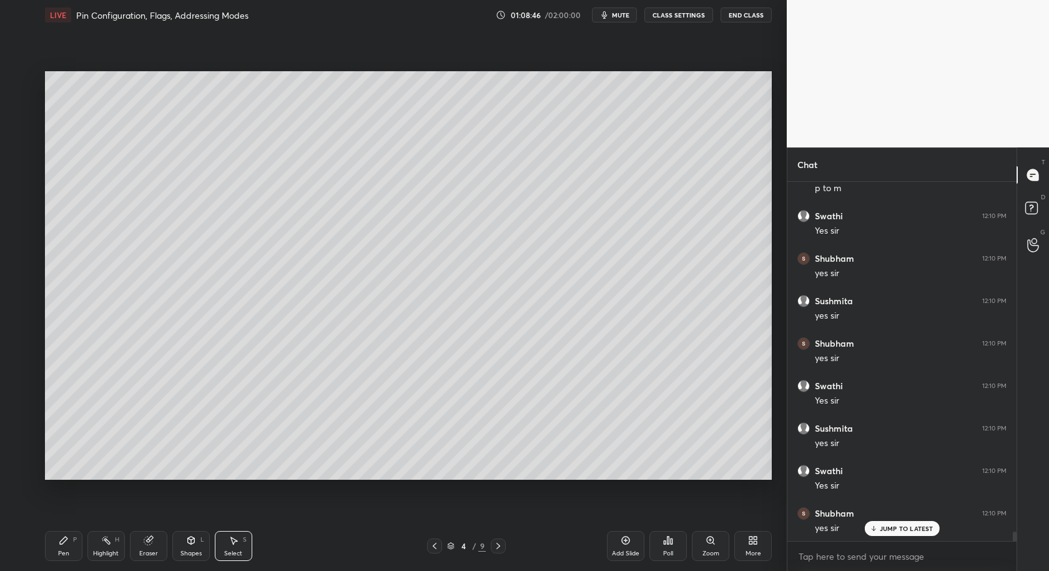
drag, startPoint x: 67, startPoint y: 543, endPoint x: 78, endPoint y: 529, distance: 17.7
click at [69, 544] on div "Pen P" at bounding box center [63, 546] width 37 height 30
click at [230, 546] on div "Select S" at bounding box center [233, 546] width 37 height 30
click at [187, 543] on icon at bounding box center [191, 540] width 10 height 10
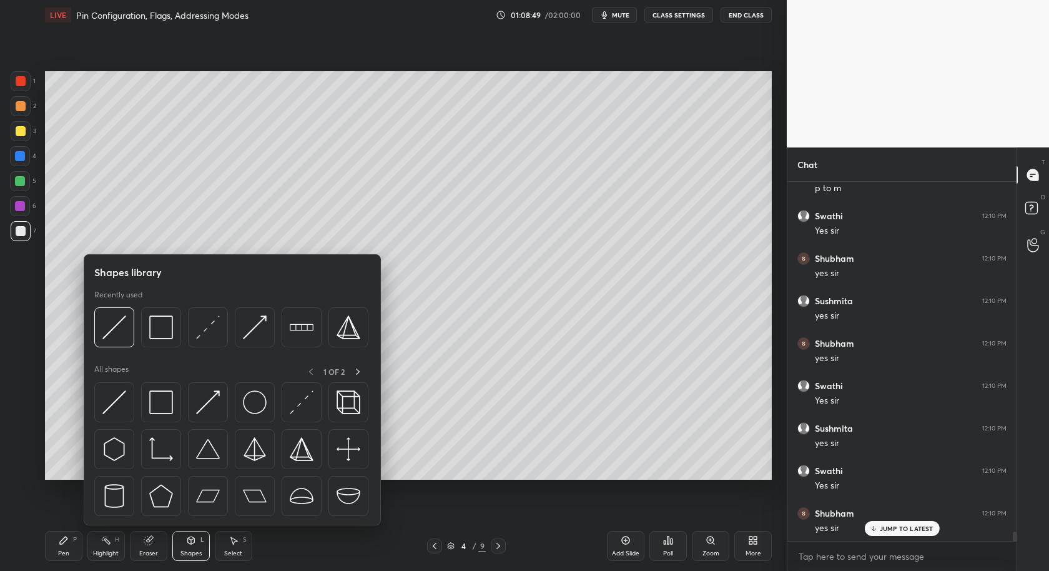
click at [194, 542] on icon at bounding box center [191, 540] width 10 height 10
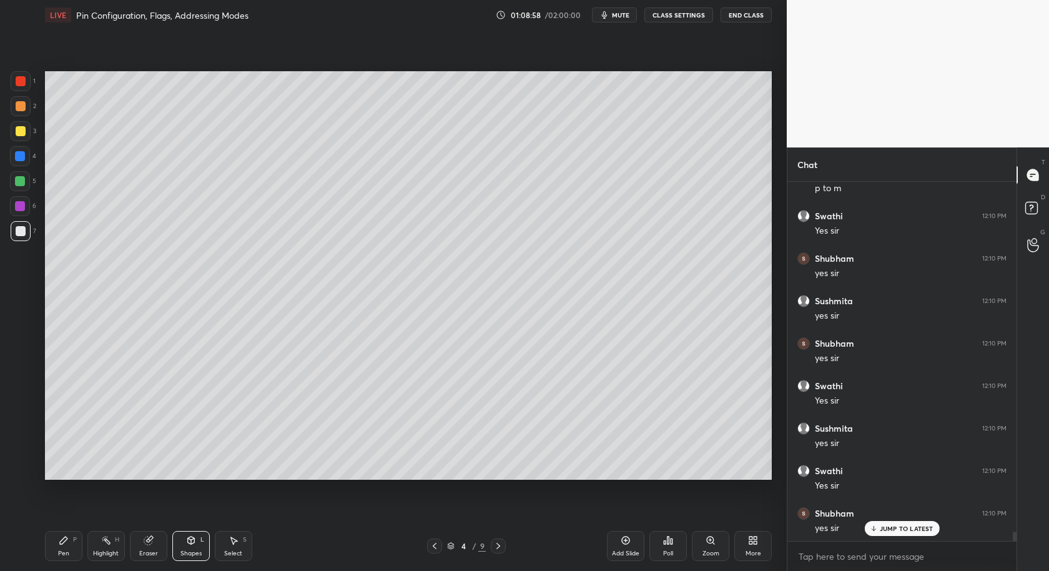
drag, startPoint x: 57, startPoint y: 552, endPoint x: 62, endPoint y: 519, distance: 33.5
click at [57, 551] on div "Pen P" at bounding box center [63, 546] width 37 height 30
click at [19, 109] on div at bounding box center [21, 106] width 20 height 20
click at [187, 548] on div "Shapes L" at bounding box center [190, 546] width 37 height 30
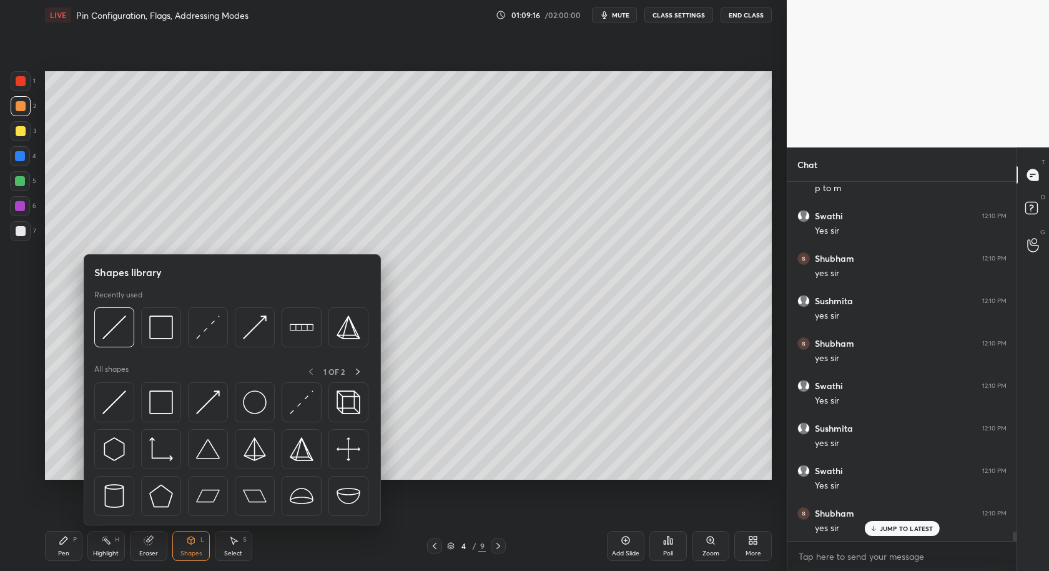
click at [184, 550] on div "Shapes L" at bounding box center [190, 546] width 37 height 30
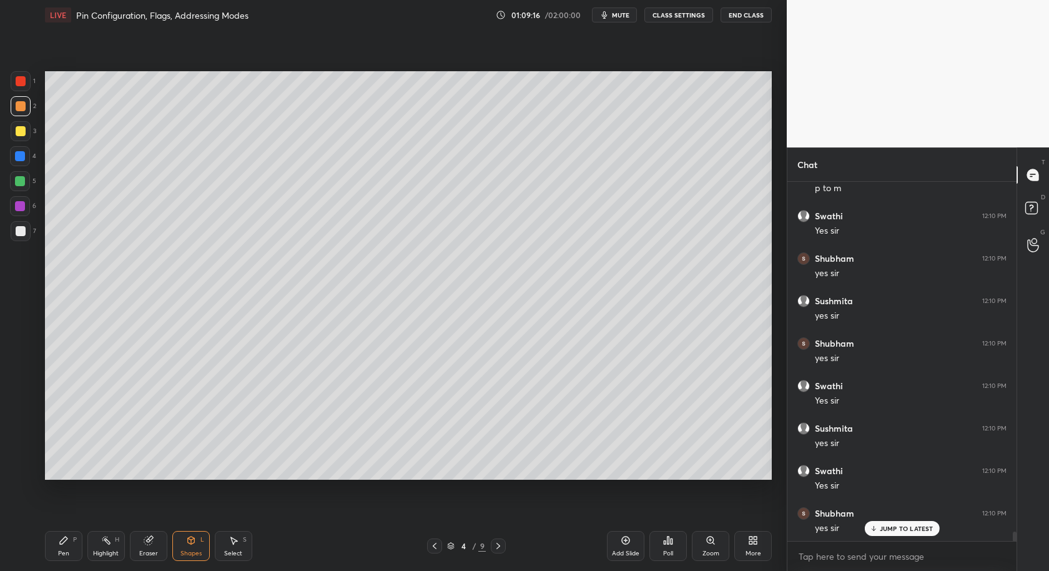
drag, startPoint x: 183, startPoint y: 547, endPoint x: 180, endPoint y: 529, distance: 17.7
click at [183, 546] on div "Shapes L" at bounding box center [190, 546] width 37 height 30
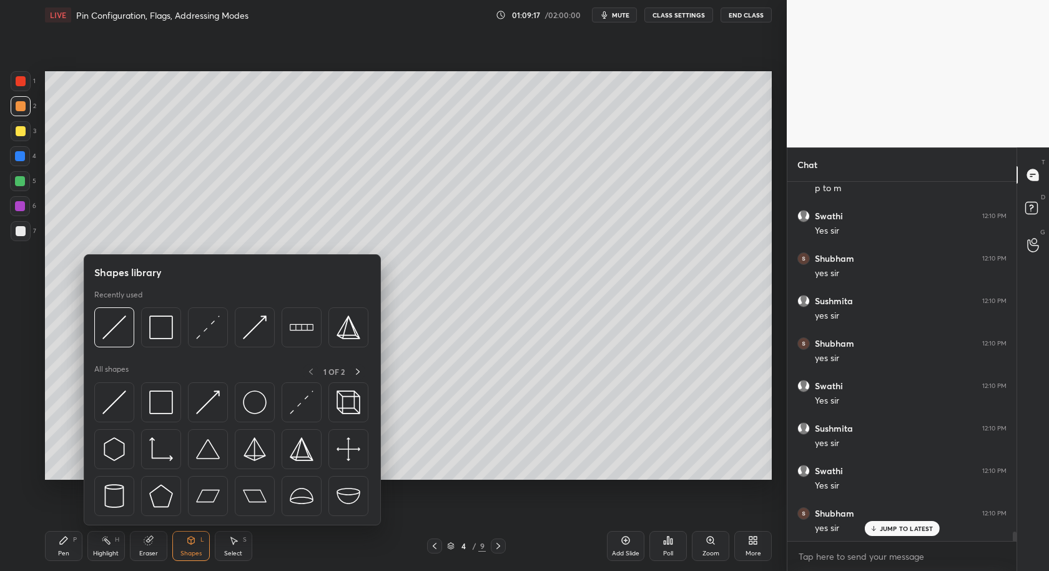
drag, startPoint x: 187, startPoint y: 552, endPoint x: 177, endPoint y: 514, distance: 38.8
click at [187, 551] on div "Shapes" at bounding box center [190, 553] width 21 height 6
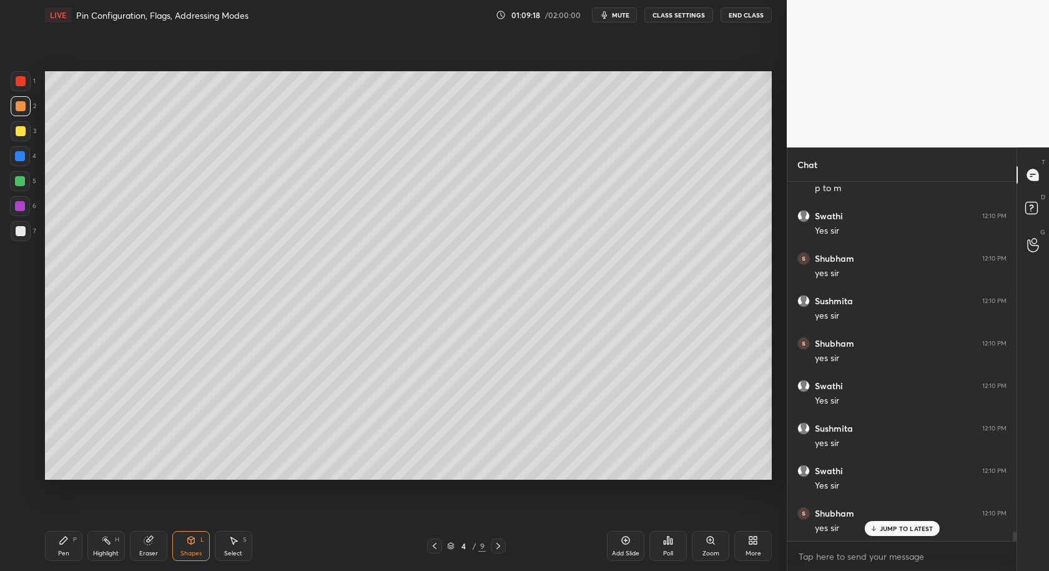
click at [17, 228] on div at bounding box center [21, 231] width 10 height 10
drag, startPoint x: 75, startPoint y: 547, endPoint x: 76, endPoint y: 536, distance: 11.9
click at [68, 551] on div "Pen P" at bounding box center [63, 546] width 37 height 30
drag, startPoint x: 21, startPoint y: 107, endPoint x: 17, endPoint y: 112, distance: 6.8
click at [19, 108] on div at bounding box center [21, 106] width 10 height 10
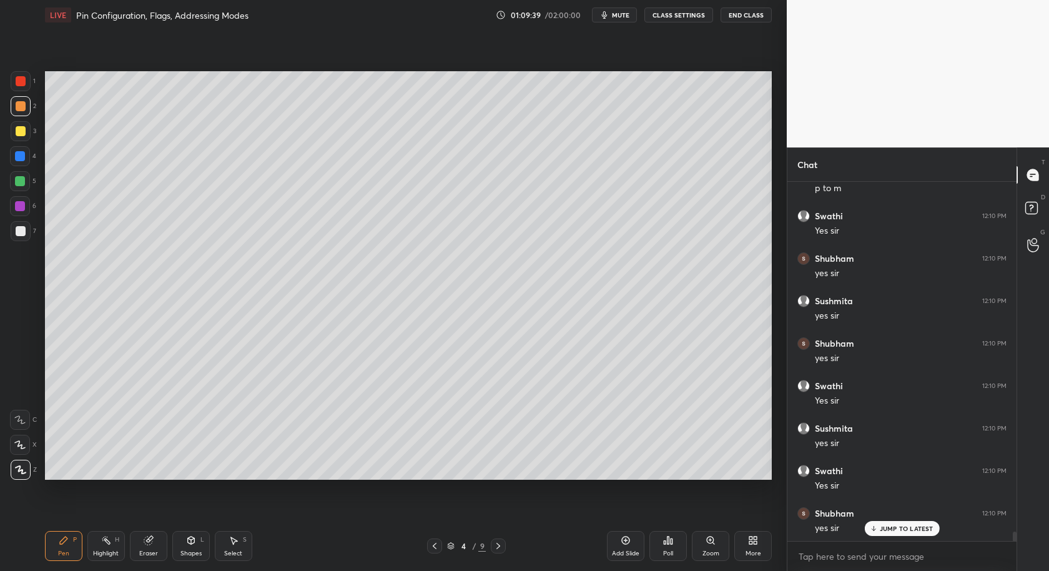
click at [19, 180] on div at bounding box center [20, 181] width 10 height 10
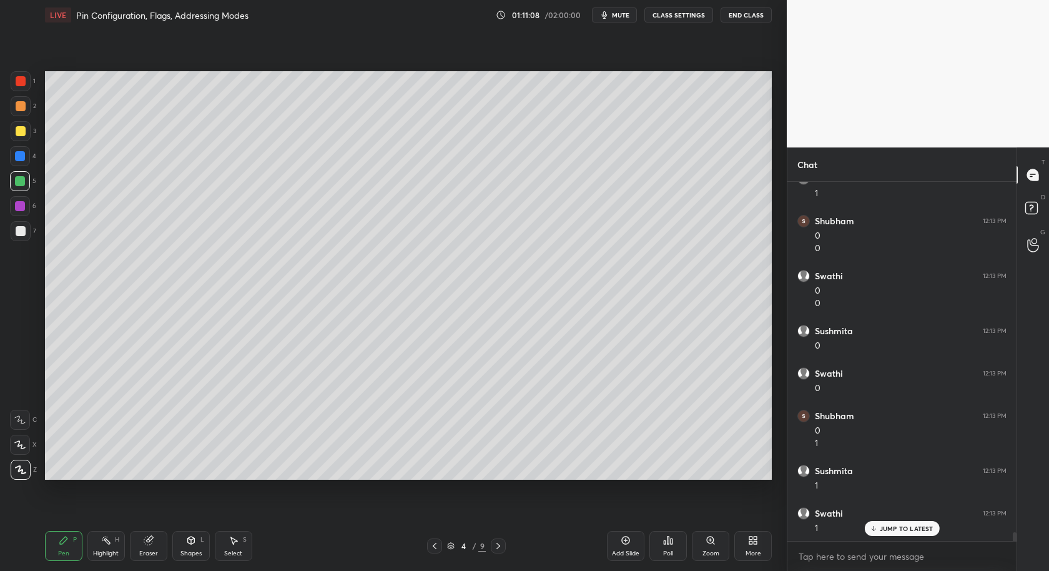
scroll to position [14323, 0]
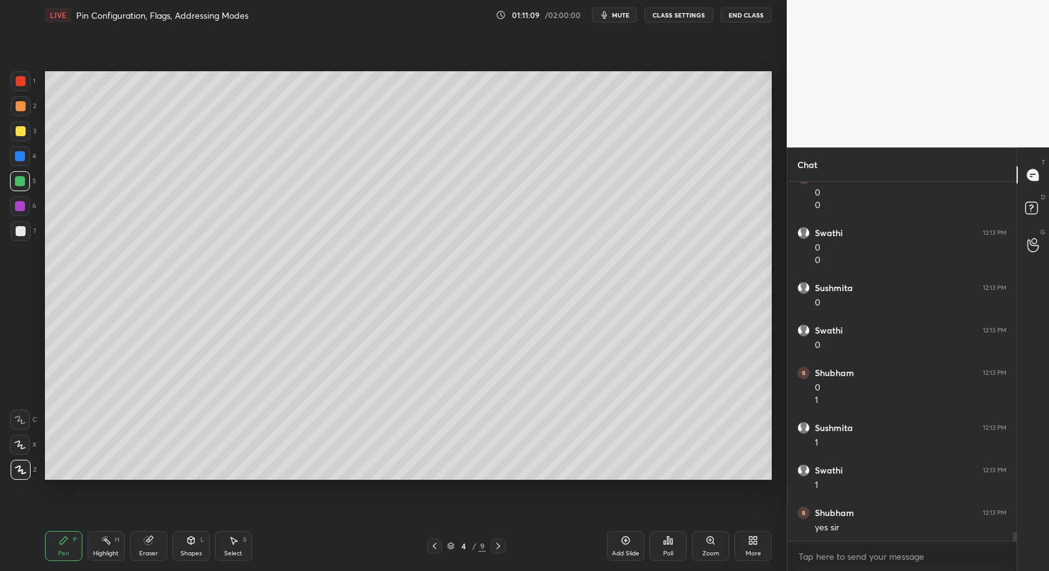
drag, startPoint x: 17, startPoint y: 153, endPoint x: 26, endPoint y: 158, distance: 10.6
click at [16, 154] on div at bounding box center [20, 156] width 10 height 10
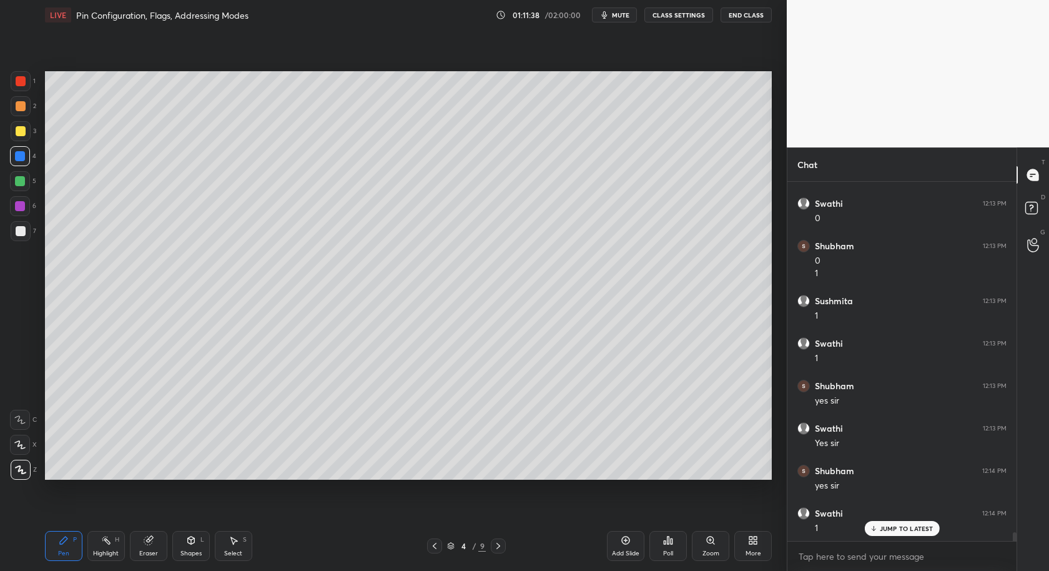
scroll to position [14492, 0]
click at [24, 110] on div at bounding box center [21, 106] width 20 height 20
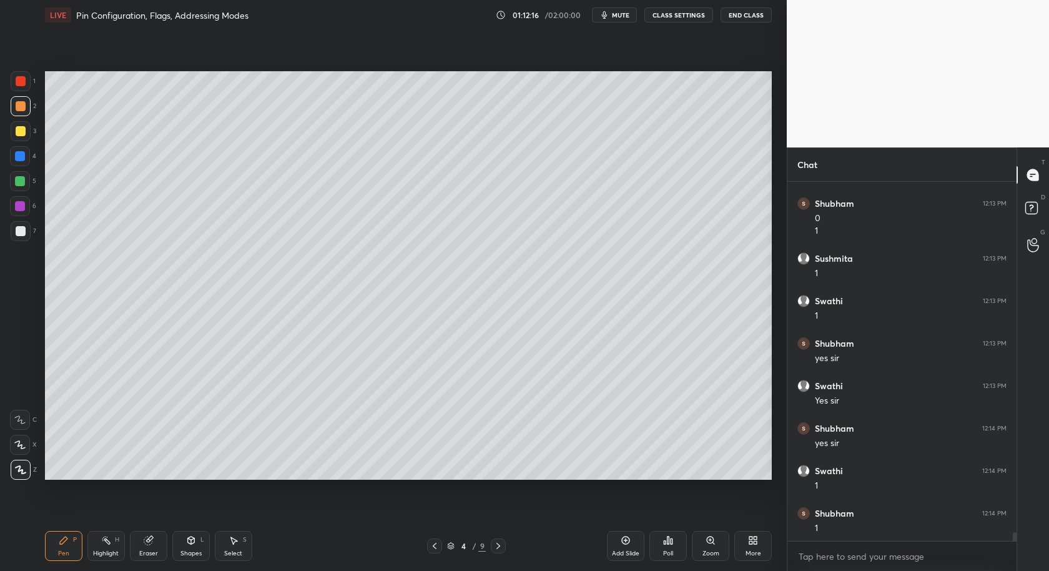
scroll to position [14535, 0]
click at [431, 546] on icon at bounding box center [434, 546] width 10 height 10
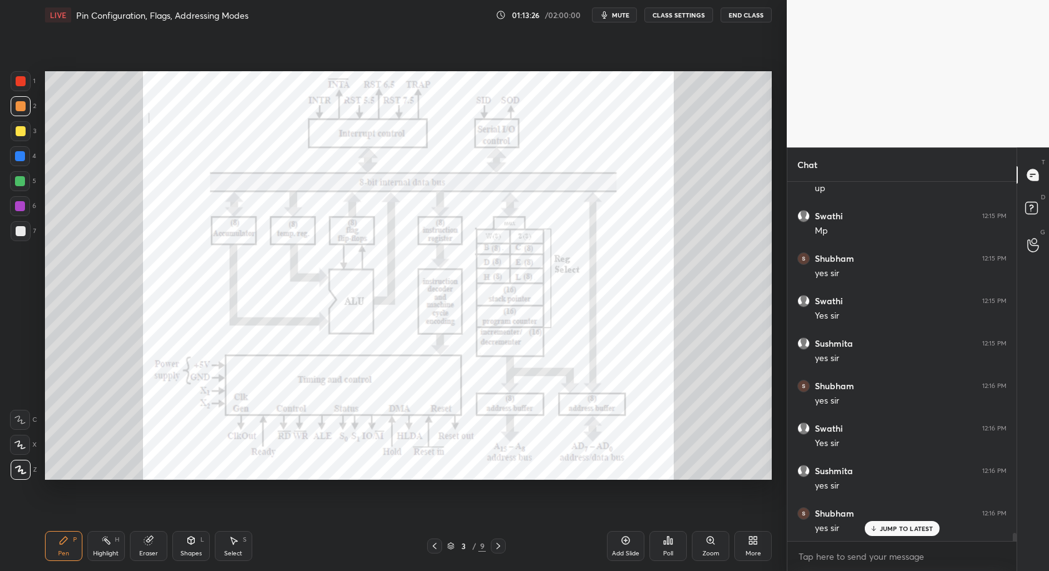
scroll to position [15129, 0]
click at [626, 555] on div "Add Slide" at bounding box center [625, 553] width 27 height 6
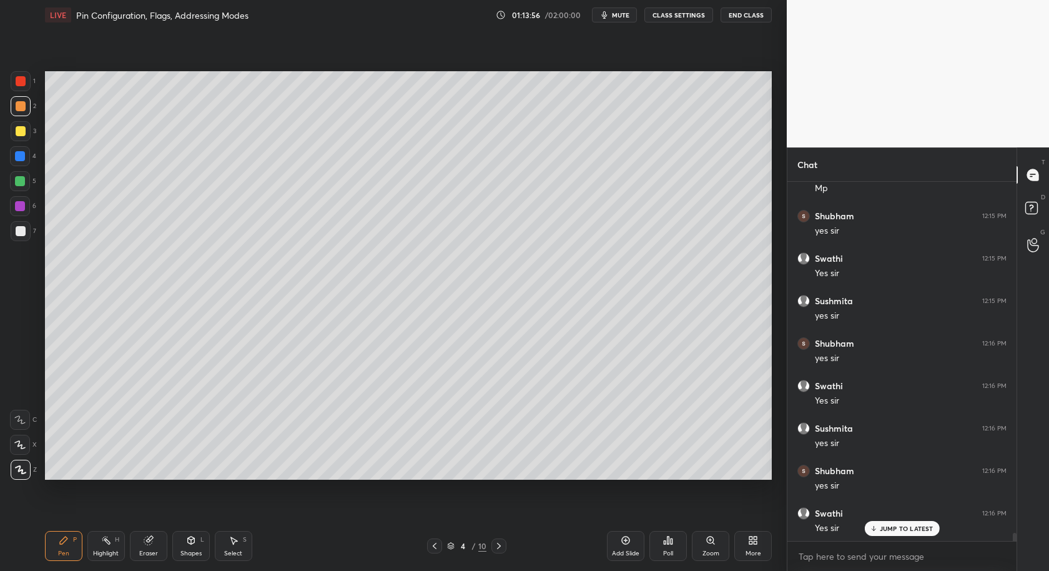
drag, startPoint x: 18, startPoint y: 233, endPoint x: 26, endPoint y: 248, distance: 17.0
click at [19, 233] on div at bounding box center [21, 231] width 20 height 20
click at [234, 550] on div "Select S" at bounding box center [233, 546] width 37 height 30
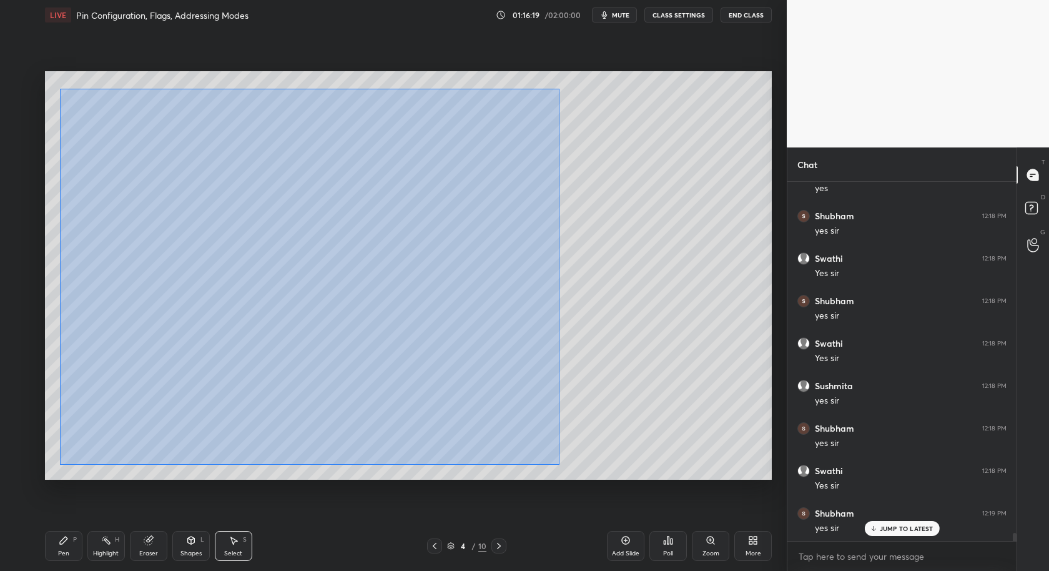
drag, startPoint x: 60, startPoint y: 89, endPoint x: 566, endPoint y: 460, distance: 627.0
click at [567, 461] on div "0 ° Undo Copy Duplicate Duplicate to new slide Delete" at bounding box center [408, 275] width 727 height 409
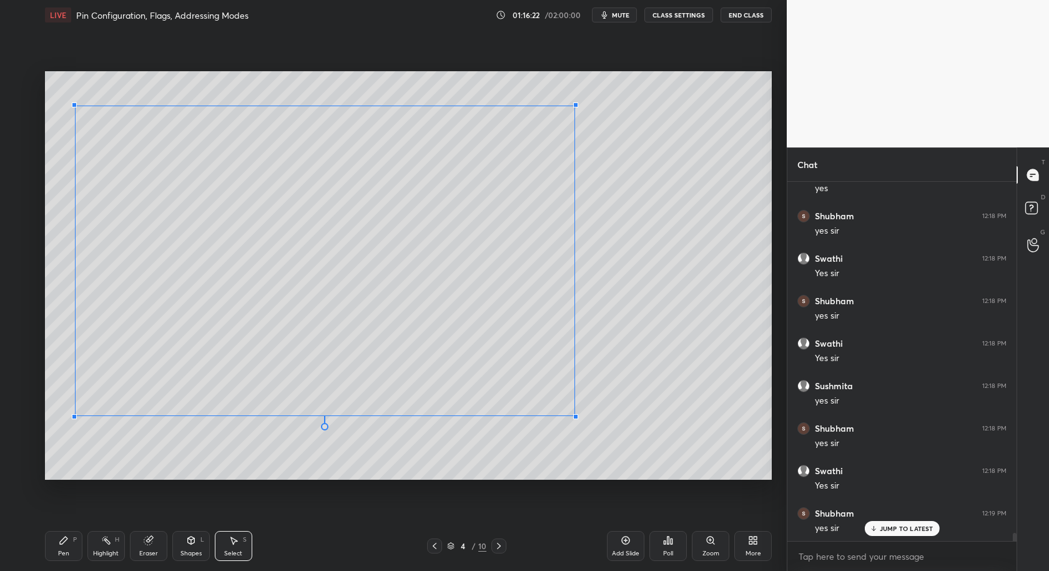
drag, startPoint x: 534, startPoint y: 378, endPoint x: 574, endPoint y: 414, distance: 53.5
click at [574, 415] on div at bounding box center [575, 416] width 5 height 5
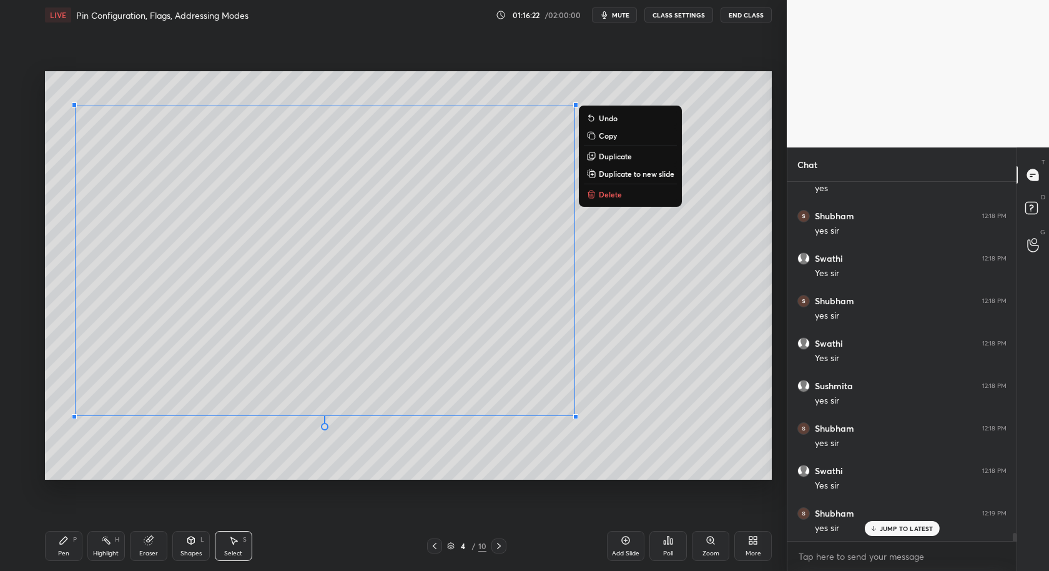
click at [606, 415] on div "0 ° Undo Copy Duplicate Duplicate to new slide Delete" at bounding box center [408, 275] width 727 height 409
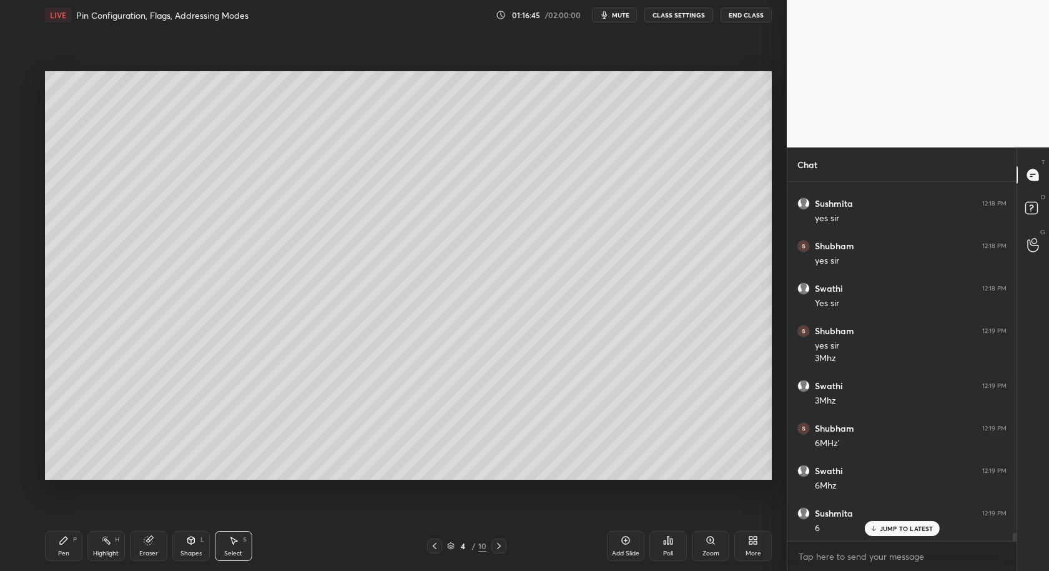
scroll to position [16028, 0]
click at [66, 544] on icon at bounding box center [64, 540] width 10 height 10
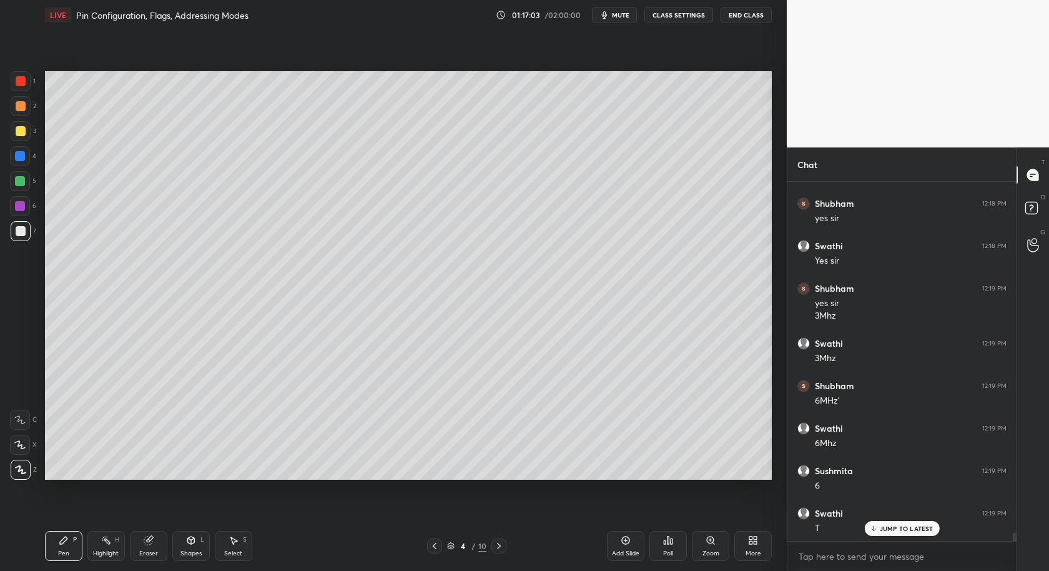
drag, startPoint x: 22, startPoint y: 177, endPoint x: 20, endPoint y: 184, distance: 7.1
click at [21, 180] on div at bounding box center [20, 181] width 10 height 10
drag, startPoint x: 618, startPoint y: 550, endPoint x: 616, endPoint y: 544, distance: 6.7
click at [617, 550] on div "Add Slide" at bounding box center [625, 553] width 27 height 6
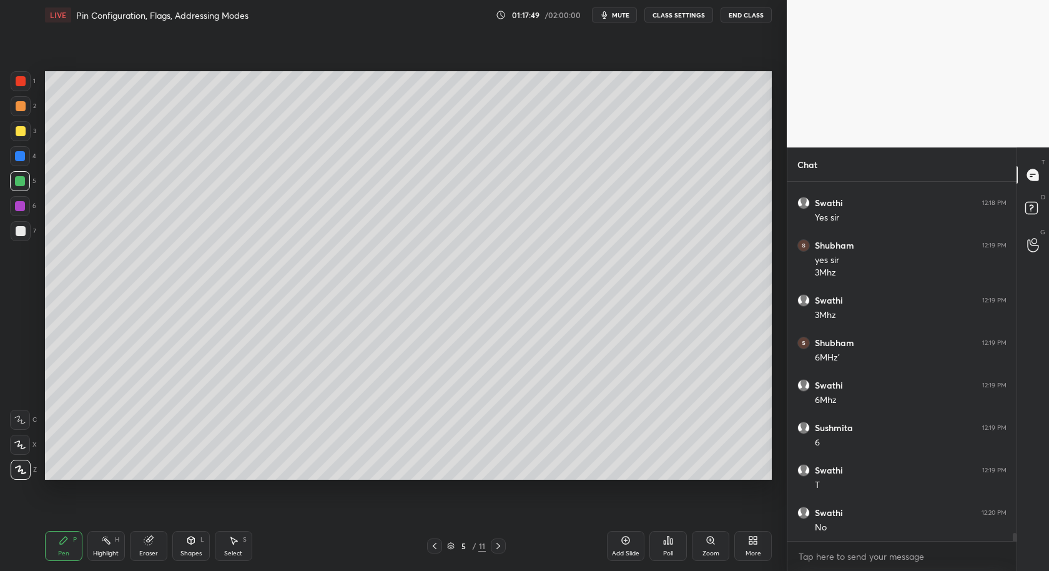
click at [186, 555] on div "Shapes" at bounding box center [190, 553] width 21 height 6
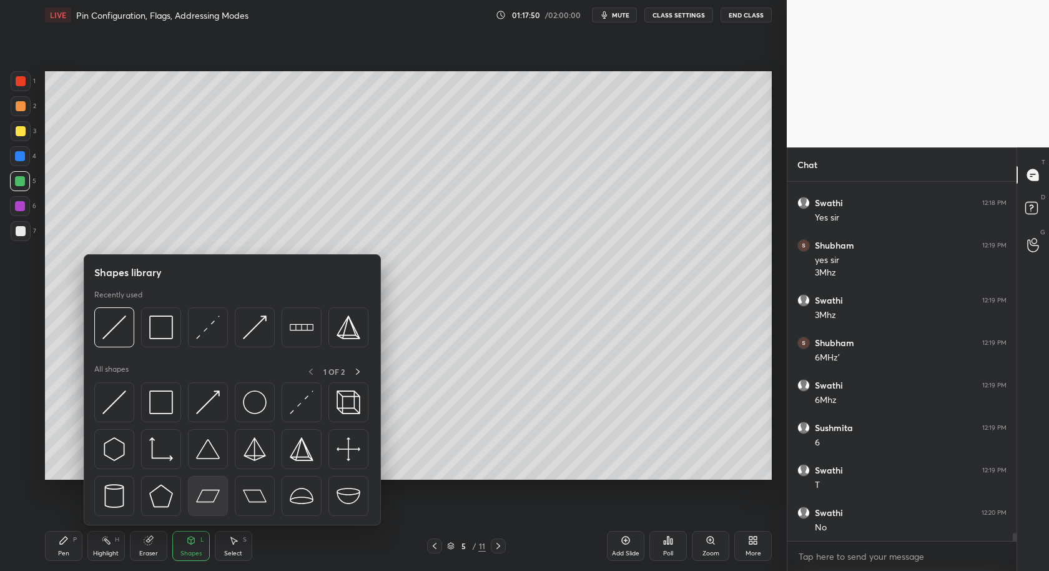
scroll to position [16113, 0]
click at [10, 230] on div "1 2 3 4 5 6 7 C X Z C X Z E E Erase all H H" at bounding box center [20, 275] width 40 height 409
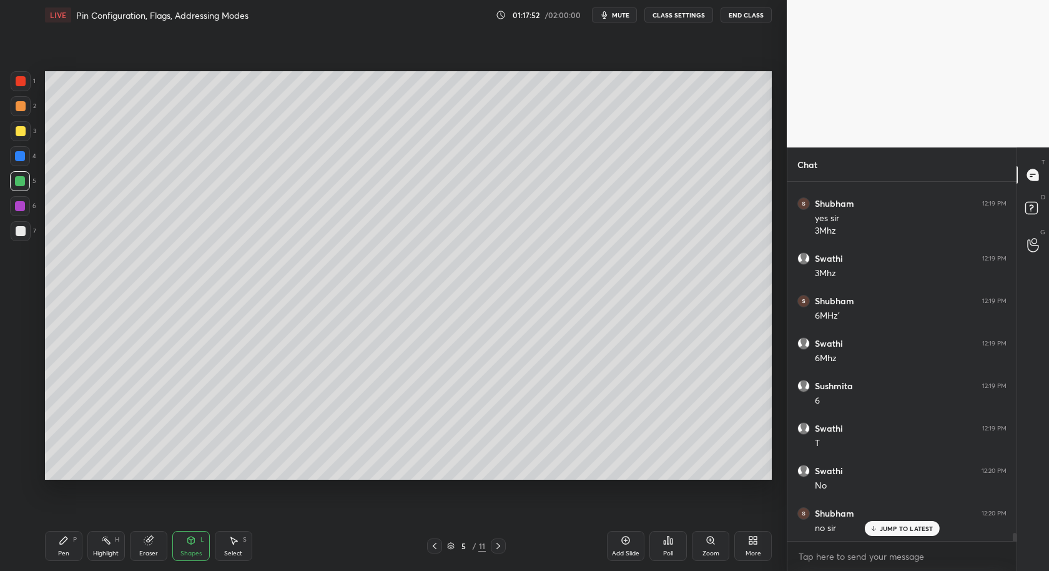
click at [18, 233] on div at bounding box center [21, 231] width 10 height 10
click at [62, 552] on div "Pen" at bounding box center [63, 553] width 11 height 6
click at [23, 429] on div at bounding box center [20, 420] width 20 height 20
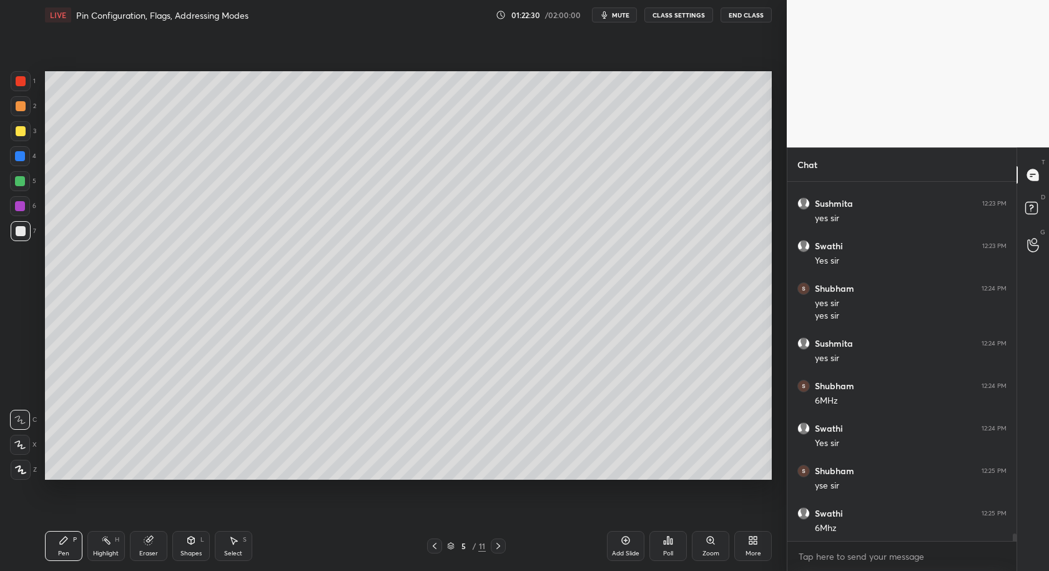
scroll to position [17395, 0]
click at [19, 154] on div at bounding box center [20, 156] width 10 height 10
drag, startPoint x: 24, startPoint y: 473, endPoint x: 26, endPoint y: 459, distance: 13.9
click at [24, 473] on icon at bounding box center [20, 469] width 11 height 9
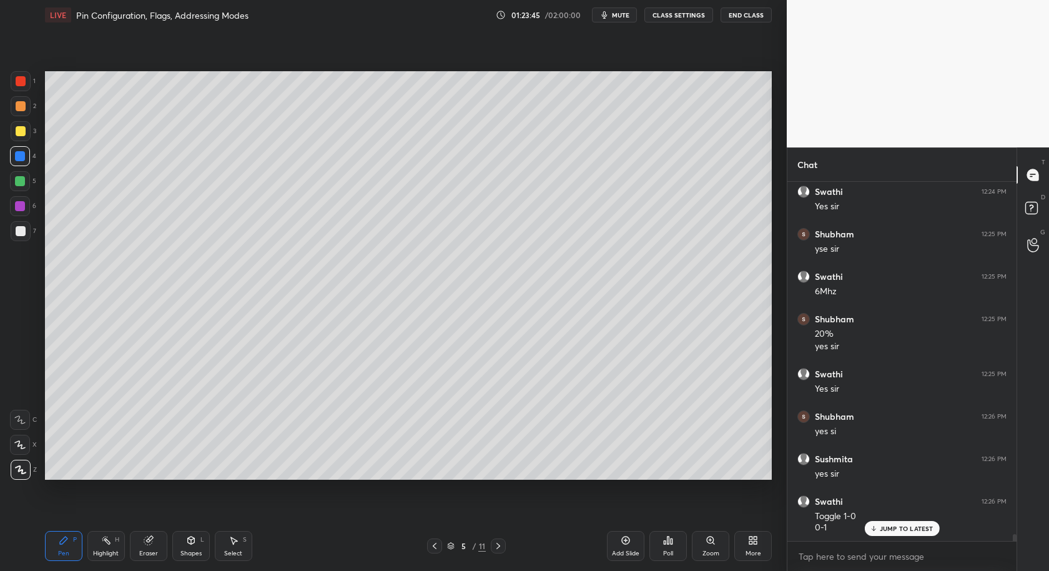
scroll to position [17630, 0]
click at [18, 130] on div at bounding box center [21, 131] width 10 height 10
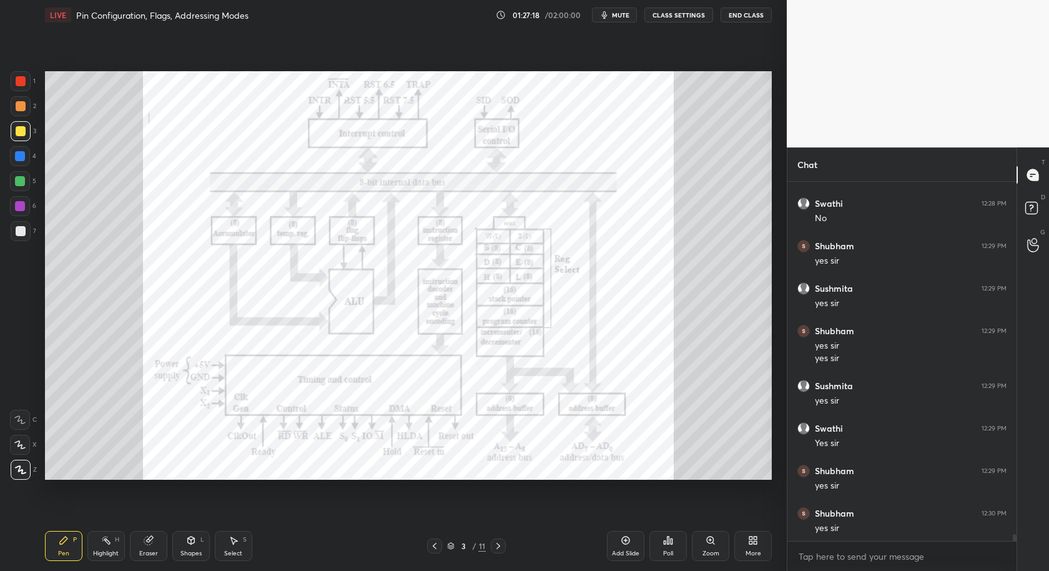
scroll to position [18547, 0]
drag, startPoint x: 18, startPoint y: 162, endPoint x: 42, endPoint y: 192, distance: 38.6
click at [17, 164] on div at bounding box center [20, 156] width 20 height 20
drag, startPoint x: 632, startPoint y: 546, endPoint x: 619, endPoint y: 534, distance: 17.2
click at [632, 545] on div "Add Slide" at bounding box center [625, 546] width 37 height 30
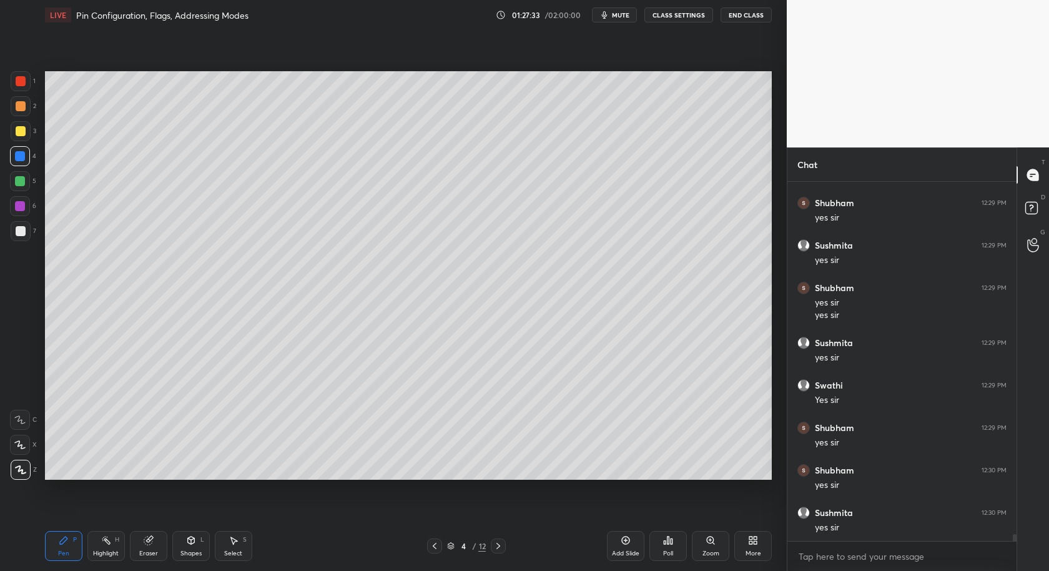
scroll to position [18589, 0]
click at [16, 230] on div at bounding box center [21, 231] width 10 height 10
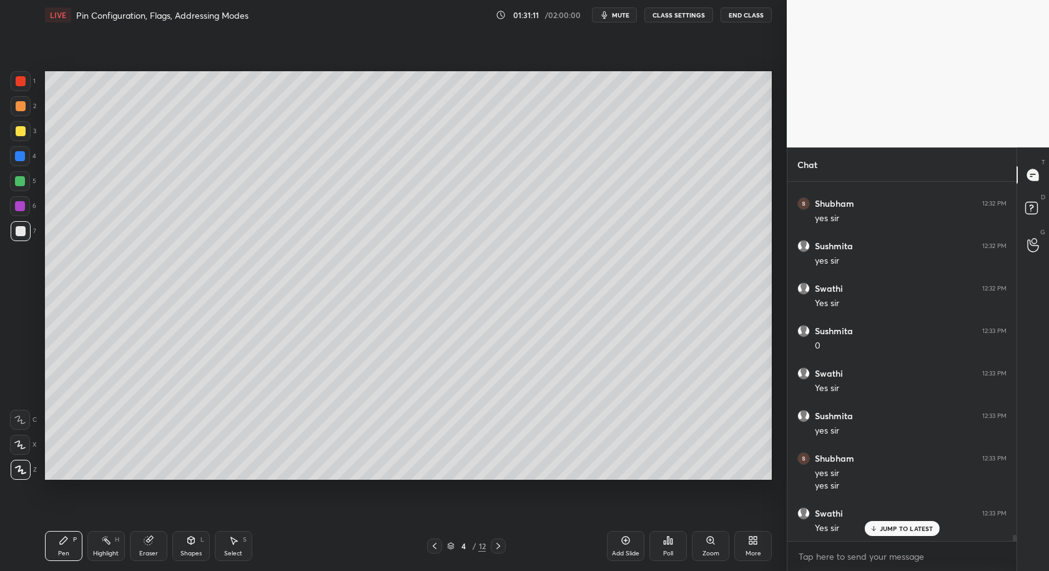
scroll to position [19408, 0]
click at [785, 137] on div "1 2 3 4 5 6 7 C X Z C X Z E E Erase all H H LIVE Pin Configuration, Flags, Addr…" at bounding box center [393, 285] width 787 height 571
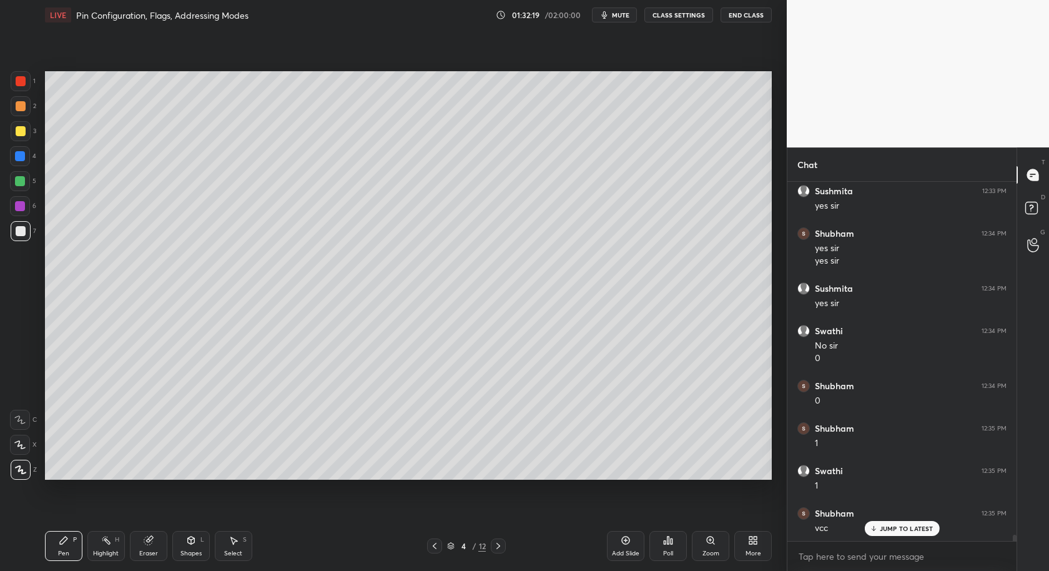
scroll to position [19773, 0]
click at [20, 141] on div "3" at bounding box center [24, 133] width 26 height 25
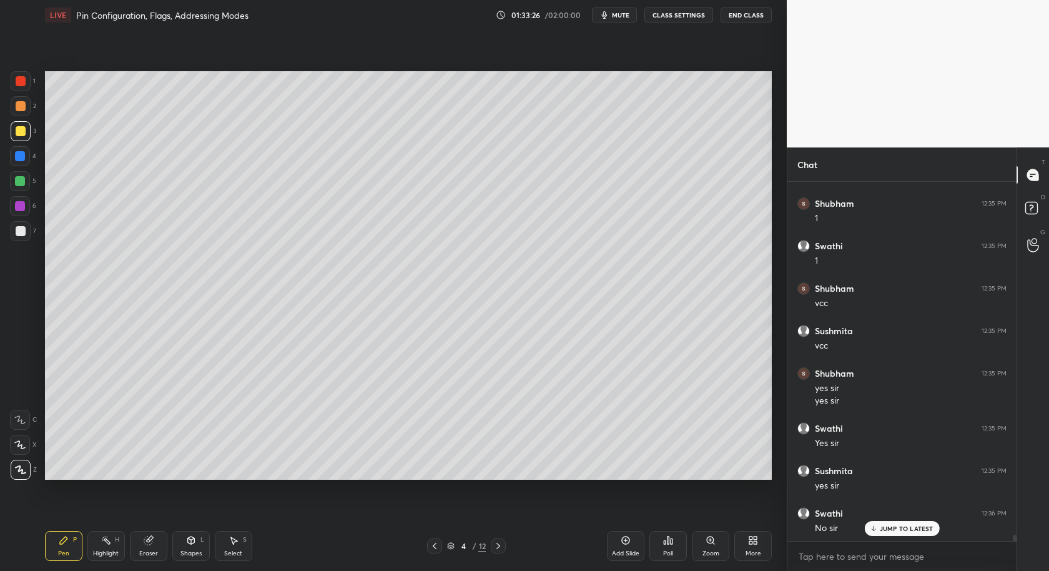
scroll to position [19998, 0]
drag, startPoint x: 149, startPoint y: 547, endPoint x: 148, endPoint y: 519, distance: 27.5
click at [149, 547] on div "Eraser" at bounding box center [148, 546] width 37 height 30
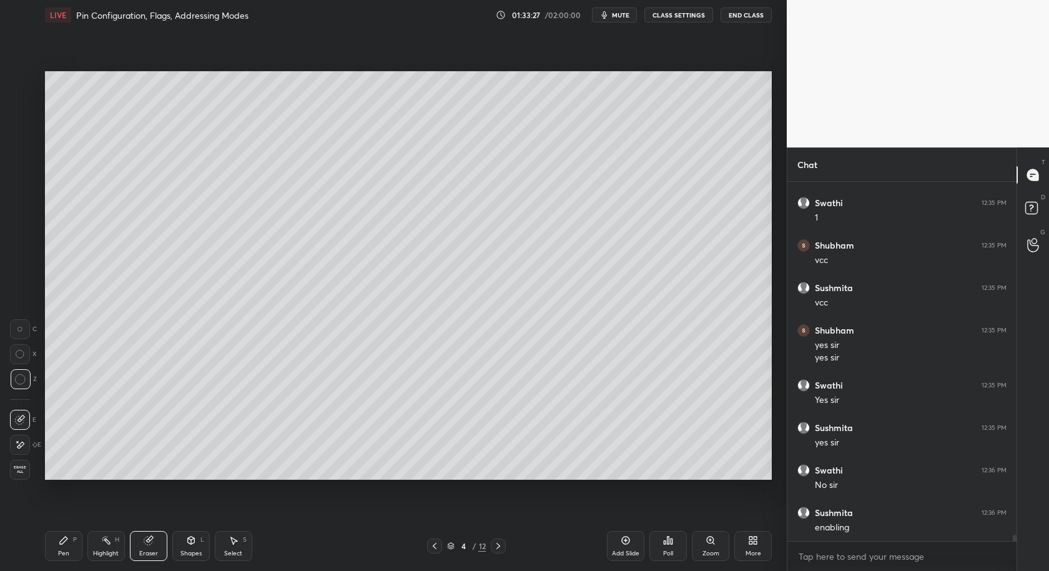
scroll to position [20039, 0]
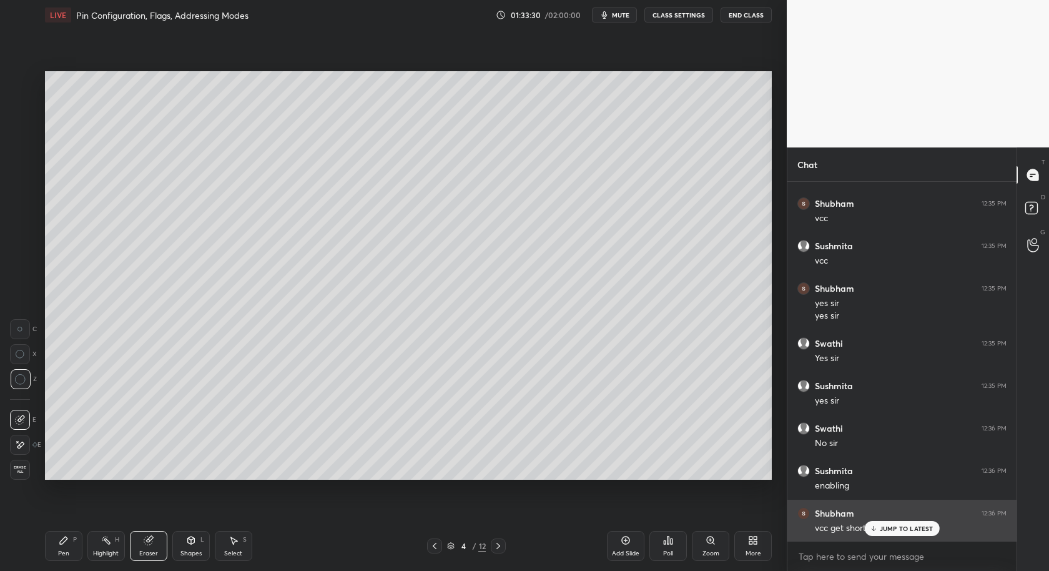
click at [895, 531] on p "JUMP TO LATEST" at bounding box center [907, 527] width 54 height 7
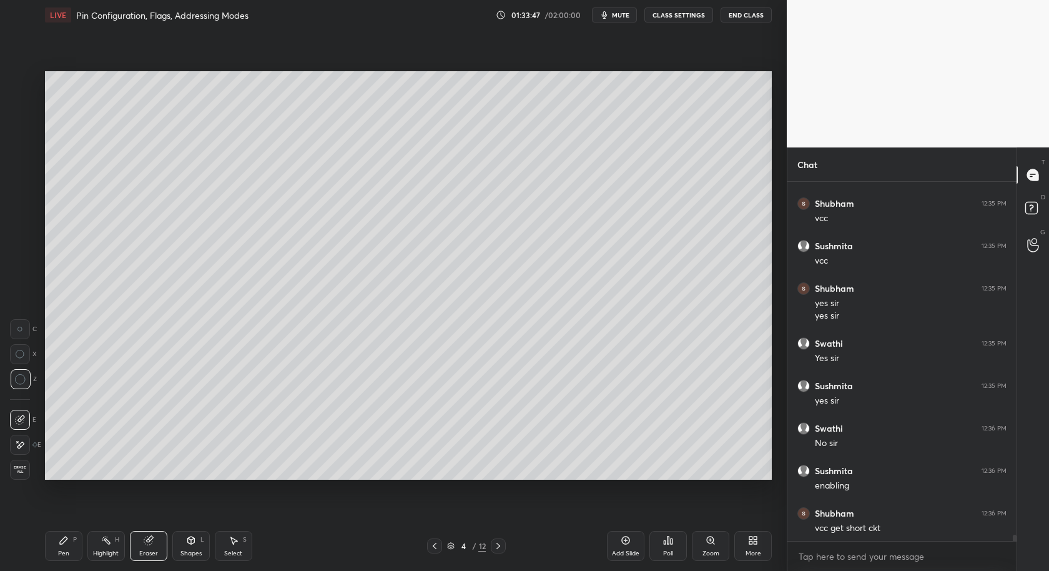
click at [64, 547] on div "Pen P" at bounding box center [63, 546] width 37 height 30
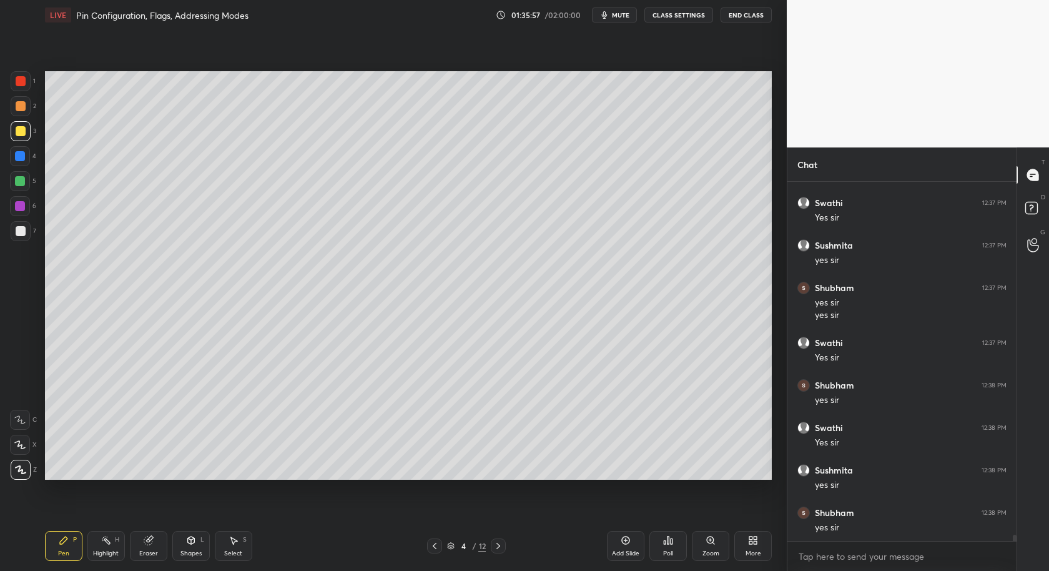
scroll to position [20561, 0]
drag, startPoint x: 441, startPoint y: 547, endPoint x: 446, endPoint y: 551, distance: 6.8
click at [441, 546] on div at bounding box center [434, 545] width 15 height 15
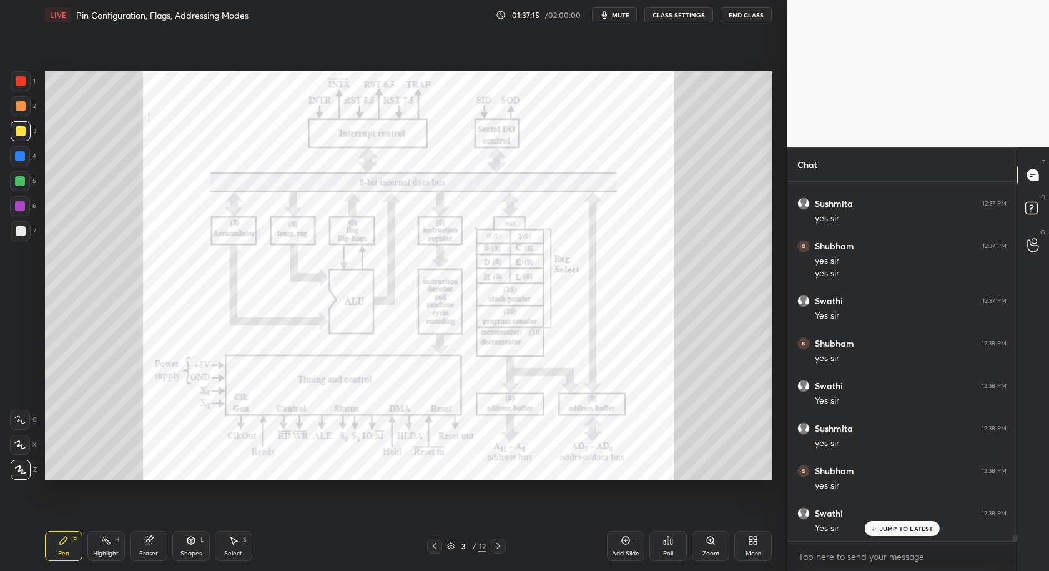
scroll to position [20604, 0]
click at [493, 547] on icon at bounding box center [498, 546] width 10 height 10
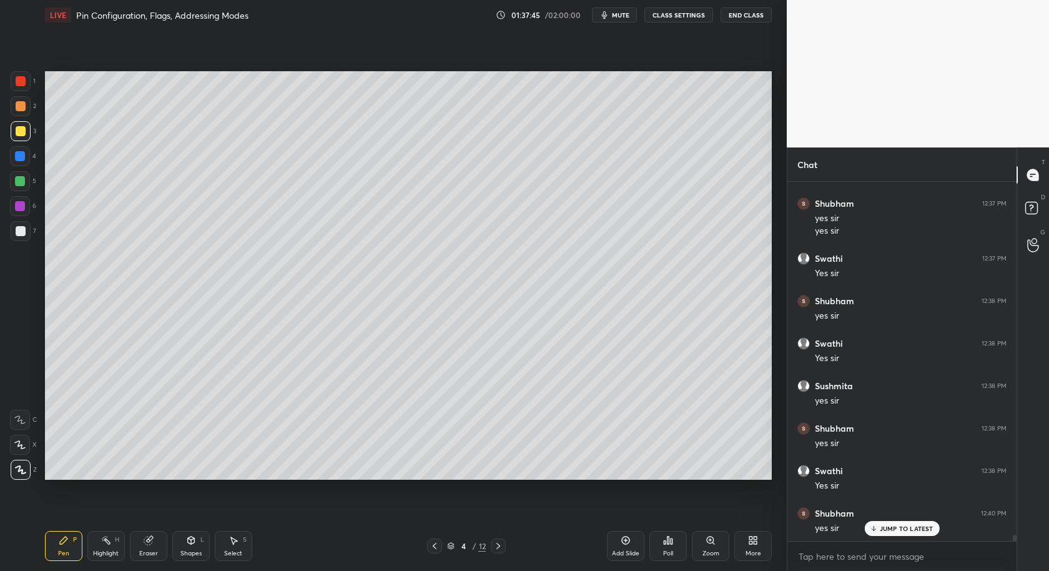
drag, startPoint x: 429, startPoint y: 547, endPoint x: 518, endPoint y: 555, distance: 89.0
click at [433, 547] on icon at bounding box center [434, 546] width 10 height 10
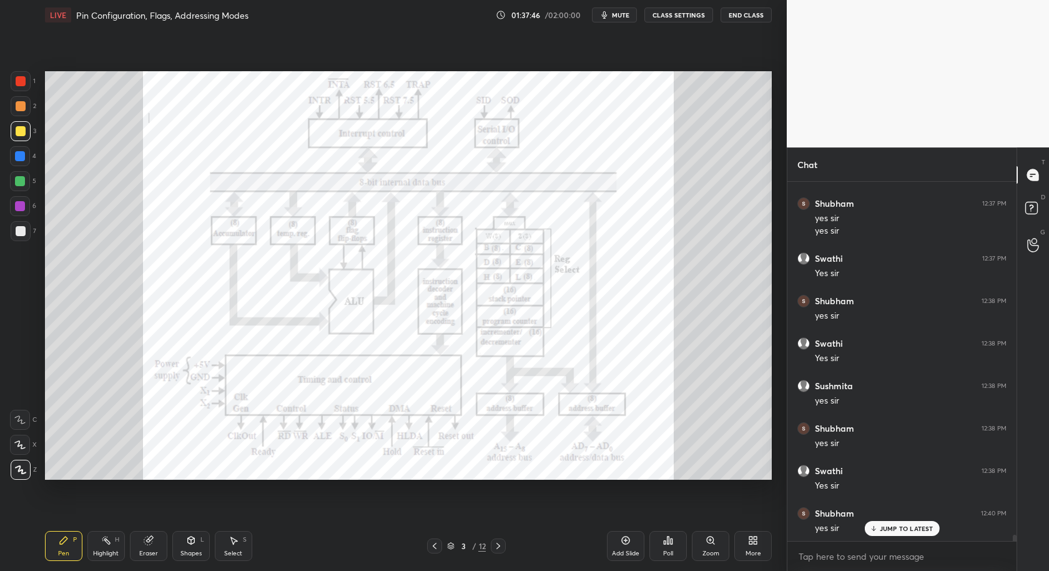
click at [620, 544] on div "Add Slide" at bounding box center [625, 546] width 37 height 30
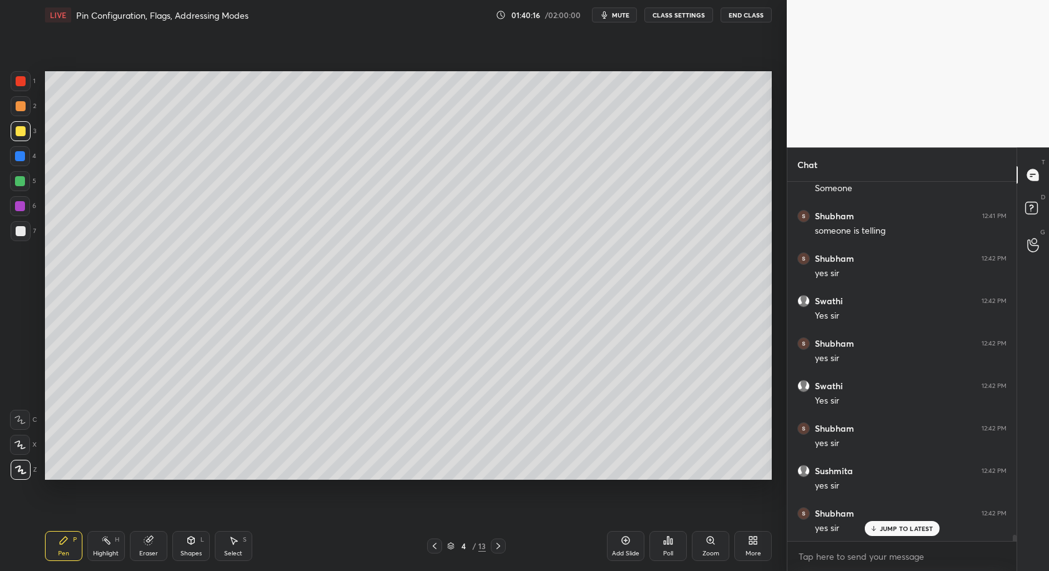
scroll to position [21028, 0]
drag, startPoint x: 233, startPoint y: 543, endPoint x: 228, endPoint y: 493, distance: 50.2
click at [233, 543] on icon at bounding box center [233, 540] width 10 height 10
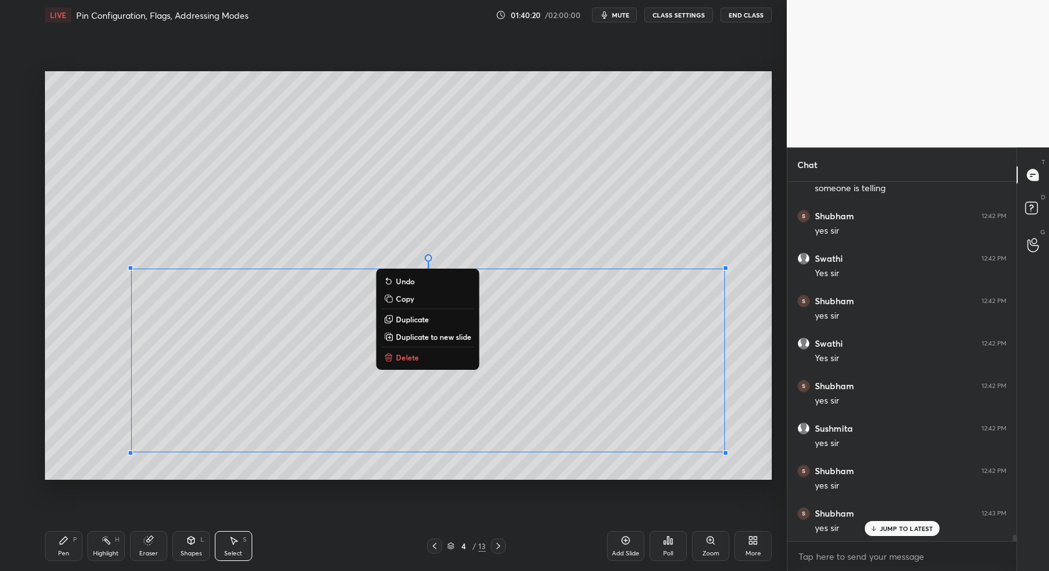
drag, startPoint x: 165, startPoint y: 368, endPoint x: 664, endPoint y: 471, distance: 508.6
click at [668, 485] on div "0 ° Undo Copy Duplicate Duplicate to new slide Delete Setting up your live clas…" at bounding box center [408, 275] width 737 height 491
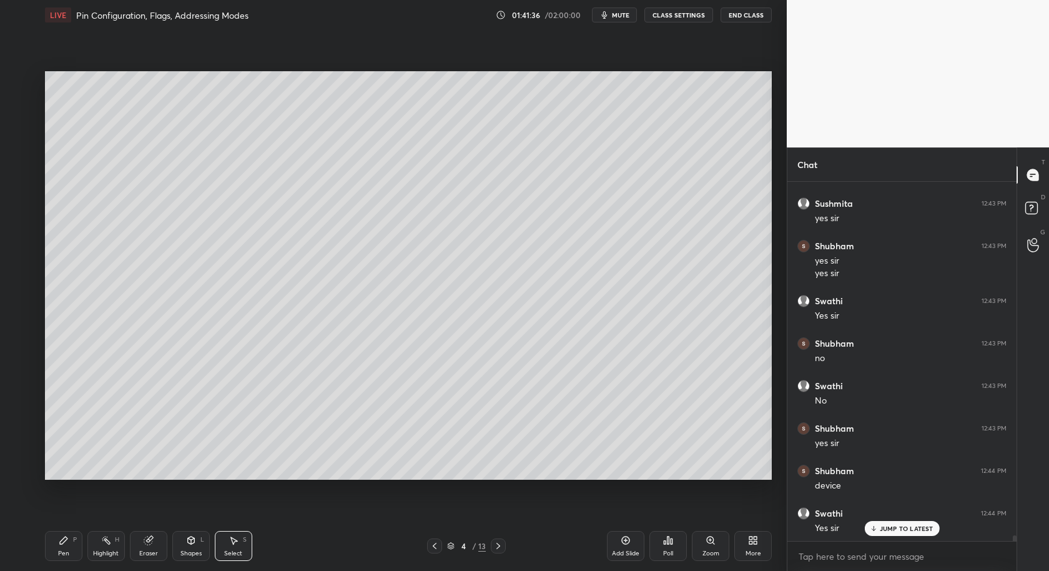
scroll to position [21465, 0]
click at [66, 545] on icon at bounding box center [64, 540] width 10 height 10
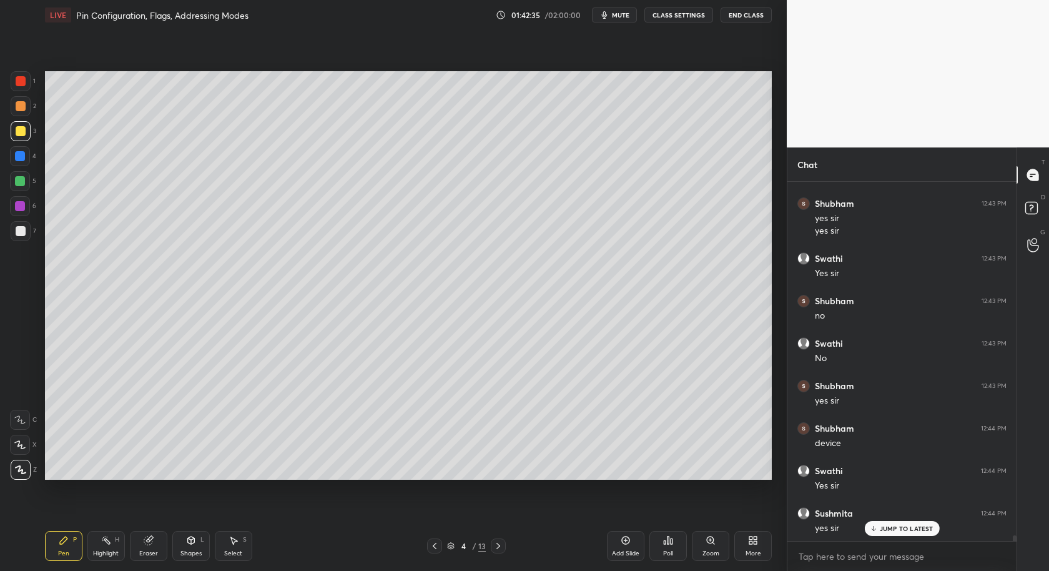
scroll to position [21508, 0]
click at [240, 549] on div "Select S" at bounding box center [233, 546] width 37 height 30
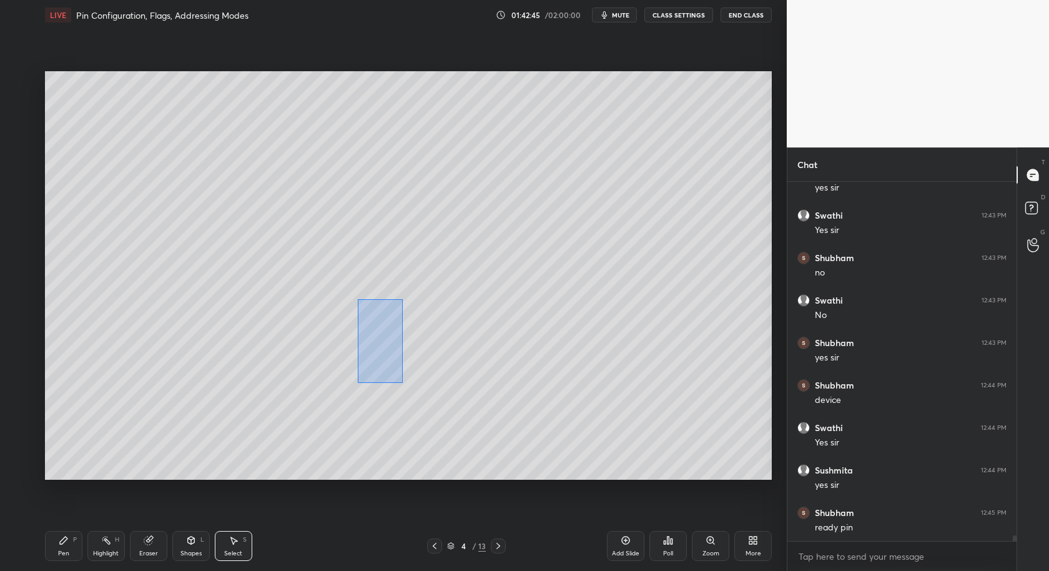
drag, startPoint x: 353, startPoint y: 328, endPoint x: 694, endPoint y: 386, distance: 345.1
click at [694, 388] on div "0 ° Undo Copy Duplicate Duplicate to new slide Delete" at bounding box center [408, 275] width 727 height 409
drag, startPoint x: 46, startPoint y: 559, endPoint x: 55, endPoint y: 546, distance: 16.1
click at [49, 558] on div "Pen P" at bounding box center [63, 546] width 37 height 30
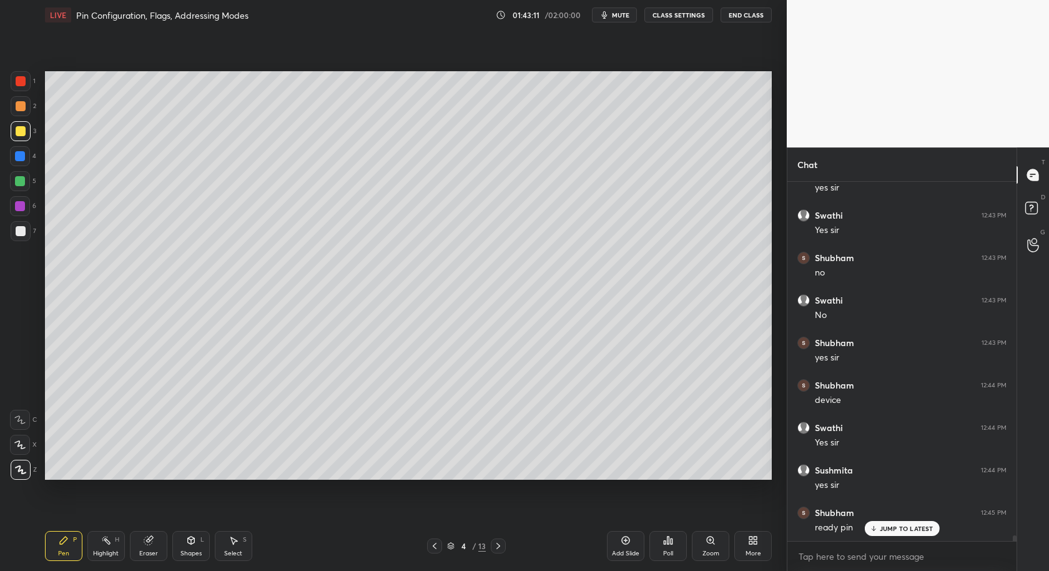
scroll to position [21550, 0]
drag, startPoint x: 232, startPoint y: 549, endPoint x: 269, endPoint y: 501, distance: 60.4
click at [232, 547] on div "Select S" at bounding box center [233, 546] width 37 height 30
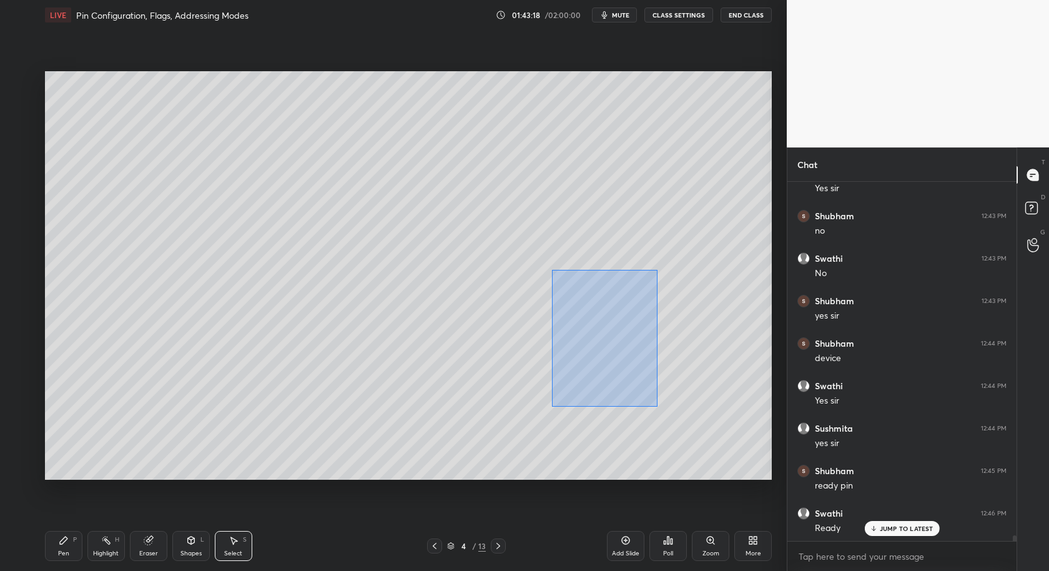
drag, startPoint x: 551, startPoint y: 267, endPoint x: 742, endPoint y: 417, distance: 242.7
click at [742, 418] on div "0 ° Undo Copy Duplicate Duplicate to new slide Delete" at bounding box center [408, 275] width 727 height 409
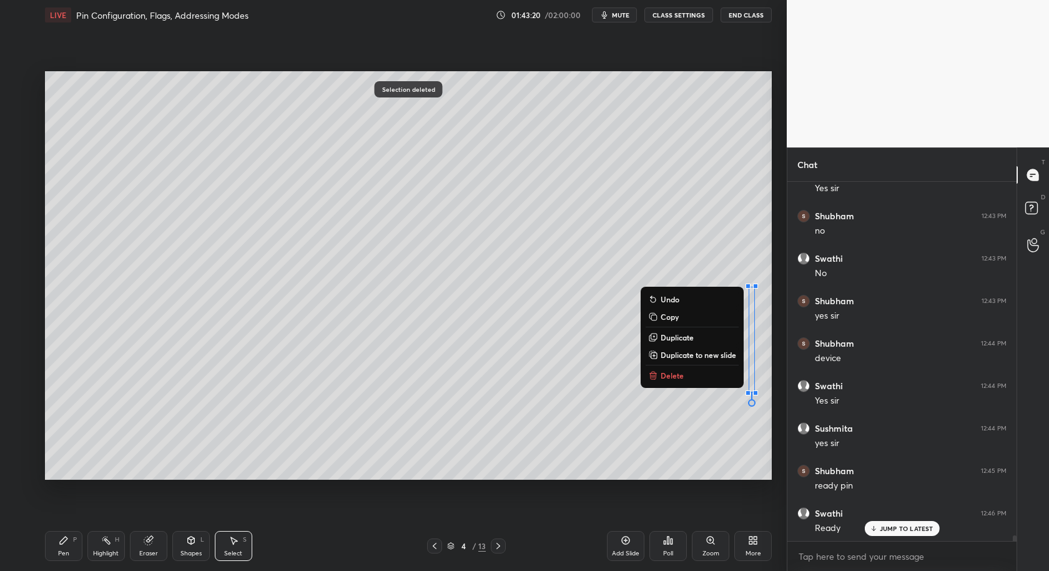
drag, startPoint x: 579, startPoint y: 285, endPoint x: 769, endPoint y: 367, distance: 207.5
click at [782, 384] on div "1 2 3 4 5 6 7 C X Z C X Z E E Erase all H H LIVE Pin Configuration, Flags, Addr…" at bounding box center [393, 285] width 787 height 571
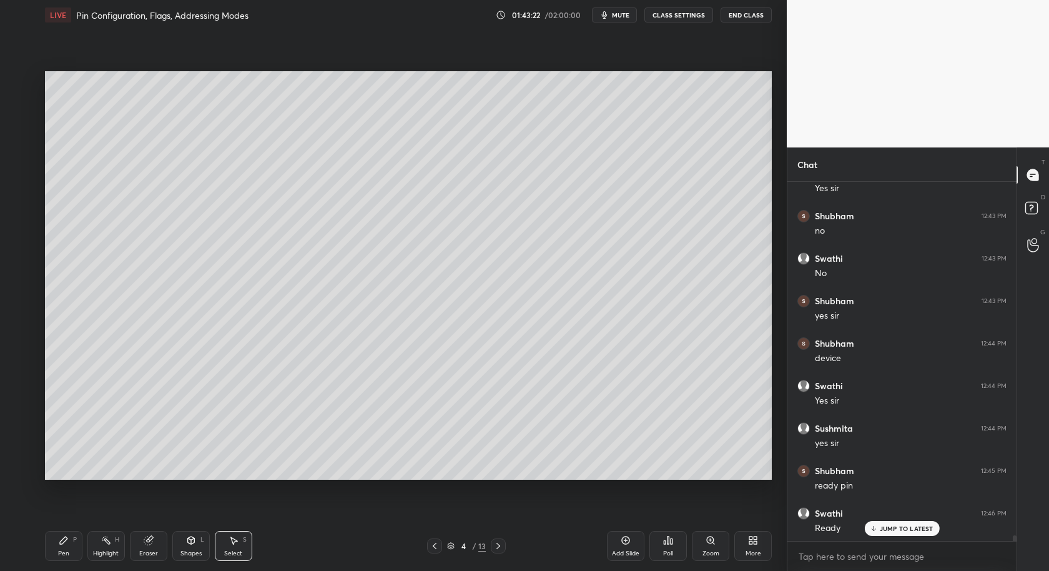
click at [66, 554] on div "Pen" at bounding box center [63, 553] width 11 height 6
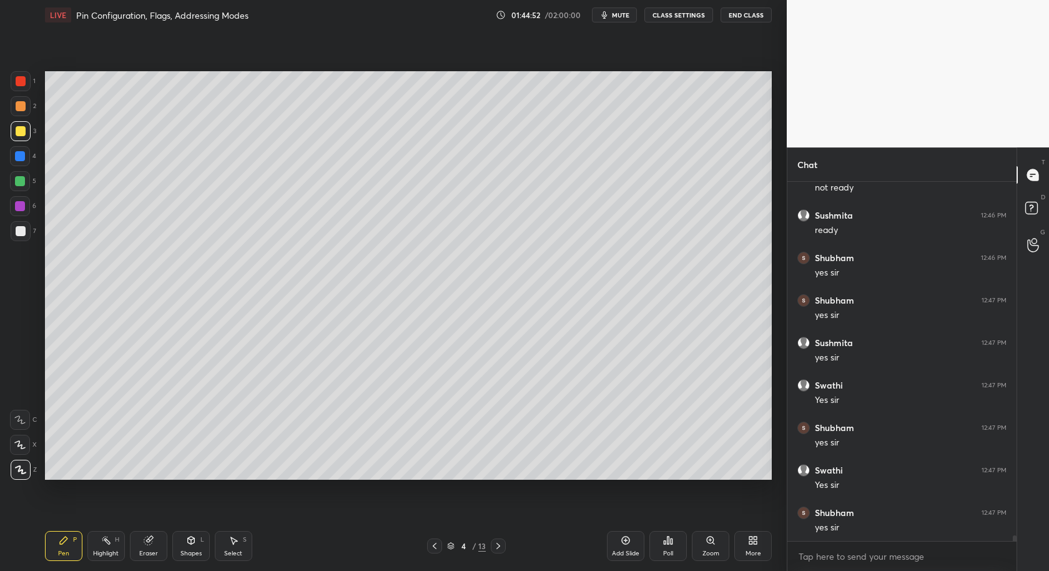
scroll to position [21987, 0]
click at [24, 208] on div at bounding box center [20, 206] width 20 height 20
drag, startPoint x: 231, startPoint y: 541, endPoint x: 250, endPoint y: 507, distance: 38.9
click at [236, 533] on div "Select S" at bounding box center [233, 546] width 37 height 30
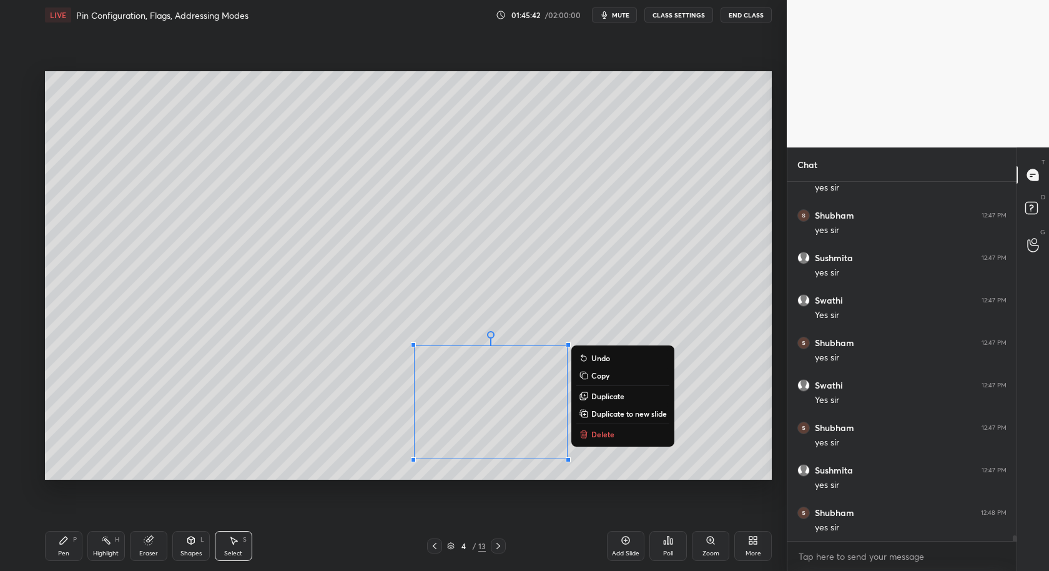
drag, startPoint x: 396, startPoint y: 330, endPoint x: 579, endPoint y: 466, distance: 228.1
click at [593, 479] on div "0 ° Undo Copy Duplicate Duplicate to new slide Delete" at bounding box center [408, 275] width 727 height 409
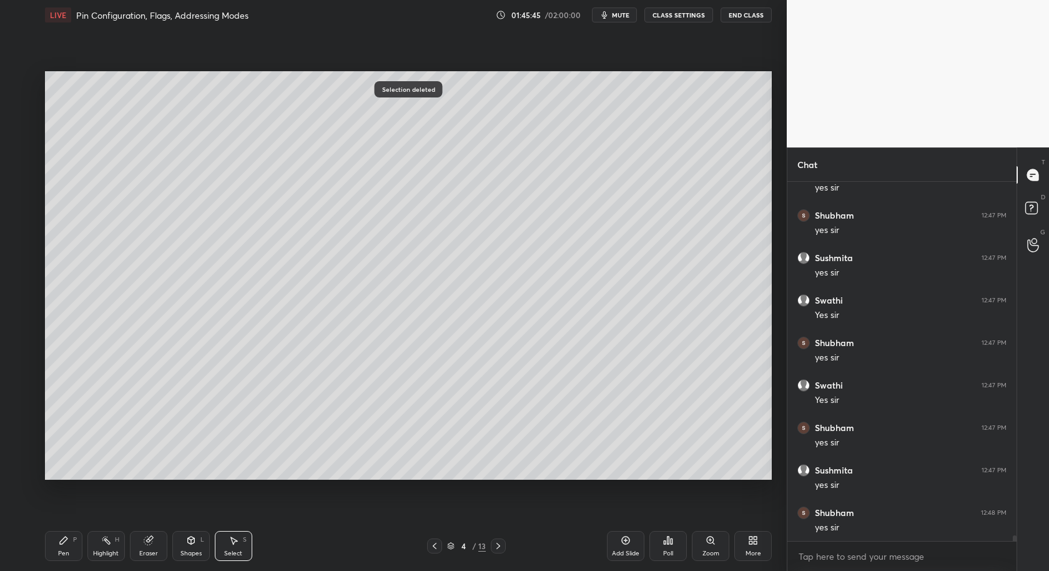
drag, startPoint x: 69, startPoint y: 547, endPoint x: 78, endPoint y: 545, distance: 8.9
click at [74, 547] on div "Pen P" at bounding box center [63, 546] width 37 height 30
drag, startPoint x: 149, startPoint y: 546, endPoint x: 155, endPoint y: 540, distance: 8.4
click at [149, 547] on div "Eraser" at bounding box center [148, 546] width 37 height 30
click at [19, 329] on div at bounding box center [20, 329] width 20 height 20
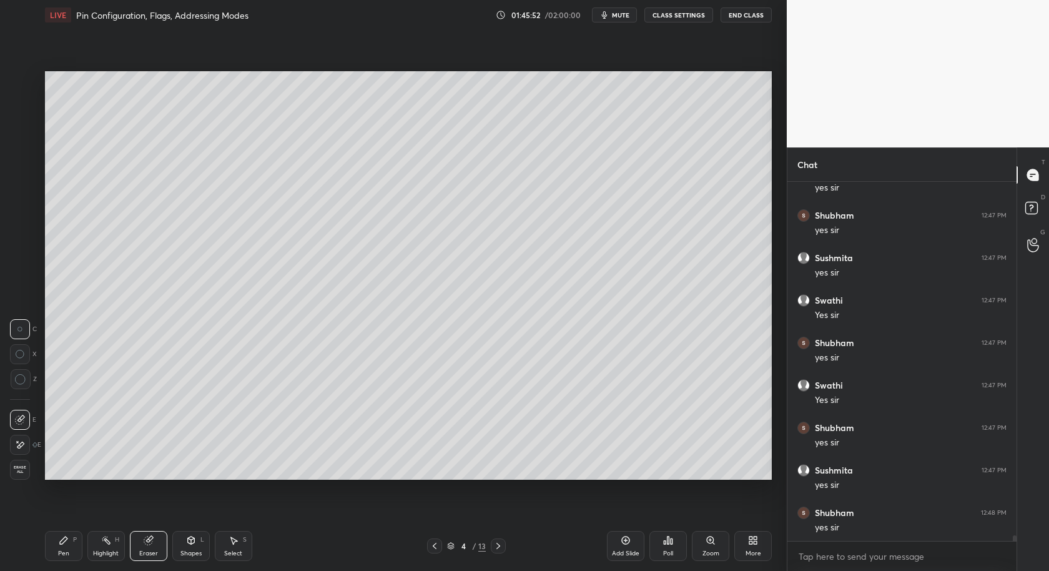
click at [56, 539] on div "Pen P" at bounding box center [63, 546] width 37 height 30
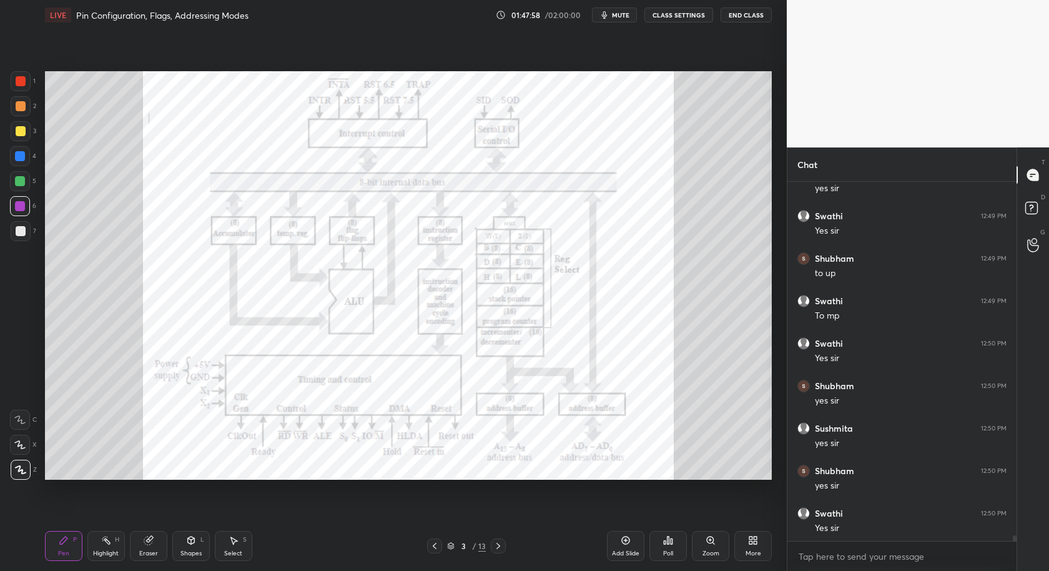
scroll to position [22539, 0]
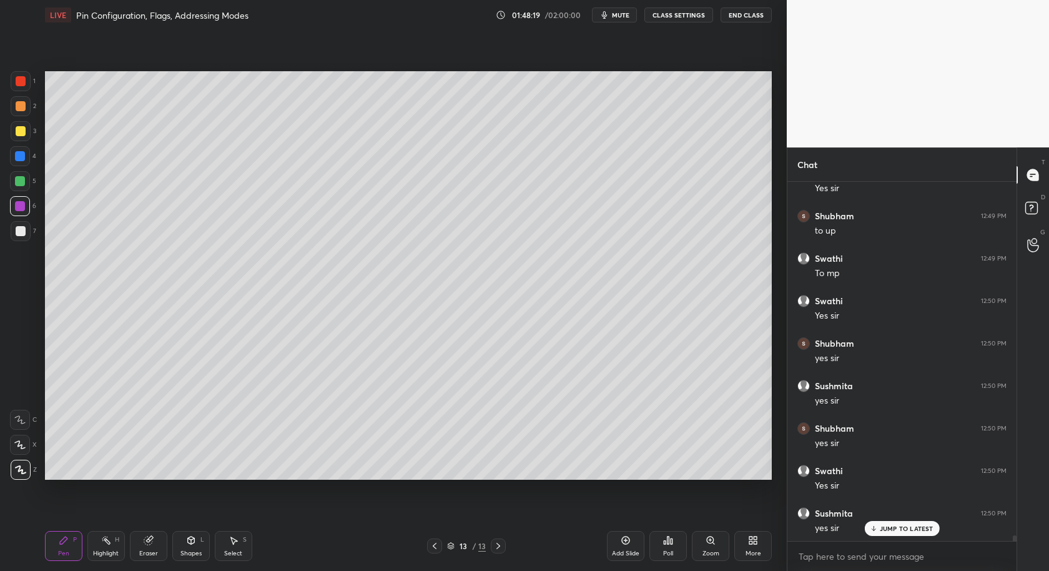
click at [629, 541] on icon at bounding box center [625, 540] width 10 height 10
click at [190, 550] on div "Shapes" at bounding box center [190, 553] width 21 height 6
drag, startPoint x: 16, startPoint y: 234, endPoint x: 33, endPoint y: 265, distance: 35.5
click at [15, 235] on div at bounding box center [21, 231] width 20 height 20
click at [65, 550] on div "Pen P" at bounding box center [63, 546] width 37 height 30
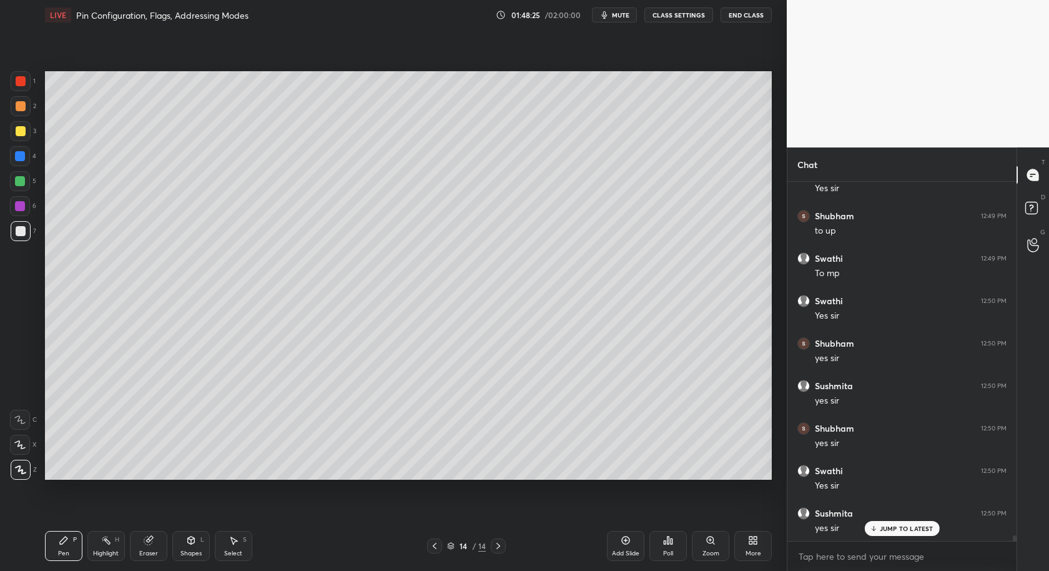
drag, startPoint x: 193, startPoint y: 550, endPoint x: 196, endPoint y: 528, distance: 22.1
click at [192, 551] on div "Shapes" at bounding box center [190, 553] width 21 height 6
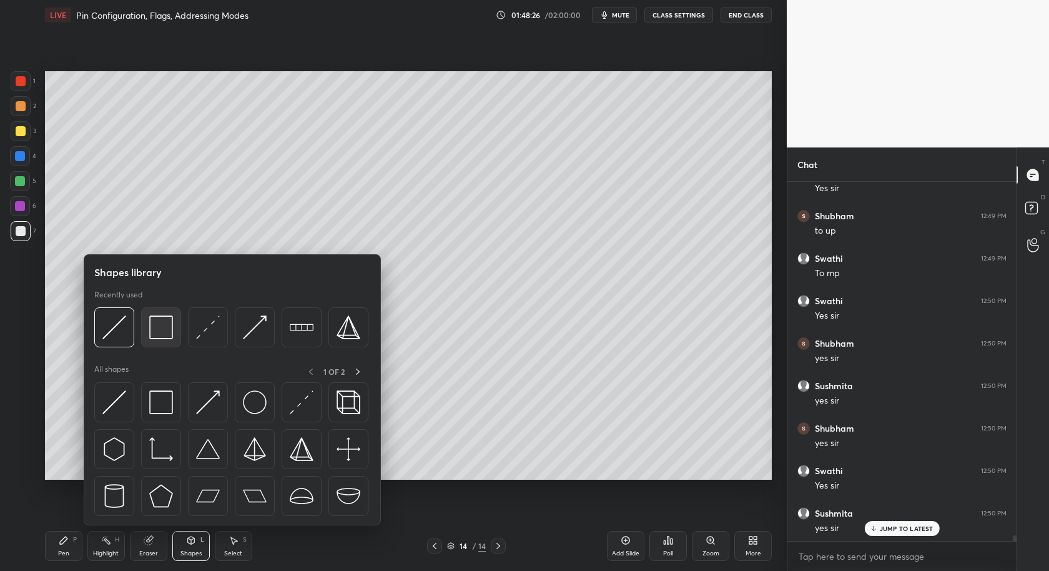
click at [161, 340] on div at bounding box center [161, 327] width 40 height 40
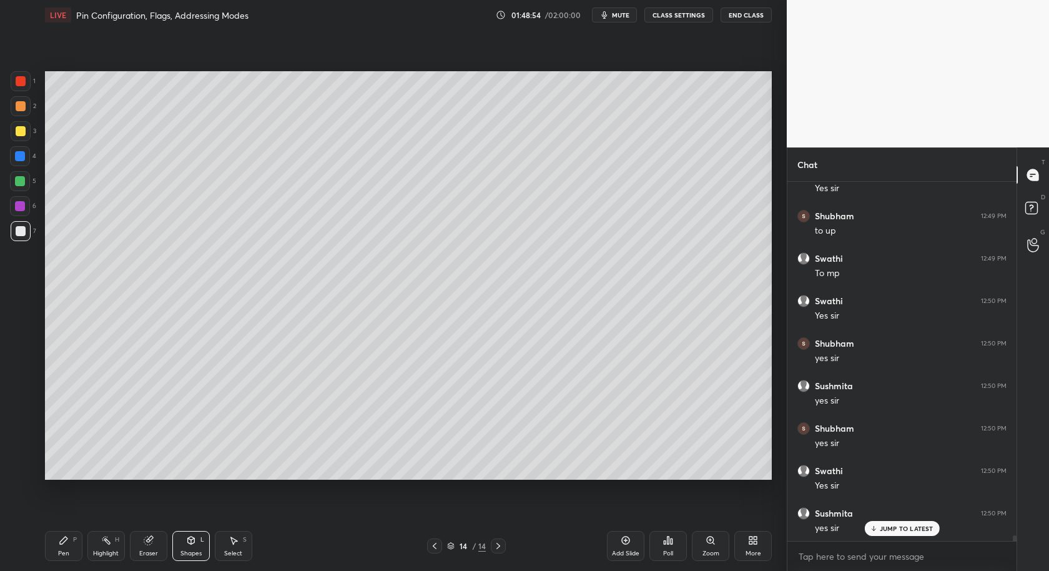
drag, startPoint x: 58, startPoint y: 541, endPoint x: 73, endPoint y: 501, distance: 42.7
click at [59, 539] on icon at bounding box center [64, 540] width 10 height 10
click at [21, 130] on div at bounding box center [21, 131] width 10 height 10
click at [17, 207] on div at bounding box center [20, 206] width 10 height 10
drag, startPoint x: 235, startPoint y: 551, endPoint x: 242, endPoint y: 528, distance: 24.1
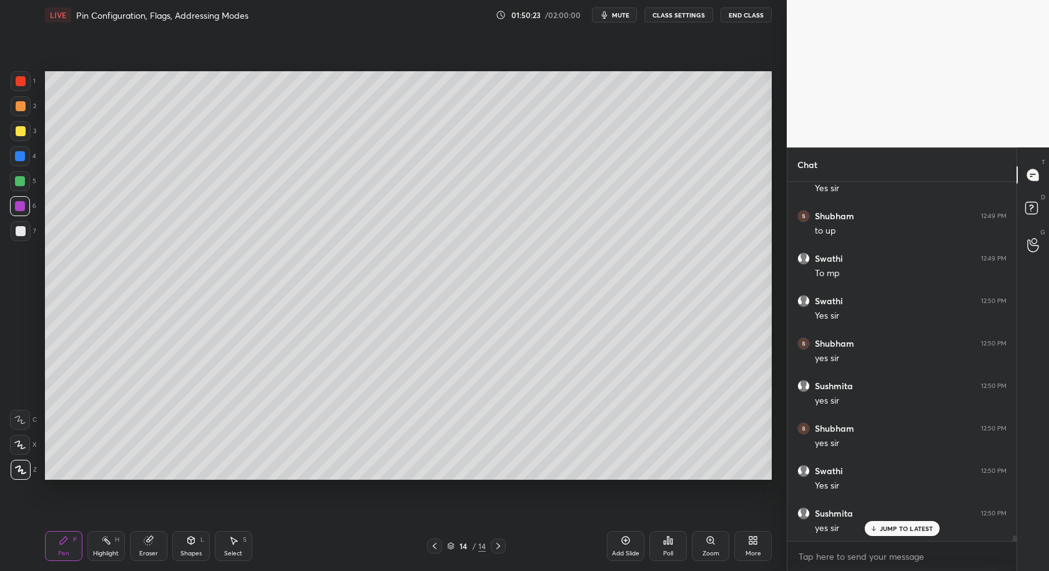
click at [235, 551] on div "Select" at bounding box center [233, 553] width 18 height 6
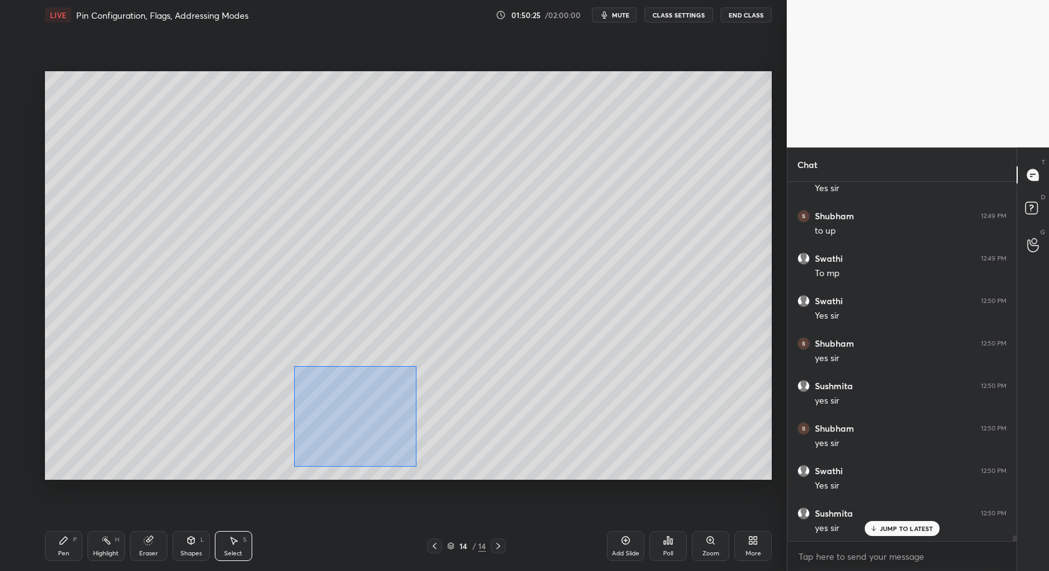
drag, startPoint x: 307, startPoint y: 426, endPoint x: 405, endPoint y: 476, distance: 109.2
click at [416, 465] on div "0 ° Undo Copy Duplicate Duplicate to new slide Delete" at bounding box center [408, 275] width 727 height 409
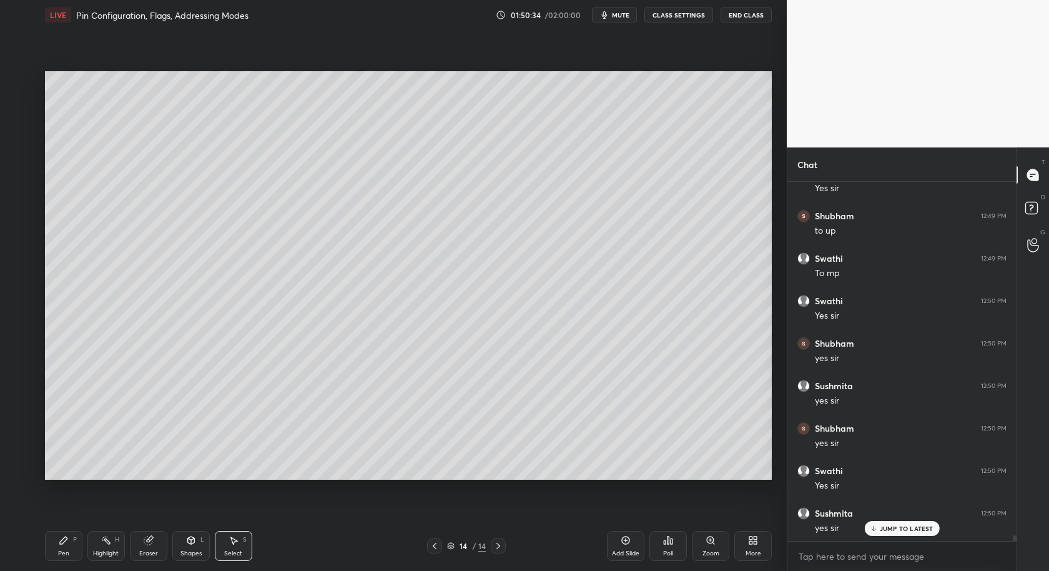
drag, startPoint x: 63, startPoint y: 544, endPoint x: 112, endPoint y: 482, distance: 79.2
click at [64, 547] on div "Pen P" at bounding box center [63, 546] width 37 height 30
drag, startPoint x: 15, startPoint y: 178, endPoint x: 0, endPoint y: 194, distance: 21.6
click at [11, 179] on div at bounding box center [20, 181] width 20 height 20
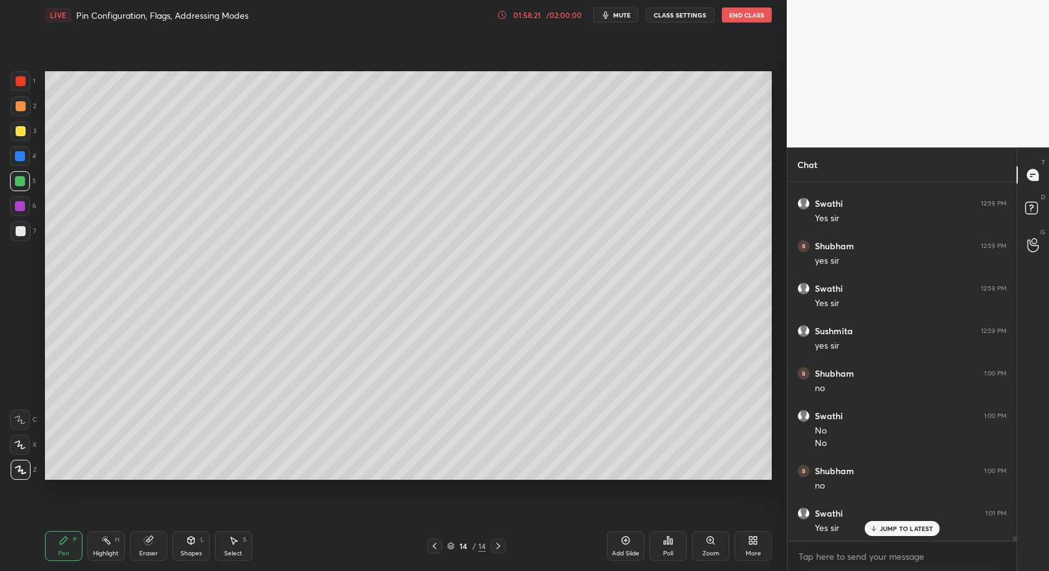
scroll to position [24571, 0]
click at [21, 232] on div at bounding box center [21, 231] width 10 height 10
click at [21, 86] on div at bounding box center [21, 81] width 10 height 10
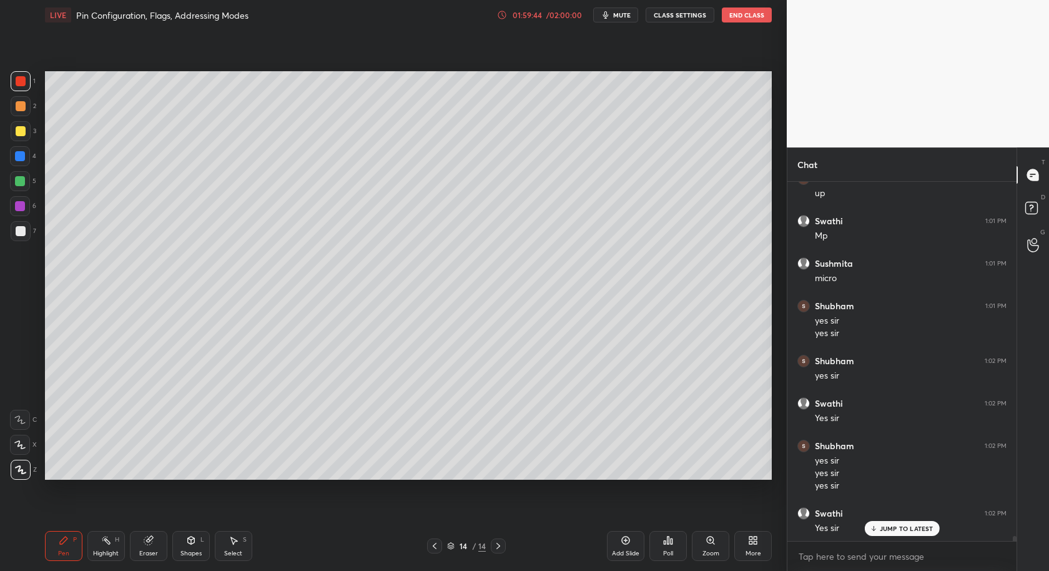
scroll to position [24992, 0]
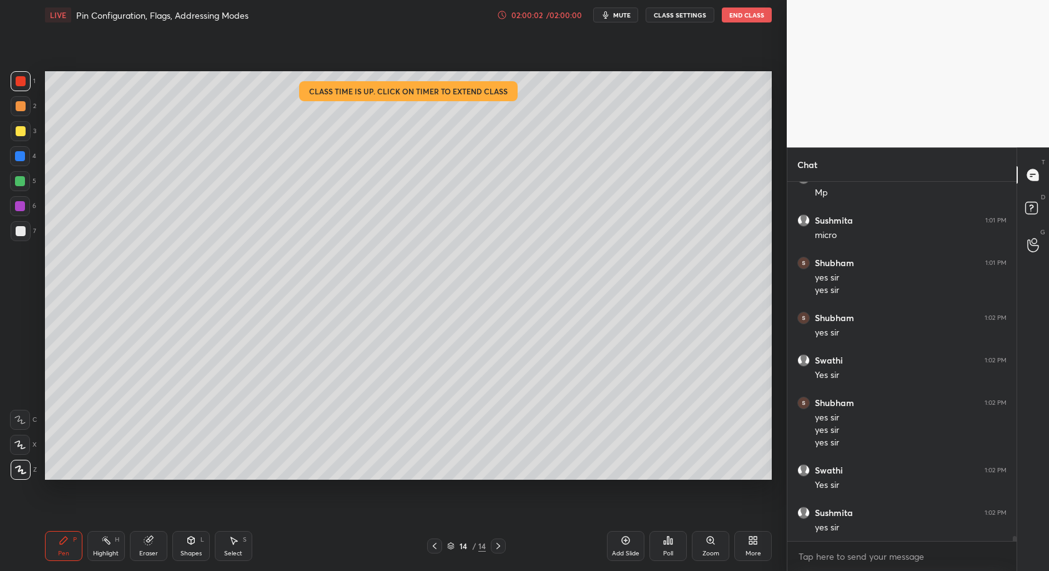
click at [544, 14] on div "02:00:02" at bounding box center [526, 14] width 35 height 7
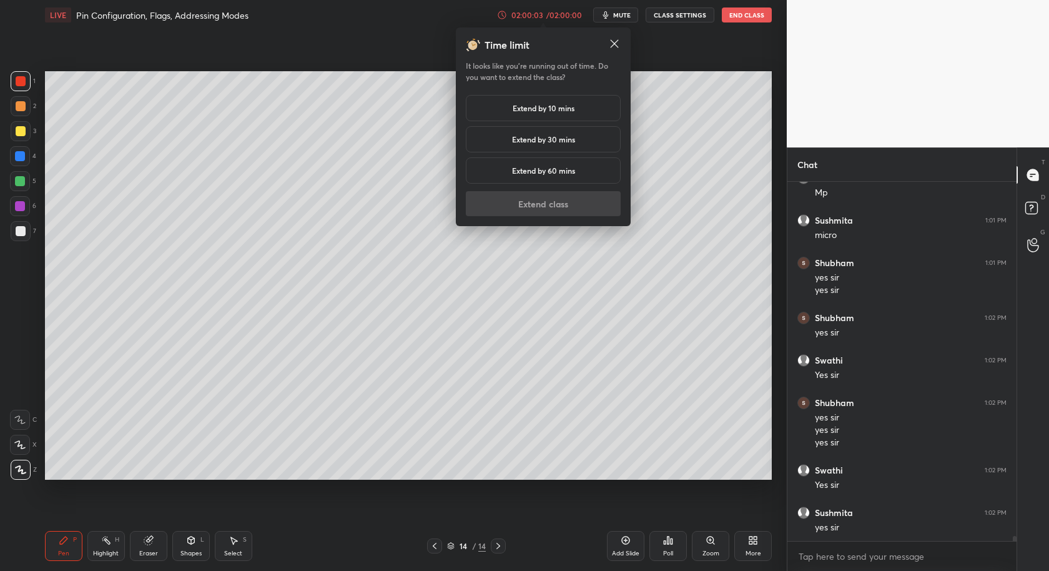
drag, startPoint x: 569, startPoint y: 107, endPoint x: 564, endPoint y: 122, distance: 16.0
click at [569, 105] on h5 "Extend by 10 mins" at bounding box center [544, 107] width 62 height 11
click at [572, 204] on button "Extend class" at bounding box center [543, 203] width 155 height 25
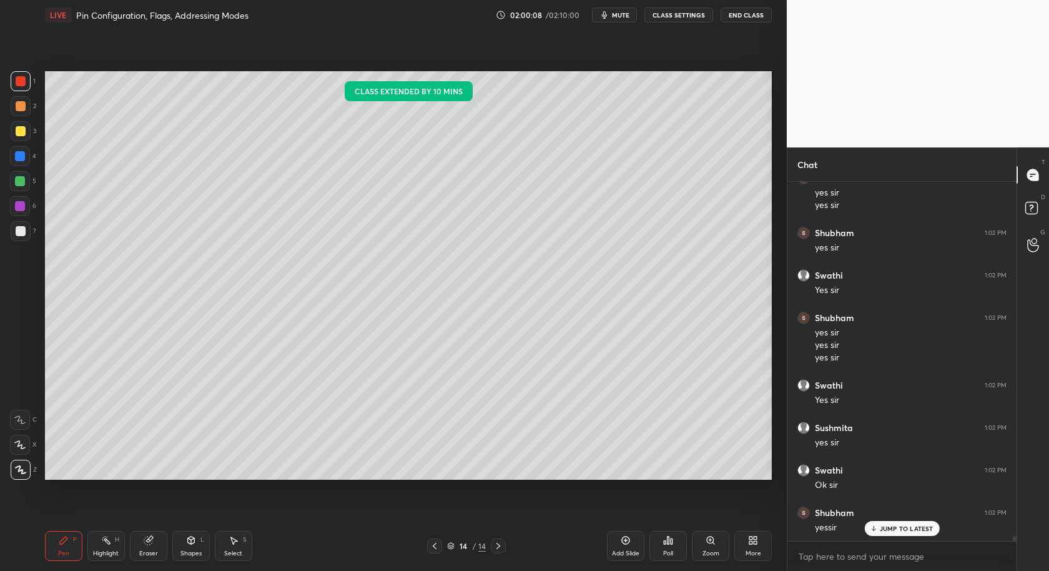
scroll to position [25118, 0]
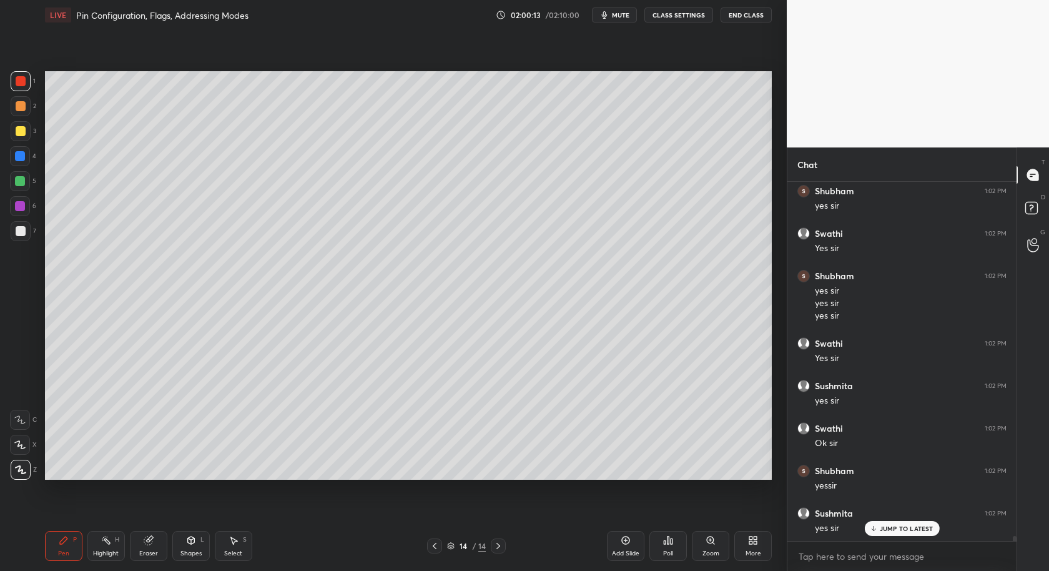
drag, startPoint x: 14, startPoint y: 157, endPoint x: 19, endPoint y: 162, distance: 7.1
click at [14, 159] on div at bounding box center [20, 156] width 20 height 20
drag, startPoint x: 241, startPoint y: 541, endPoint x: 351, endPoint y: 484, distance: 123.4
click at [242, 541] on div "Select S" at bounding box center [233, 546] width 37 height 30
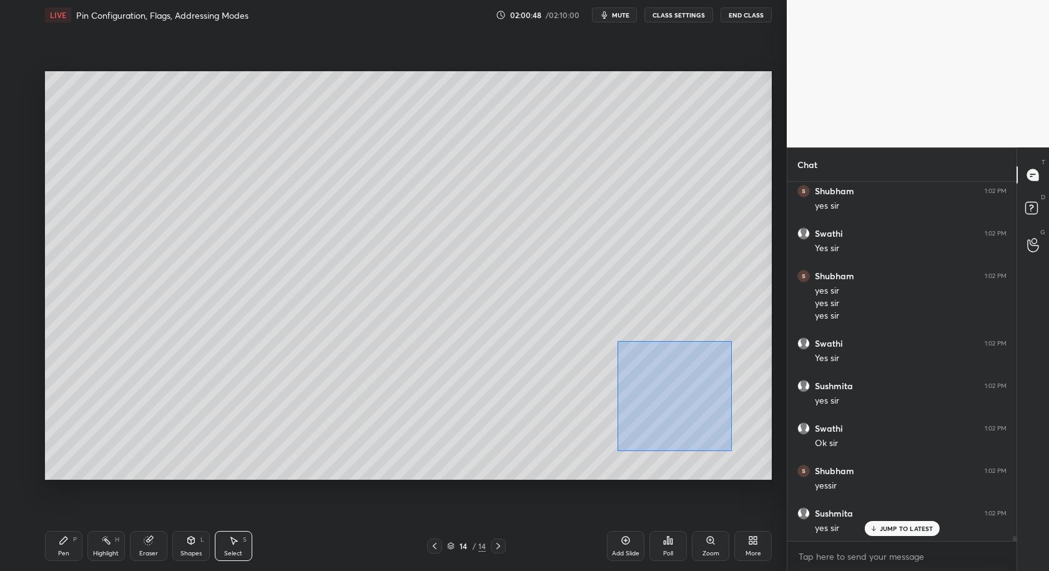
drag, startPoint x: 617, startPoint y: 345, endPoint x: 727, endPoint y: 449, distance: 151.4
click at [728, 451] on div "0 ° Undo Copy Duplicate Duplicate to new slide Delete" at bounding box center [408, 275] width 727 height 409
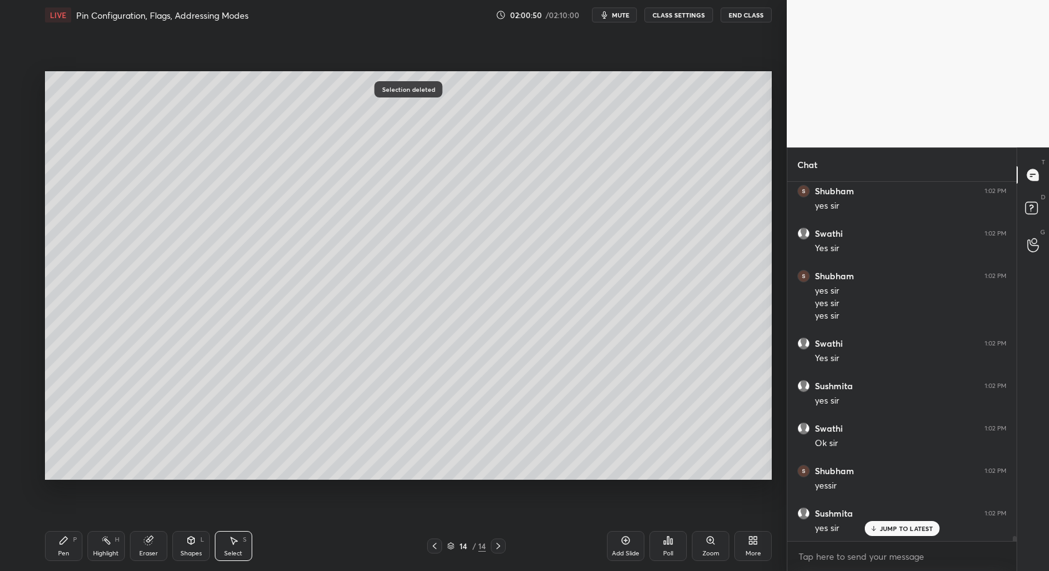
click at [62, 541] on icon at bounding box center [63, 539] width 7 height 7
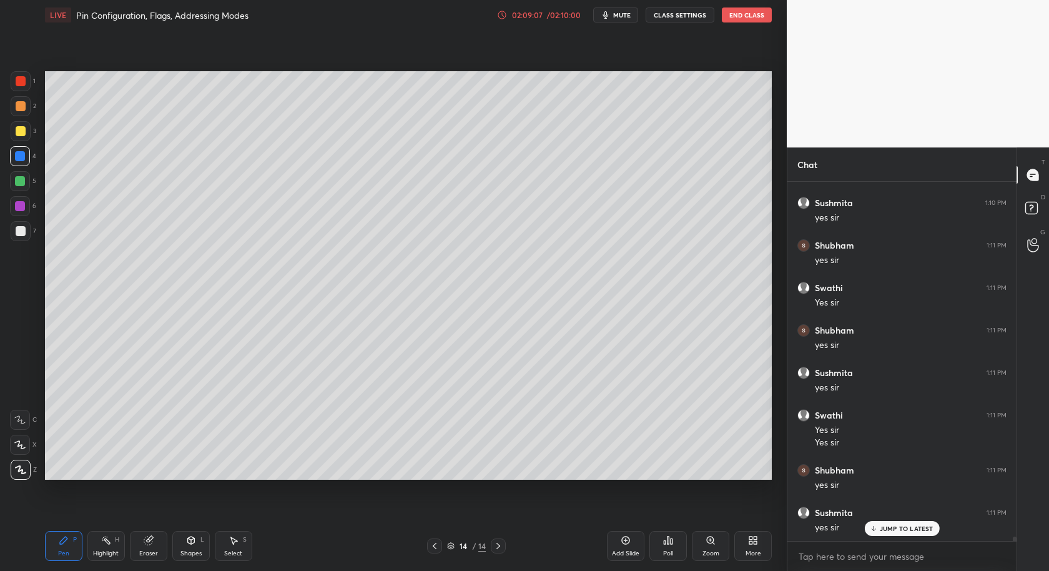
scroll to position [27892, 0]
click at [751, 14] on button "End Class" at bounding box center [747, 14] width 50 height 15
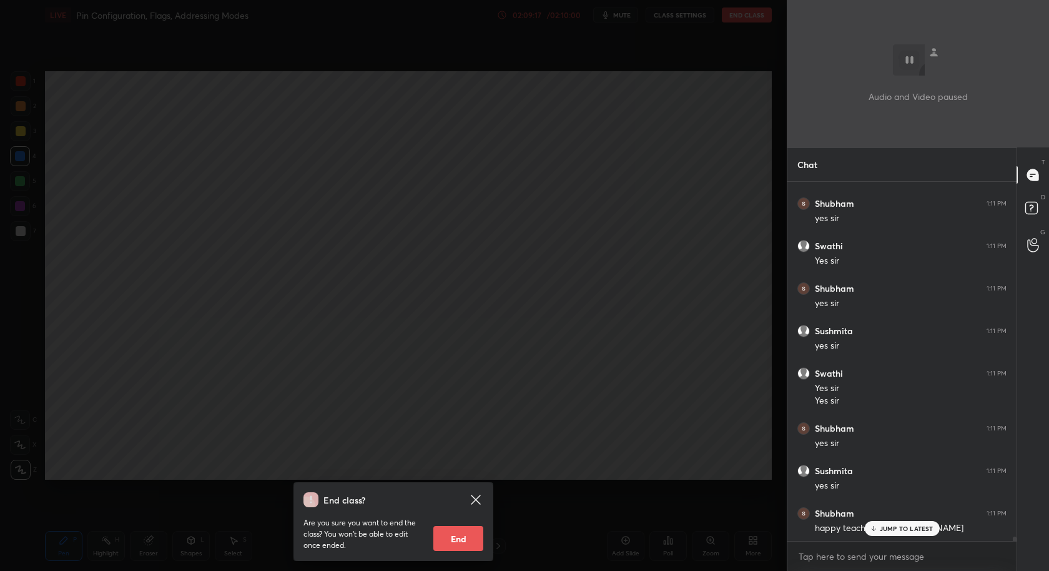
click at [461, 539] on button "End" at bounding box center [458, 538] width 50 height 25
type textarea "x"
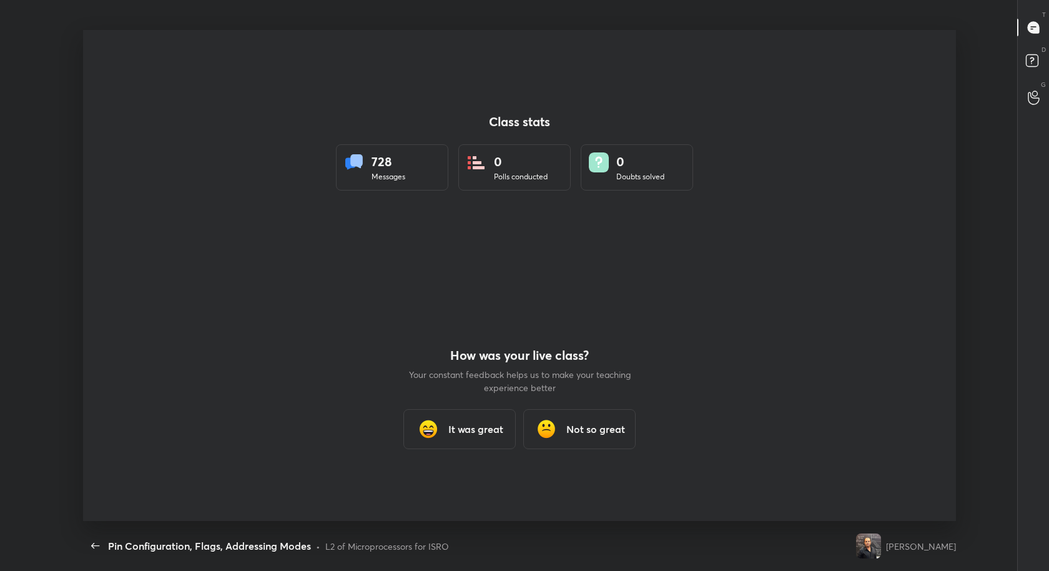
scroll to position [61933, 61385]
click at [491, 414] on div "It was great" at bounding box center [459, 429] width 112 height 40
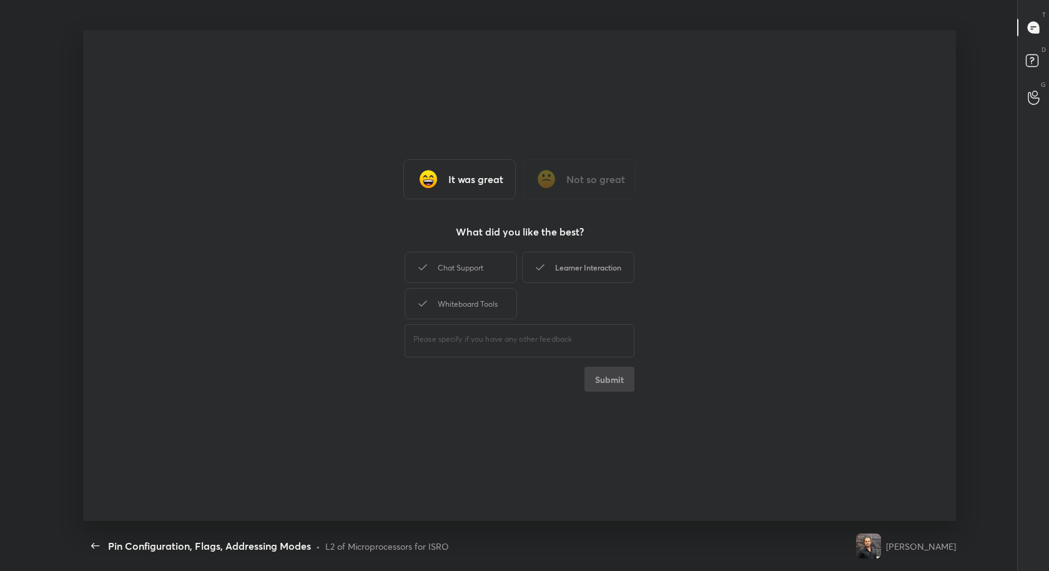
click at [592, 271] on div "Learner Interaction" at bounding box center [578, 267] width 112 height 31
click at [611, 385] on button "Submit" at bounding box center [609, 378] width 50 height 25
